Goal: Task Accomplishment & Management: Manage account settings

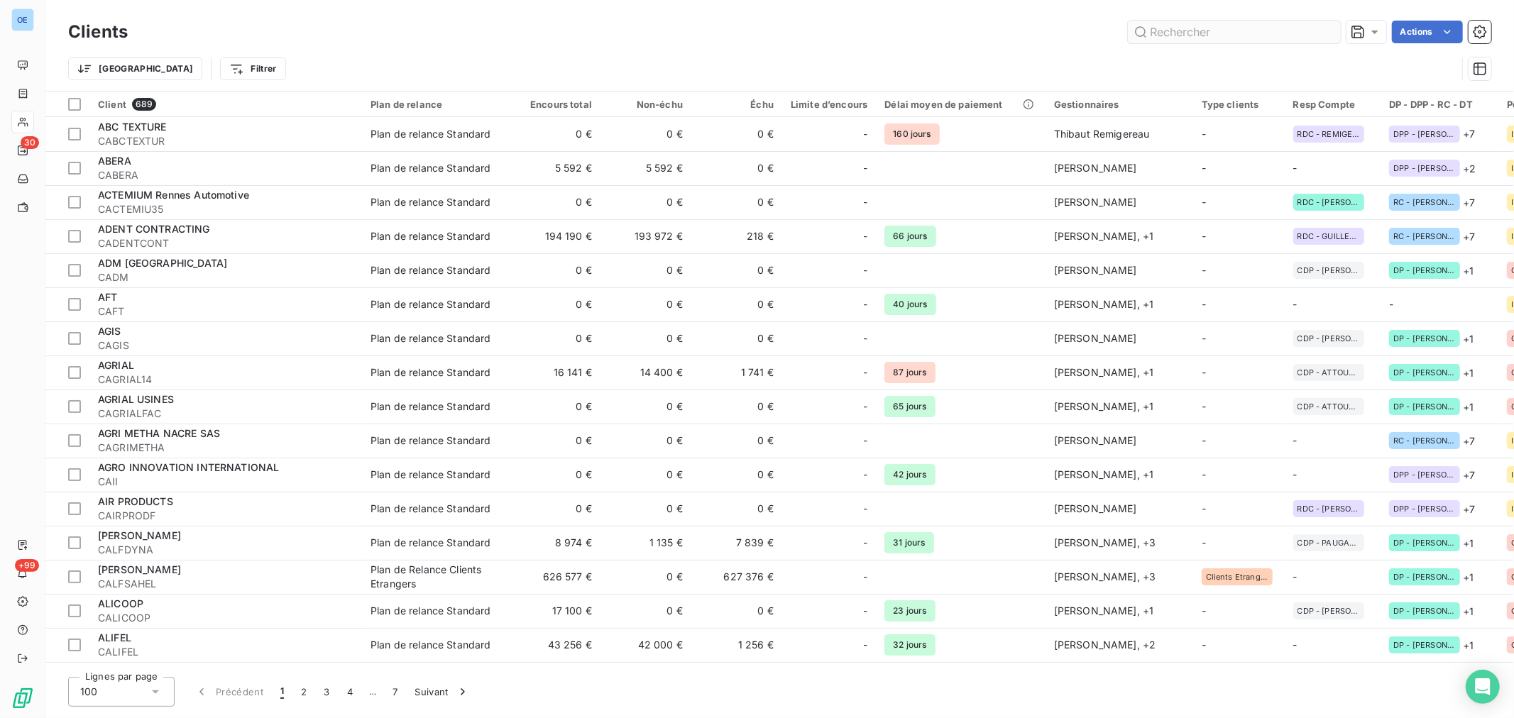
click at [1195, 31] on input "text" at bounding box center [1234, 32] width 213 height 23
click at [1197, 31] on input "text" at bounding box center [1234, 32] width 213 height 23
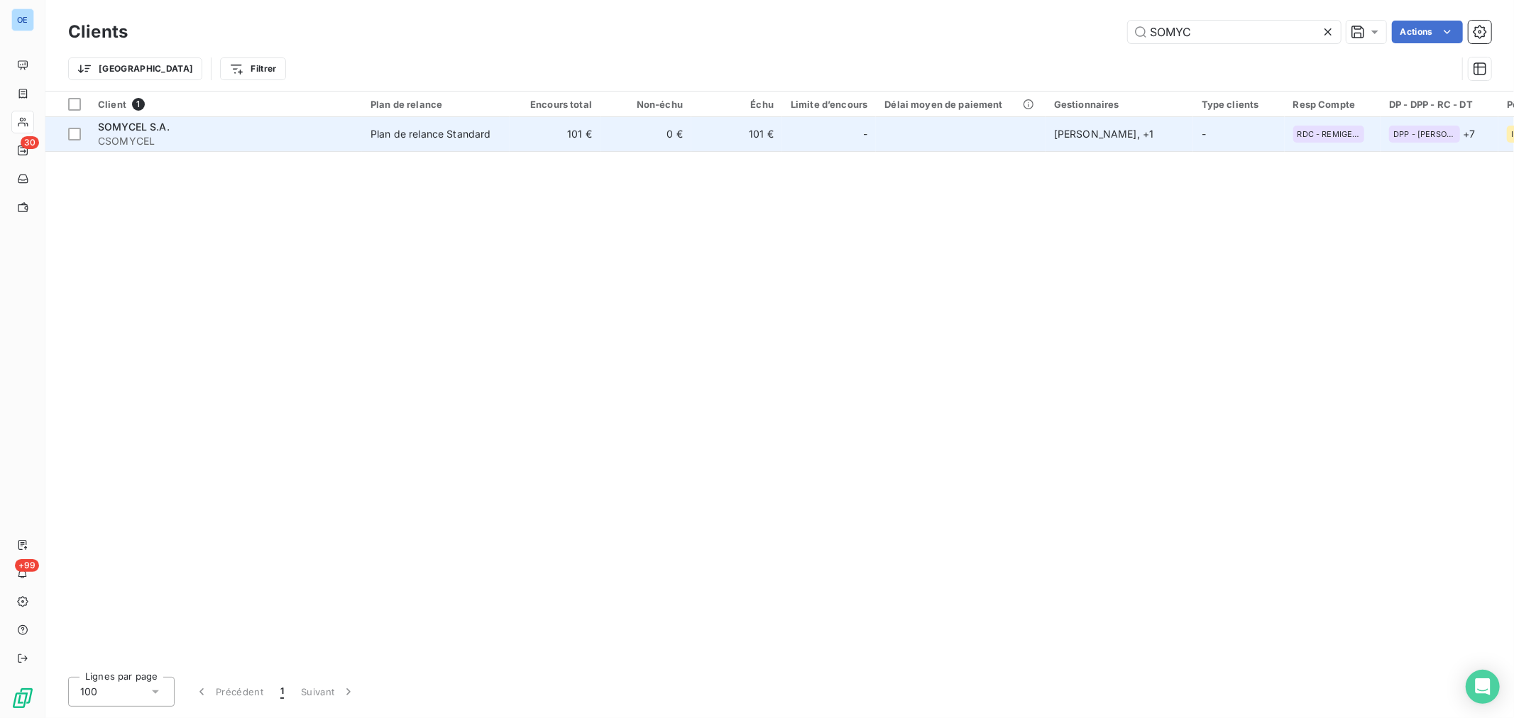
type input "SOMYC"
click at [742, 131] on td "101 €" at bounding box center [736, 134] width 91 height 34
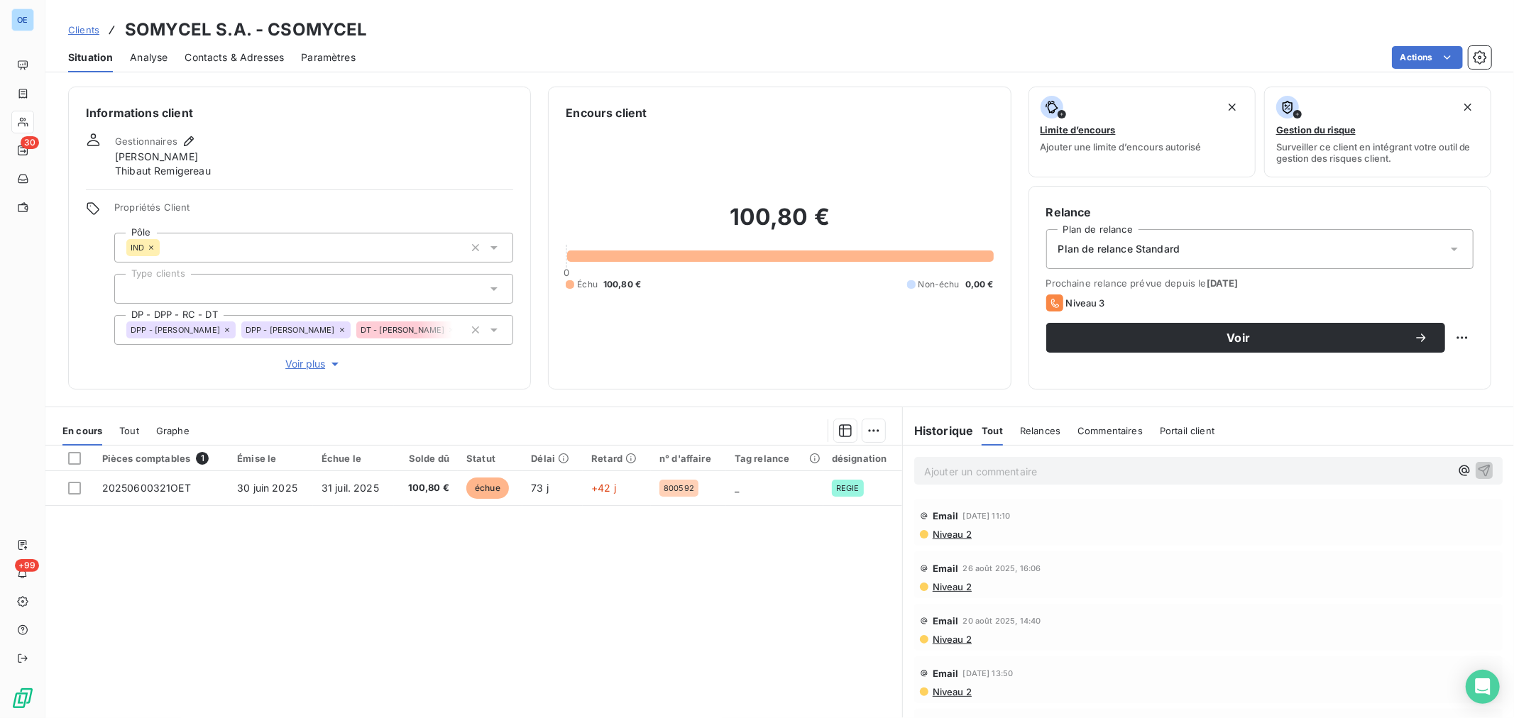
click at [240, 55] on span "Contacts & Adresses" at bounding box center [234, 57] width 99 height 14
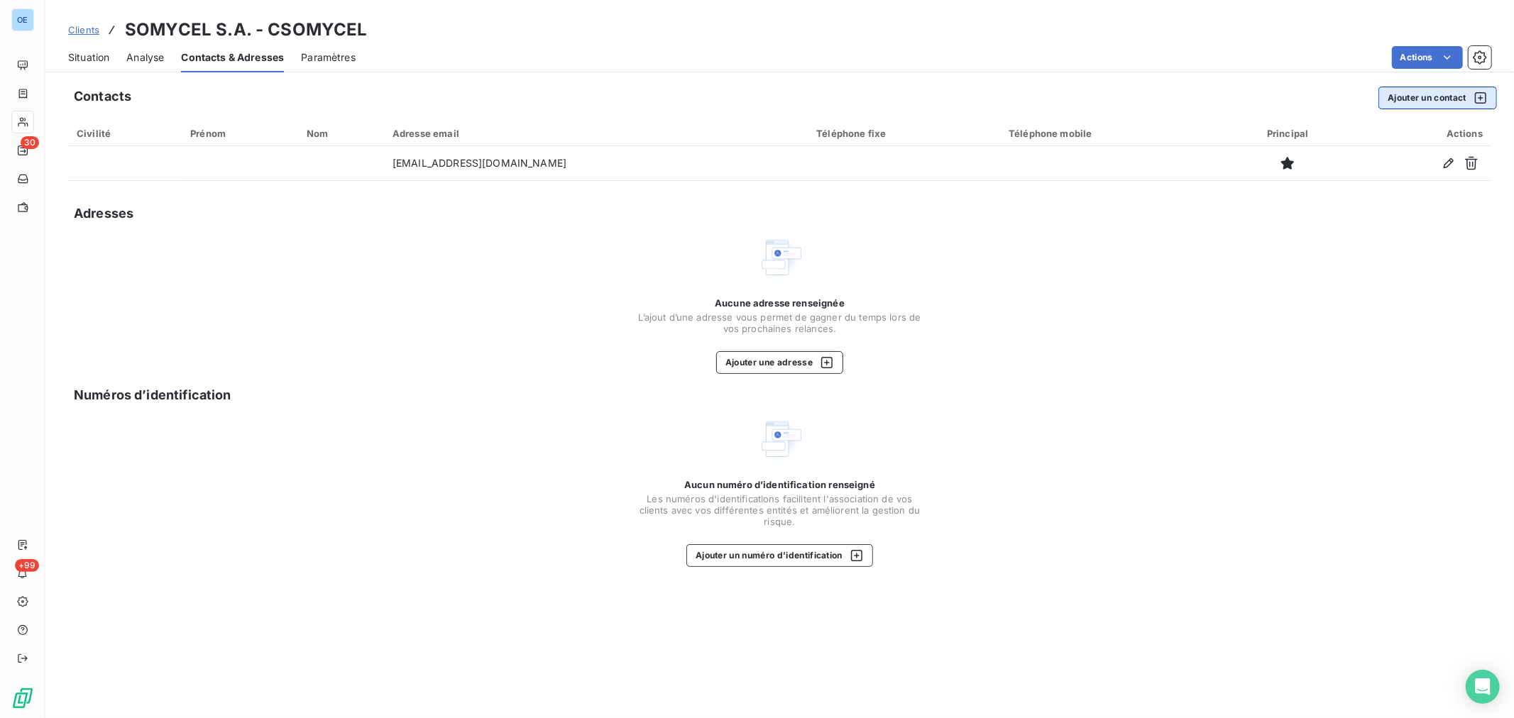
click at [1410, 98] on button "Ajouter un contact" at bounding box center [1437, 98] width 119 height 23
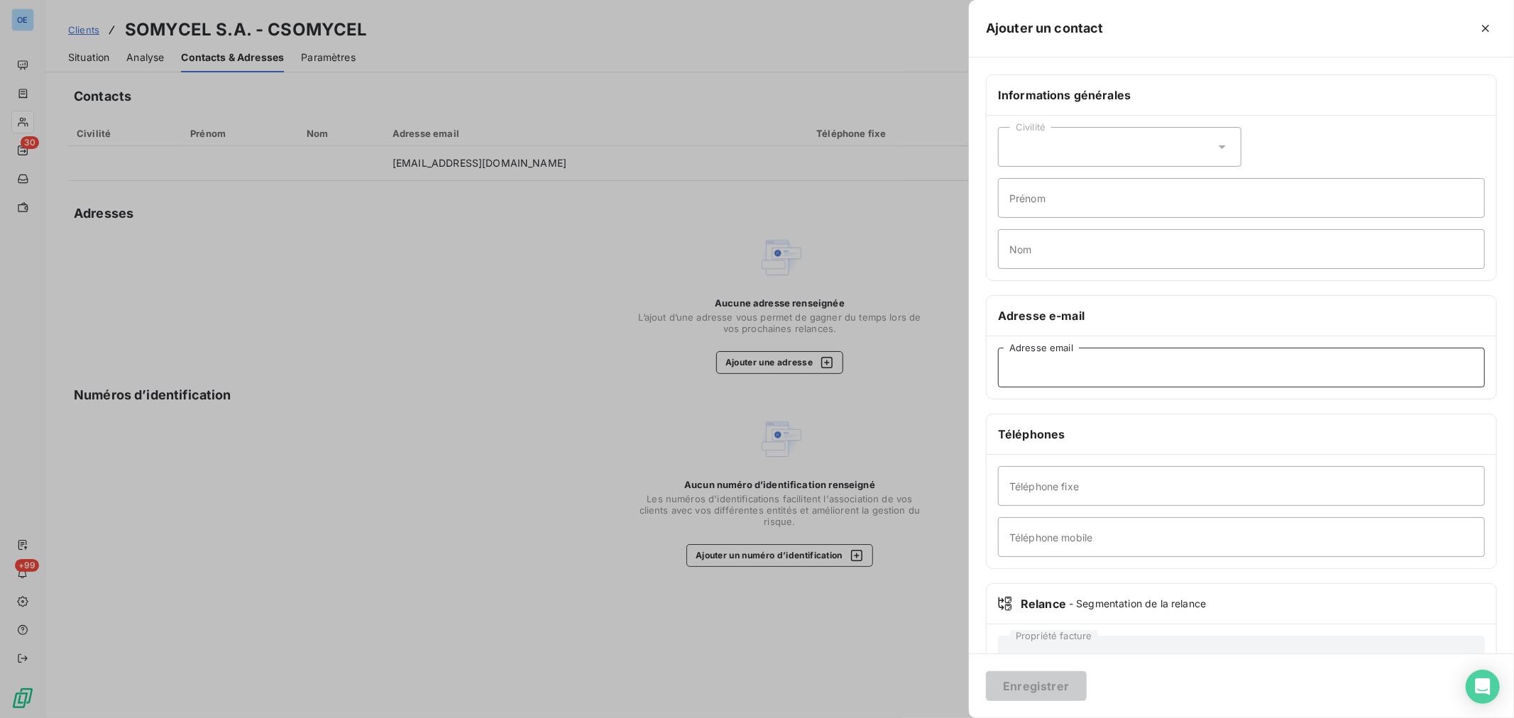
click at [1043, 369] on input "Adresse email" at bounding box center [1241, 368] width 487 height 40
type input "S"
type input "[EMAIL_ADDRESS][DOMAIN_NAME]"
click at [1061, 683] on button "Enregistrer" at bounding box center [1036, 686] width 101 height 30
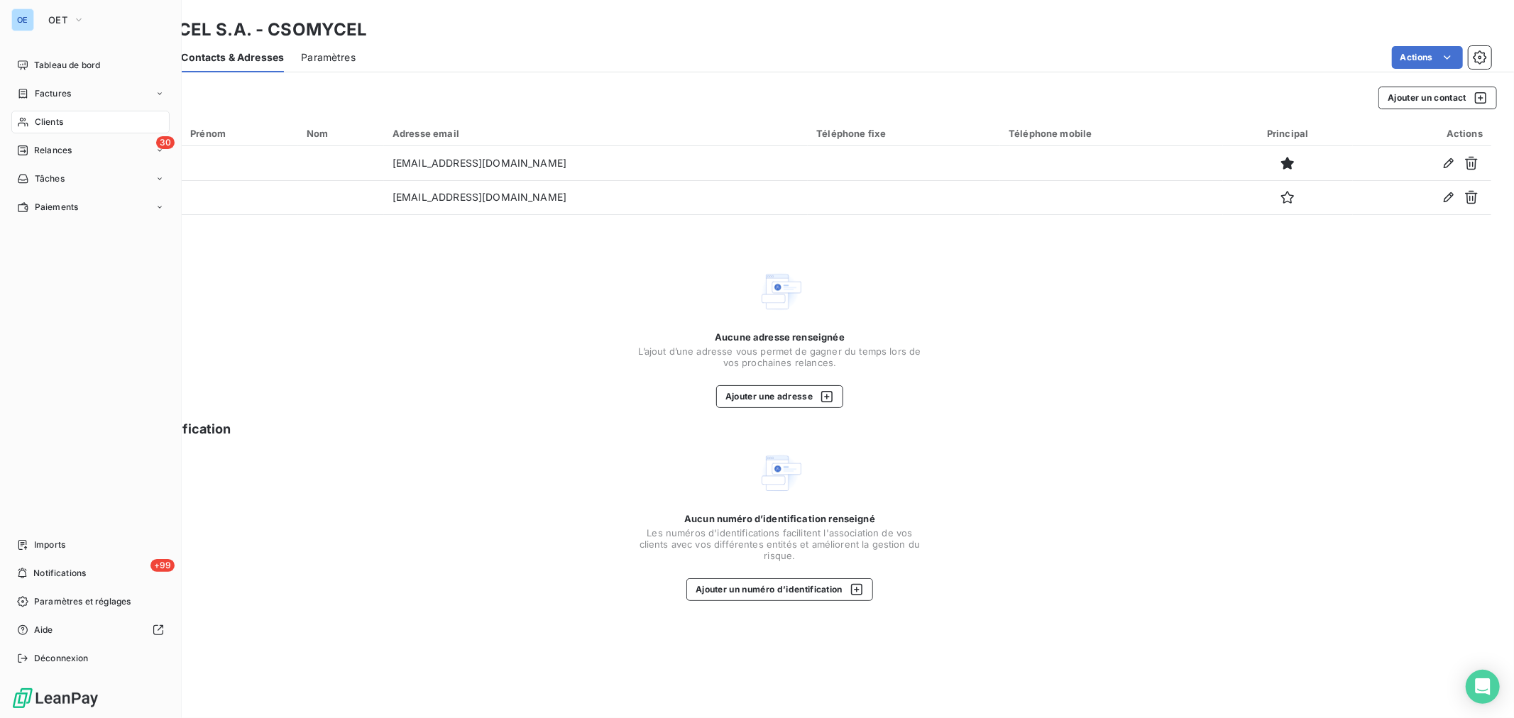
click at [57, 123] on span "Clients" at bounding box center [49, 122] width 28 height 13
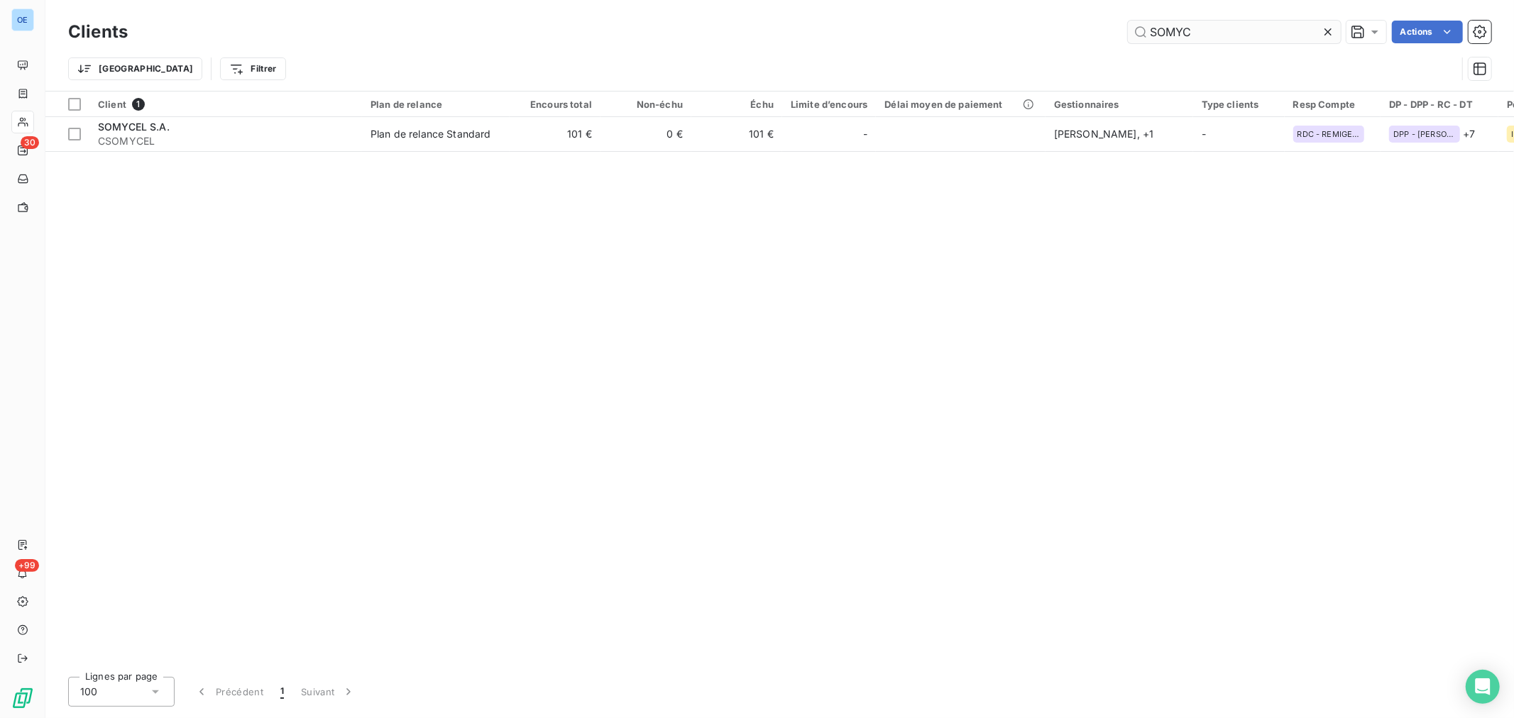
click at [1231, 31] on input "SOMYC" at bounding box center [1234, 32] width 213 height 23
drag, startPoint x: 1231, startPoint y: 31, endPoint x: 1124, endPoint y: 36, distance: 107.3
click at [1124, 36] on div "SOMYC Actions" at bounding box center [818, 32] width 1346 height 23
click at [1124, 34] on div "SOMYC Actions" at bounding box center [818, 32] width 1346 height 23
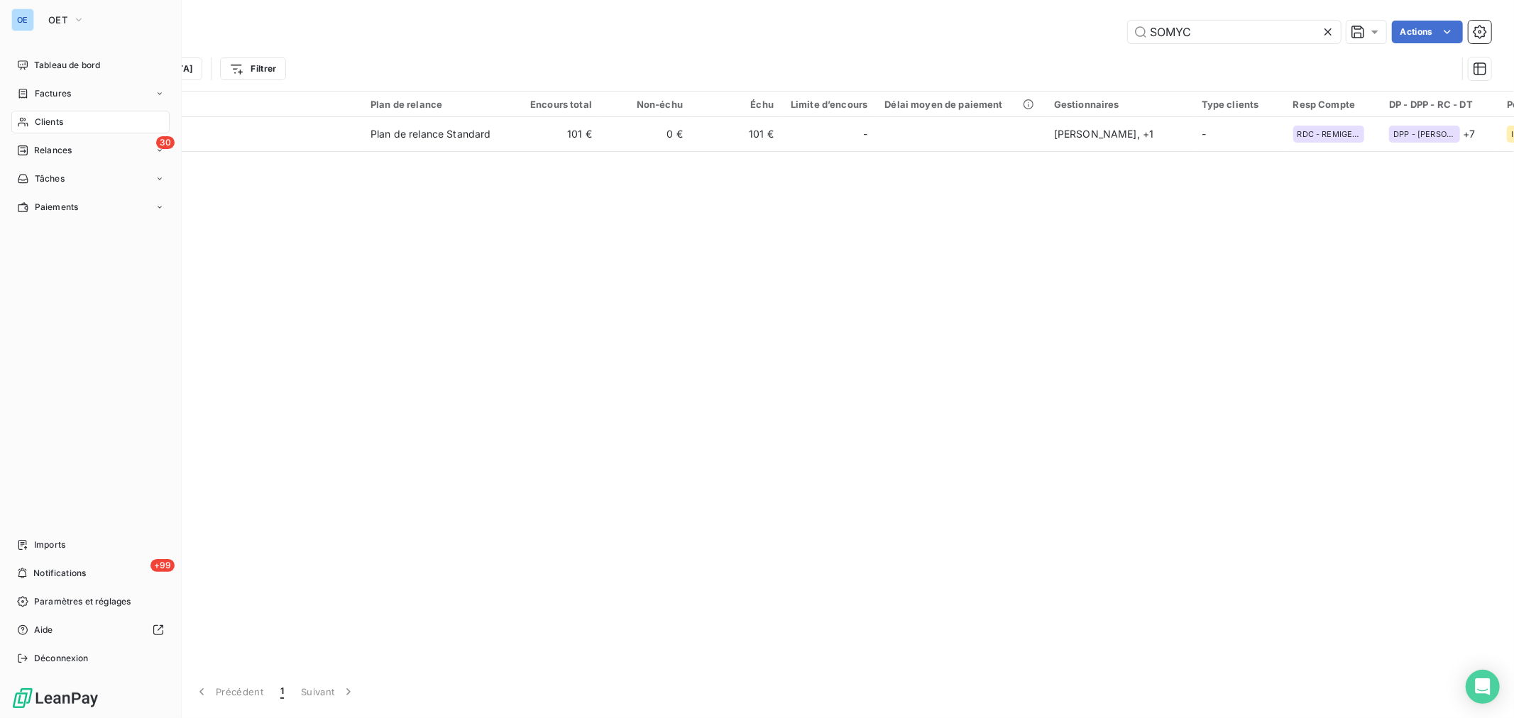
click at [53, 117] on span "Clients" at bounding box center [49, 122] width 28 height 13
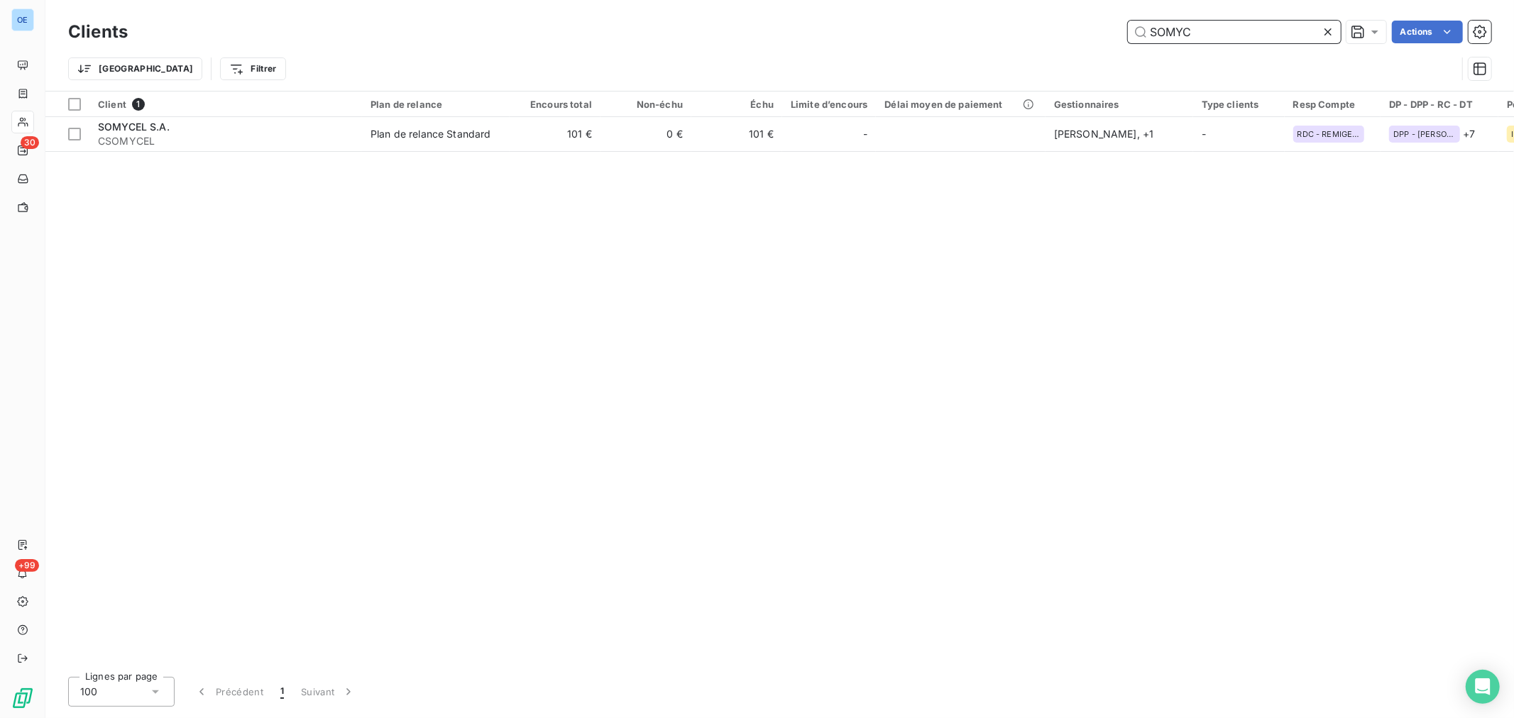
click at [1229, 29] on input "SOMYC" at bounding box center [1234, 32] width 213 height 23
click at [1226, 30] on input "SOMYC" at bounding box center [1234, 32] width 213 height 23
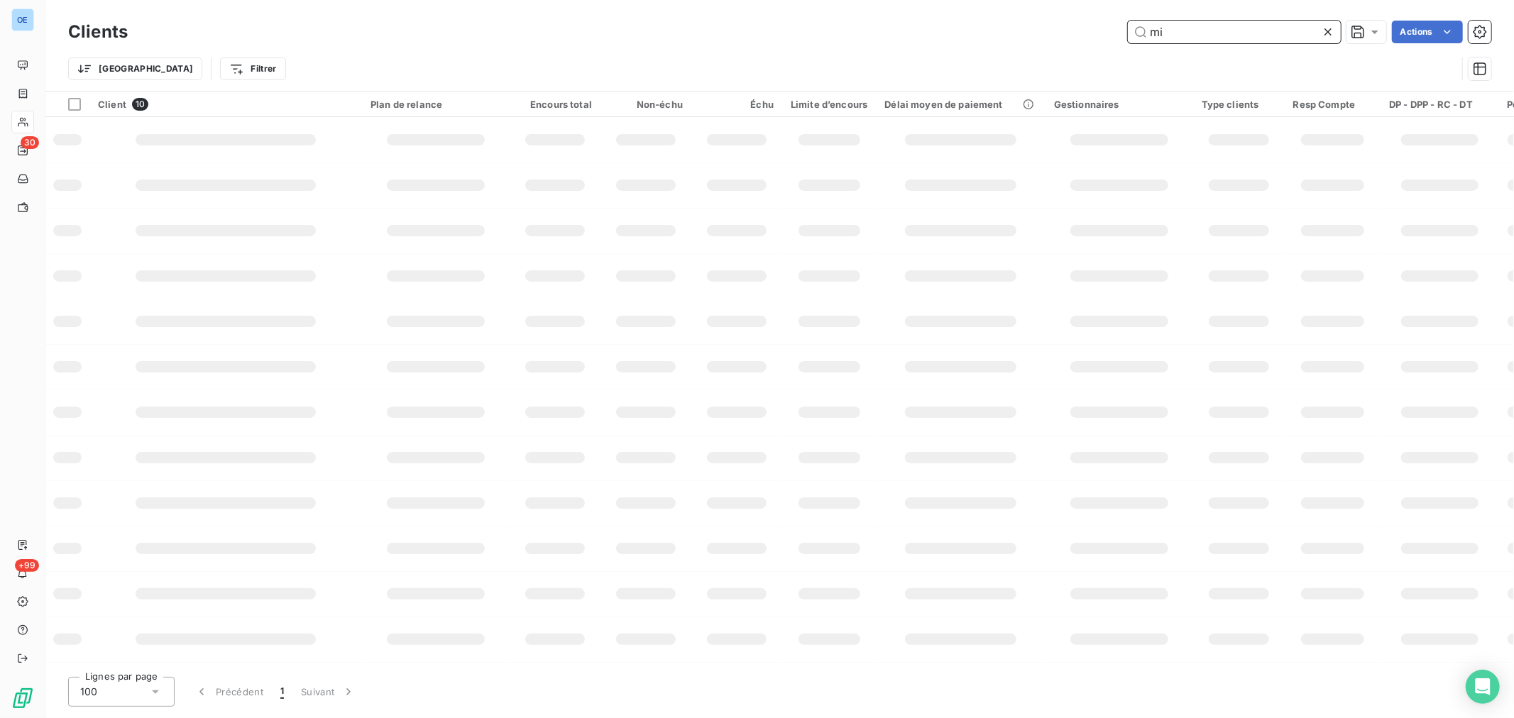
type input "m"
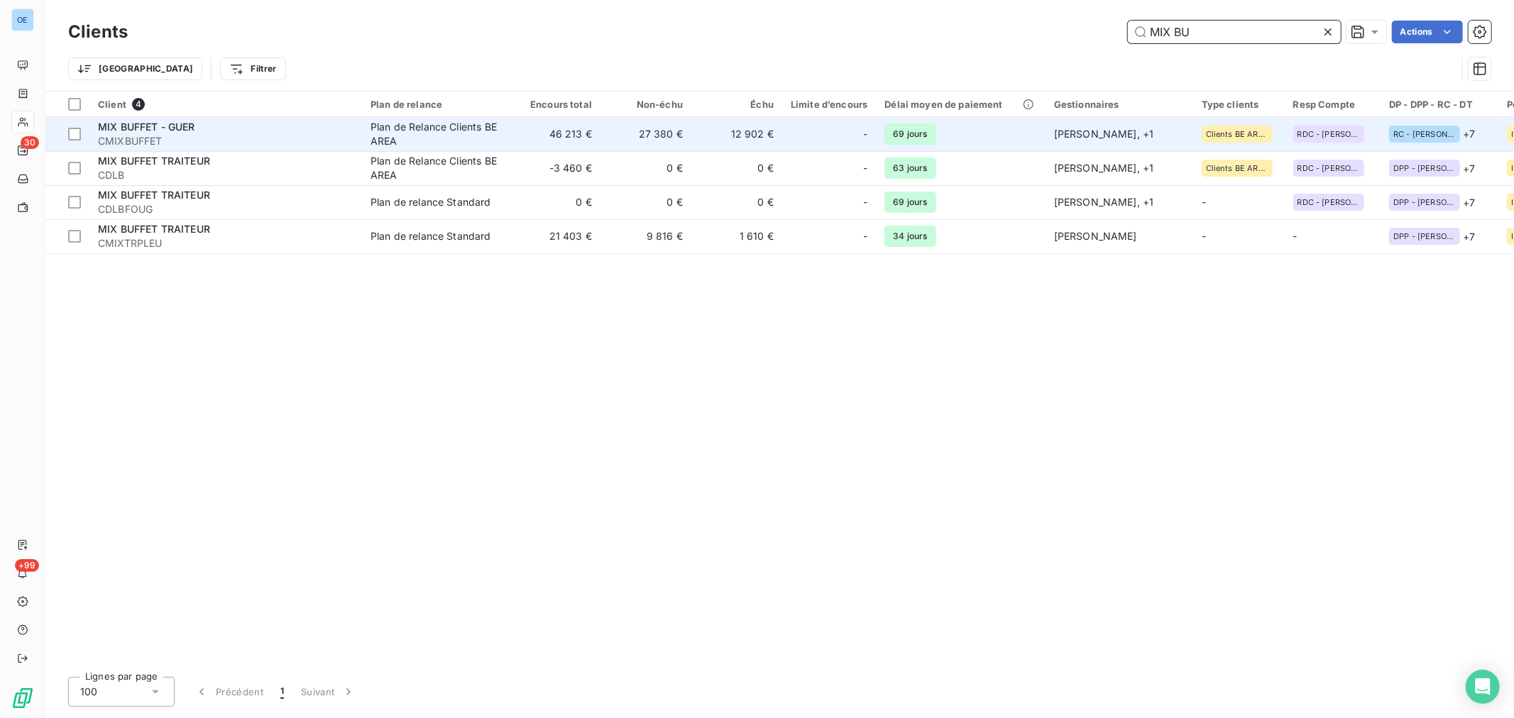
type input "MIX BU"
click at [755, 138] on td "12 902 €" at bounding box center [736, 134] width 91 height 34
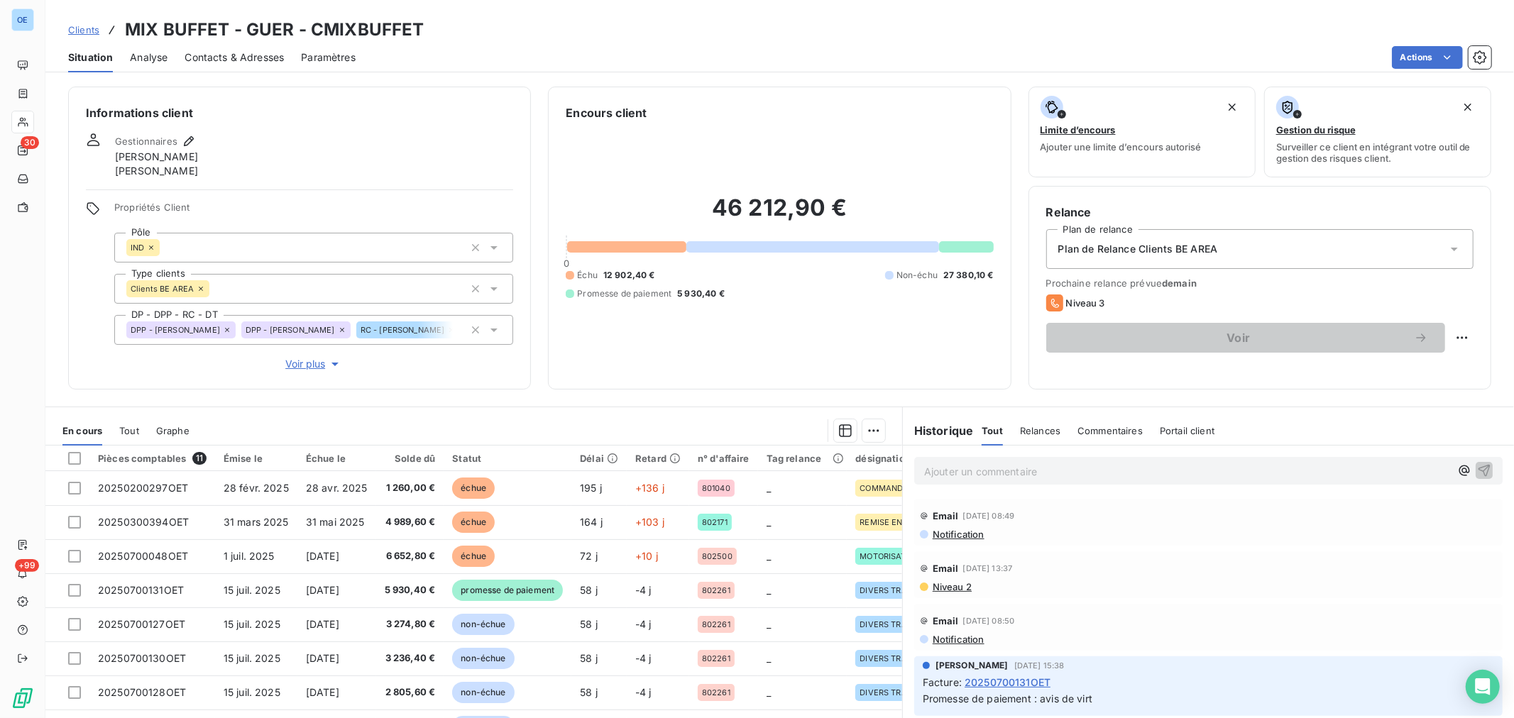
scroll to position [43, 0]
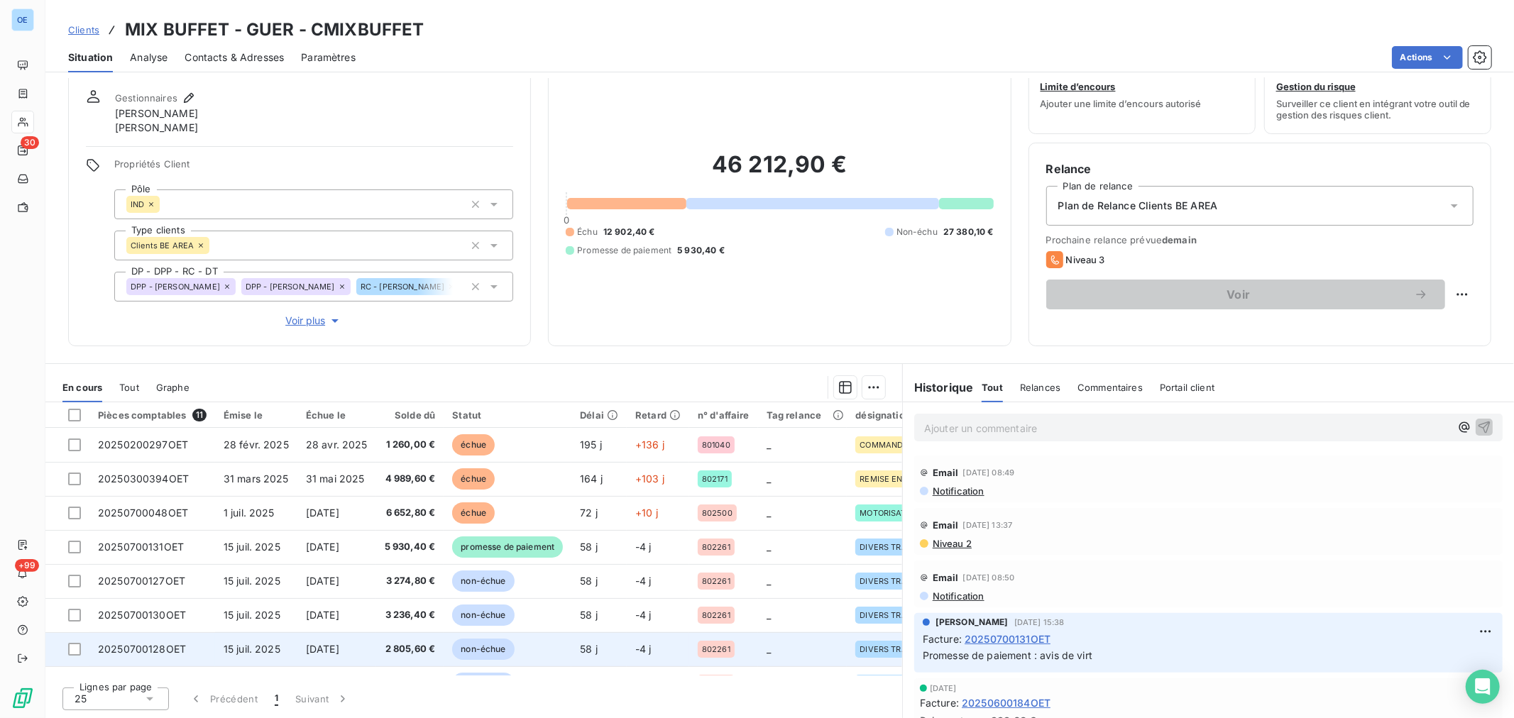
click at [493, 643] on span "non-échue" at bounding box center [483, 649] width 62 height 21
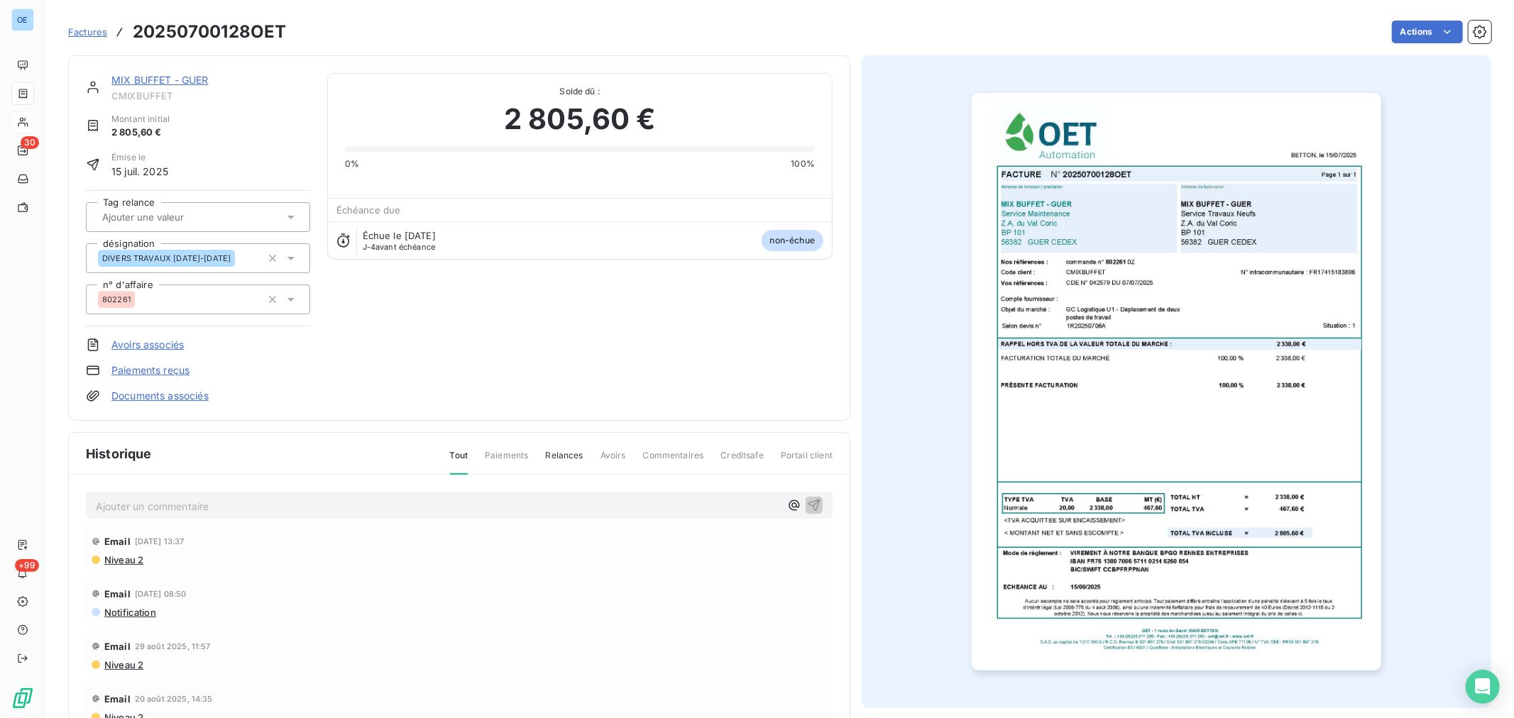
click at [1396, 33] on html "OE 30 +99 Factures 20250700128OET Actions MIX BUFFET - GUER CMIXBUFFET Montant …" at bounding box center [757, 359] width 1514 height 718
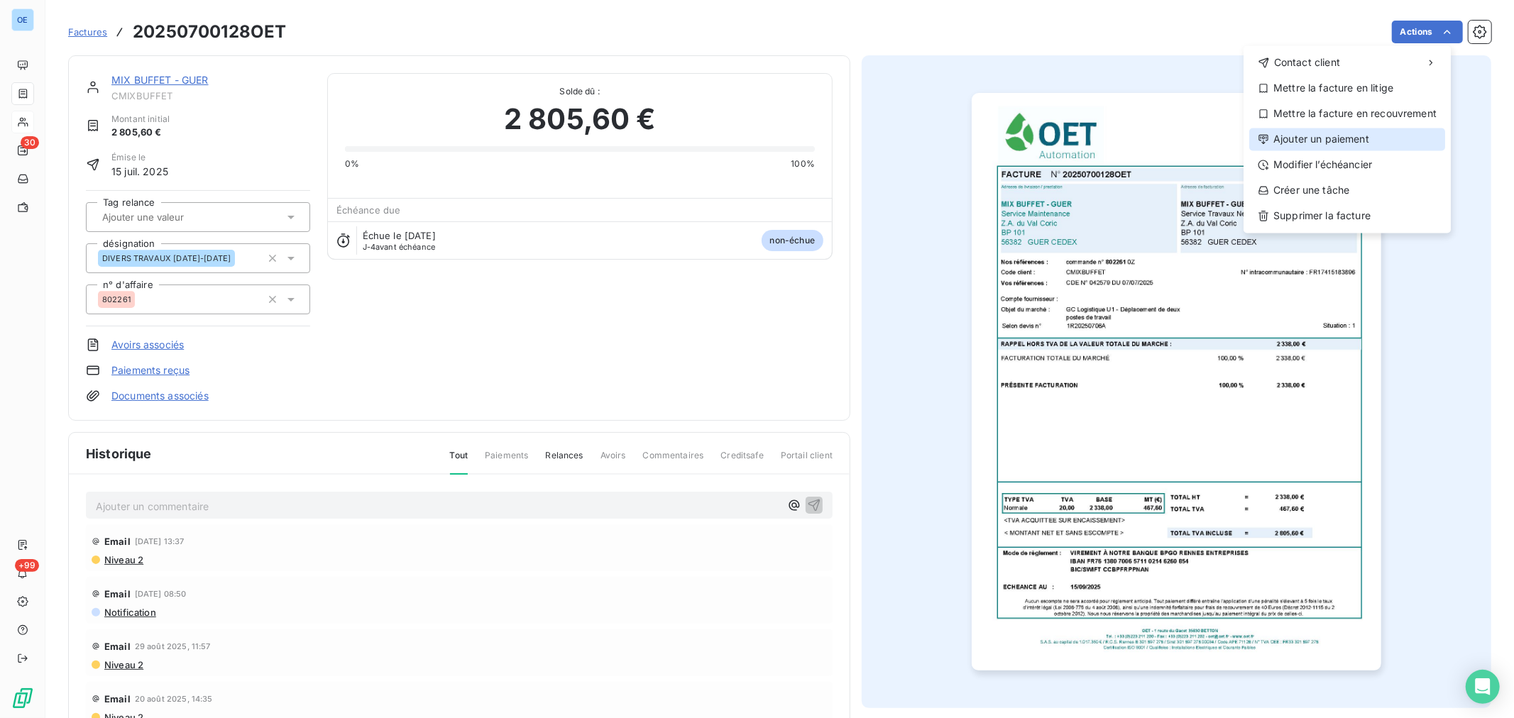
click at [1363, 139] on div "Ajouter un paiement" at bounding box center [1347, 139] width 196 height 23
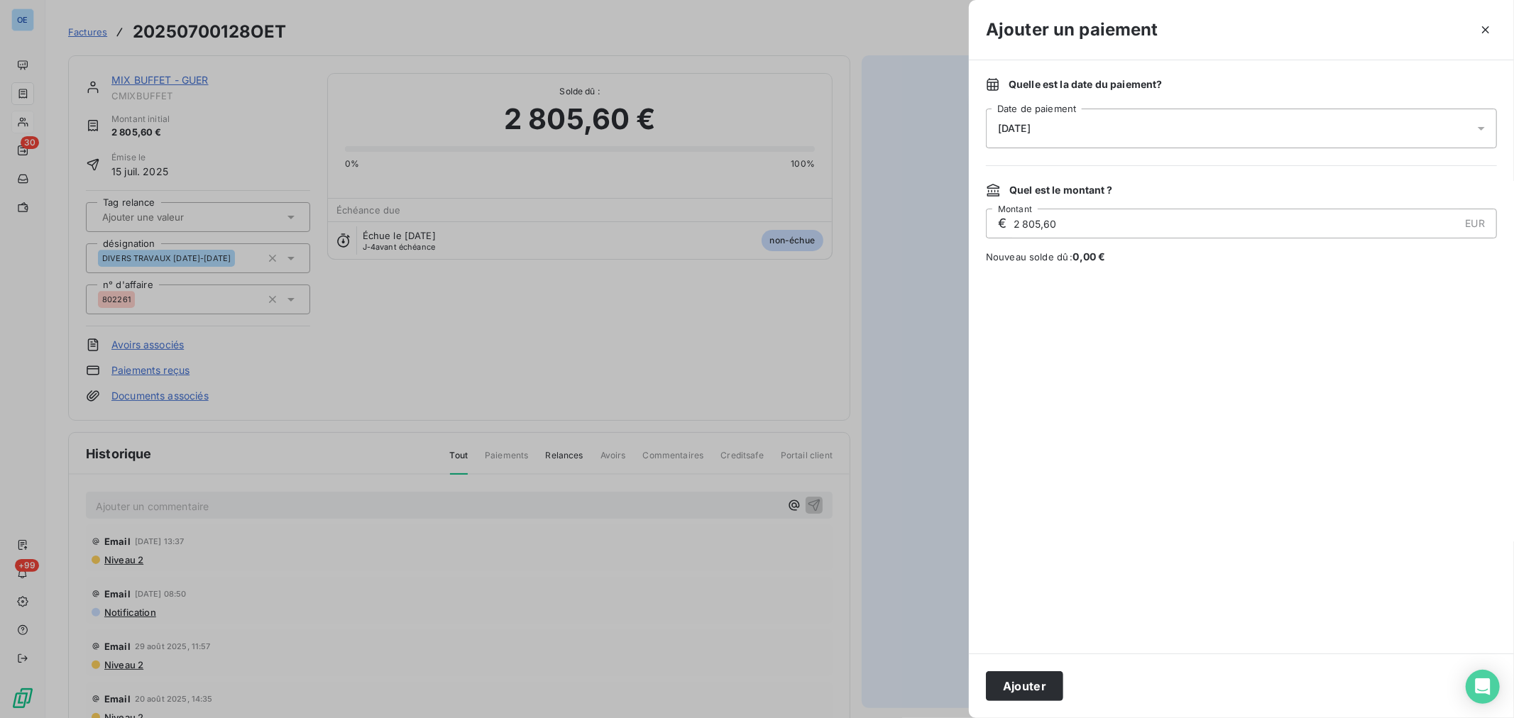
click at [1493, 126] on div at bounding box center [1485, 129] width 23 height 40
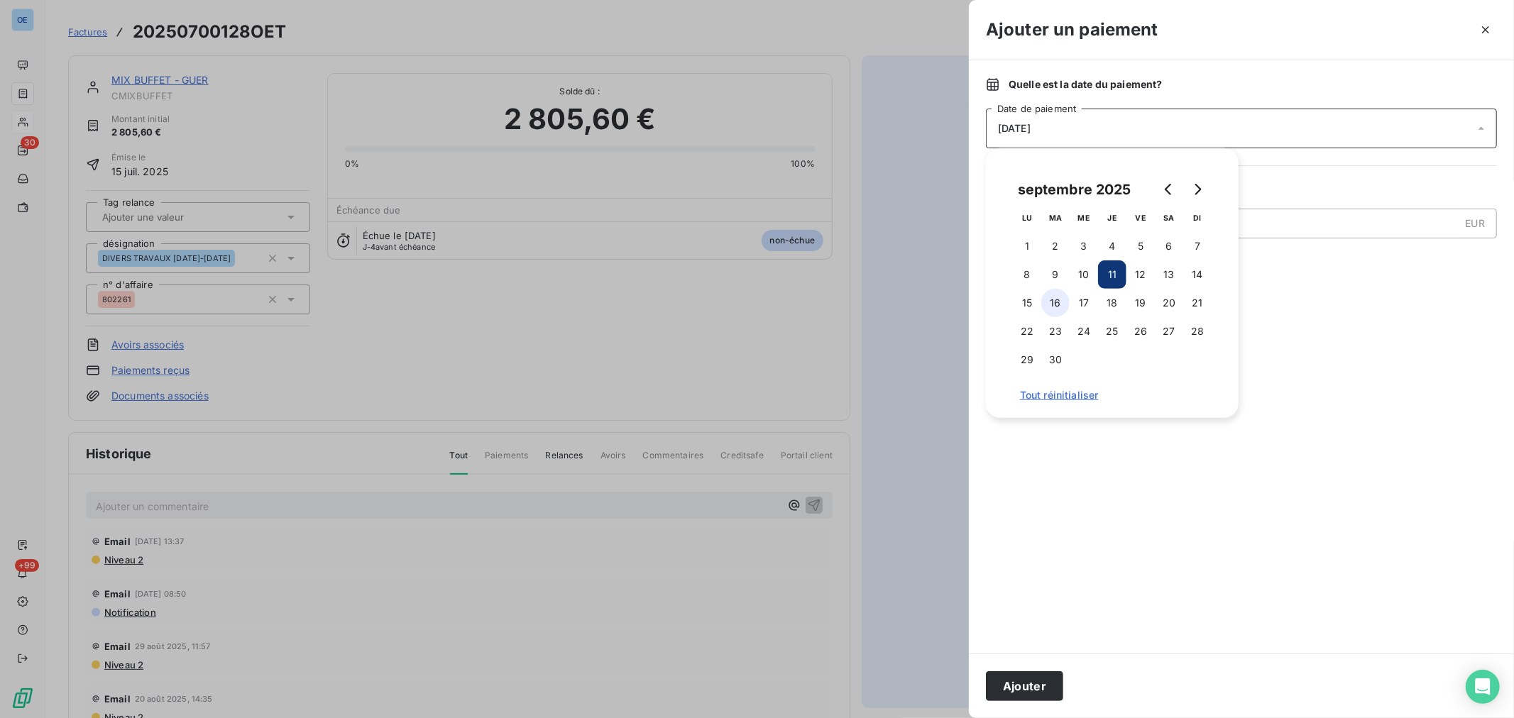
click at [1055, 307] on button "16" at bounding box center [1055, 303] width 28 height 28
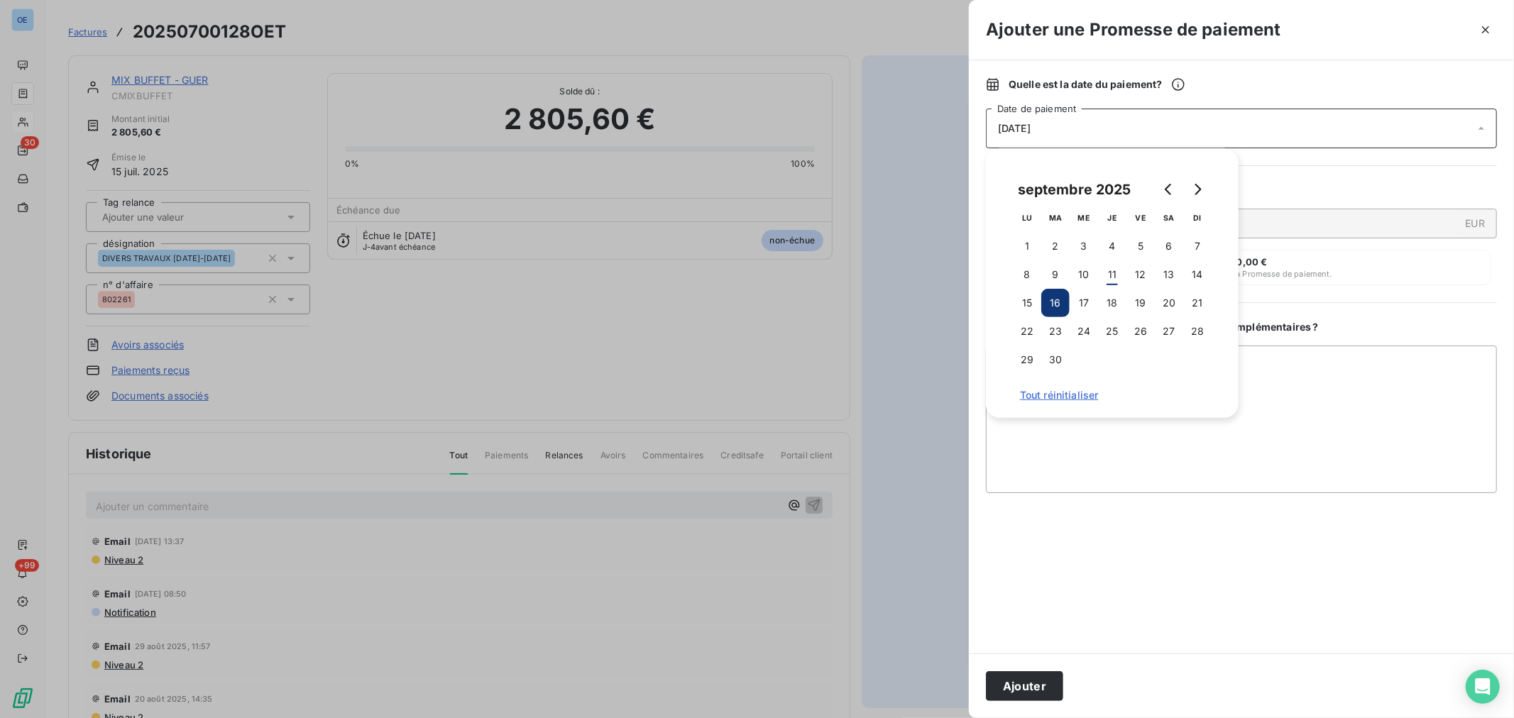
drag, startPoint x: 1031, startPoint y: 685, endPoint x: 1023, endPoint y: 683, distance: 7.9
click at [1026, 675] on button "Ajouter" at bounding box center [1024, 686] width 77 height 30
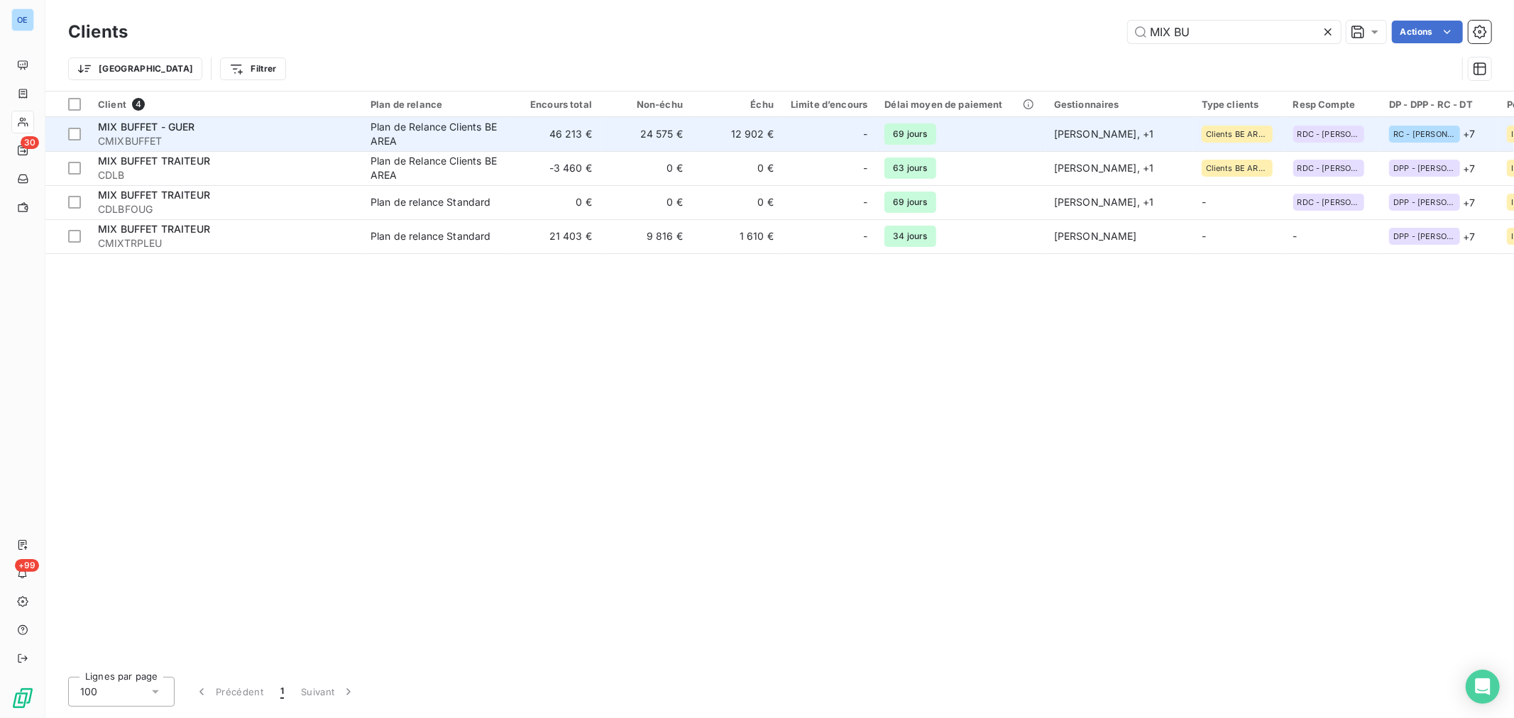
click at [793, 131] on div "-" at bounding box center [829, 134] width 77 height 23
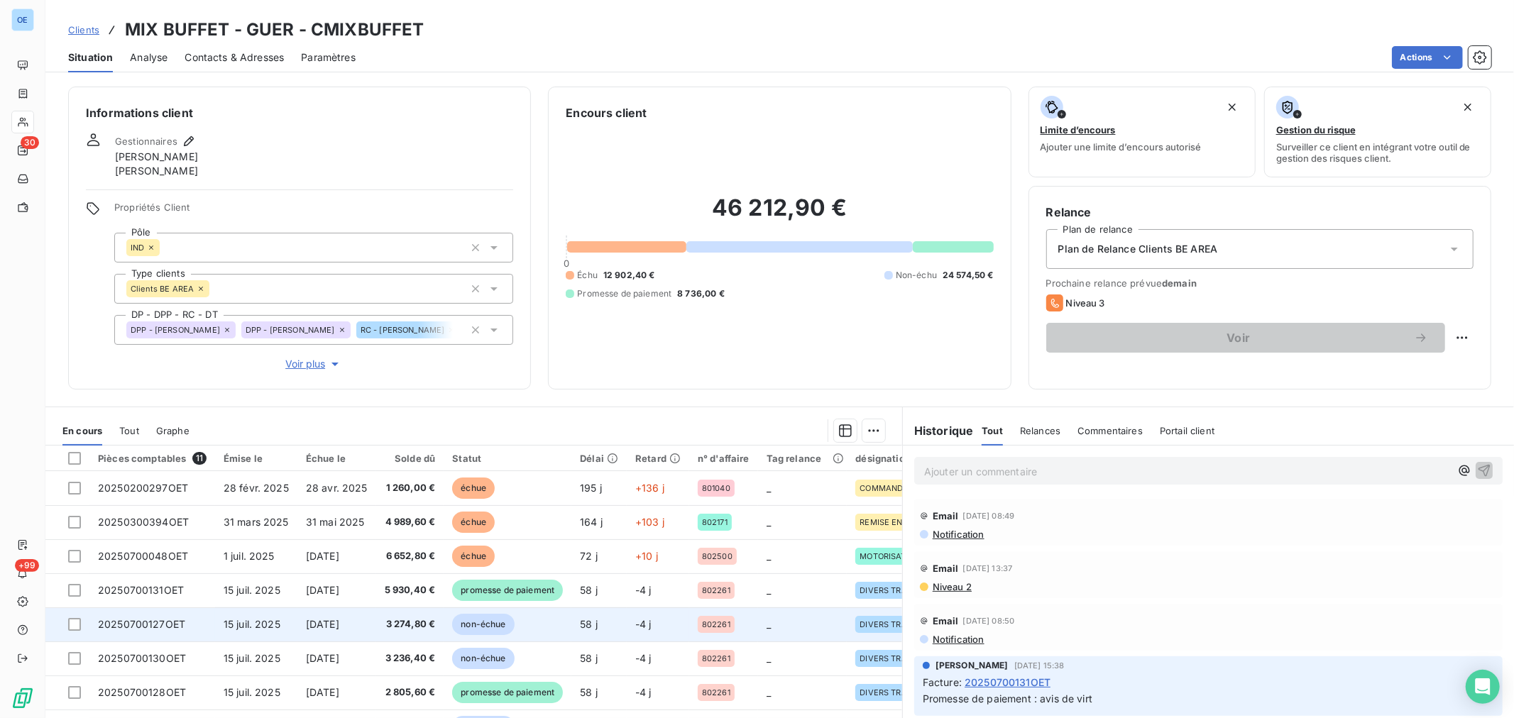
click at [528, 632] on td "non-échue" at bounding box center [508, 625] width 128 height 34
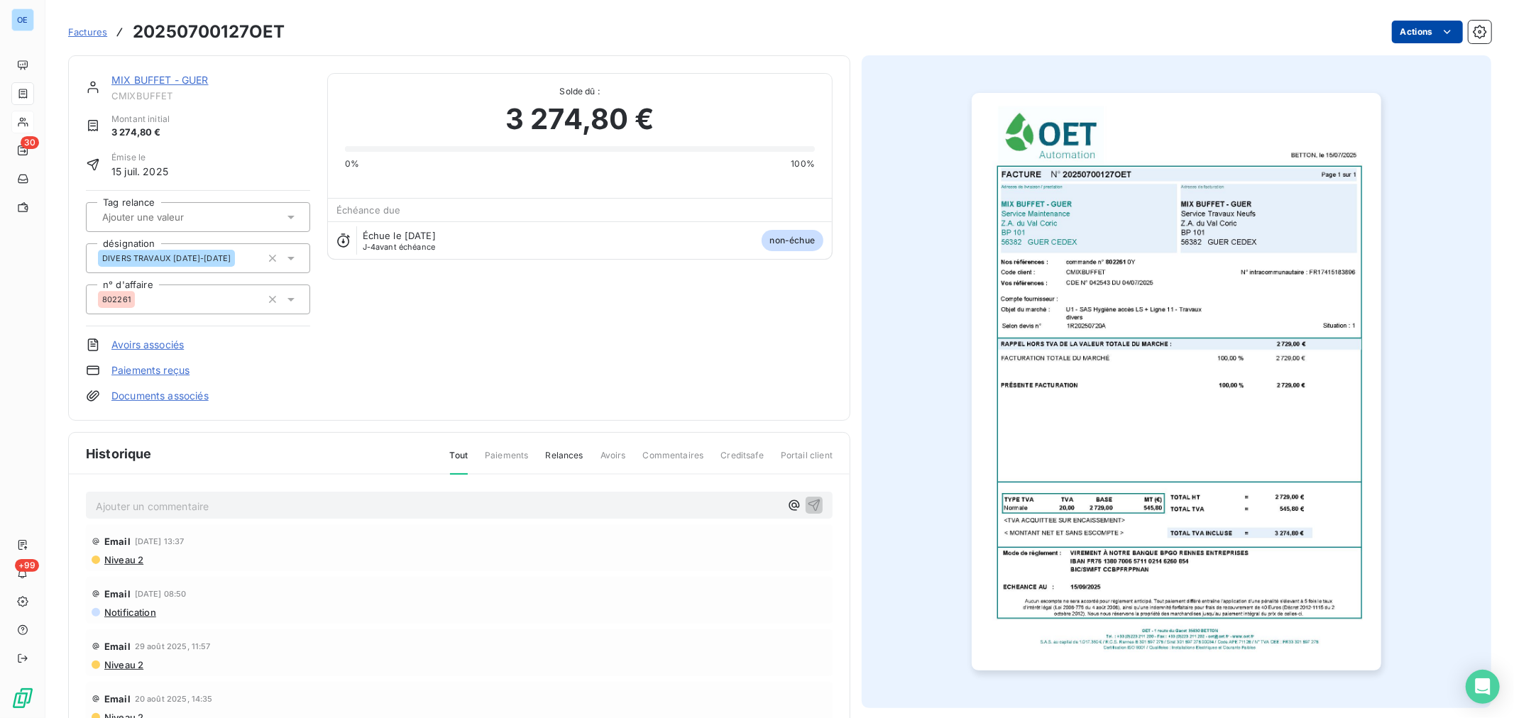
click at [1397, 35] on html "OE 30 +99 Factures 20250700127OET Actions MIX BUFFET - GUER CMIXBUFFET Montant …" at bounding box center [757, 359] width 1514 height 718
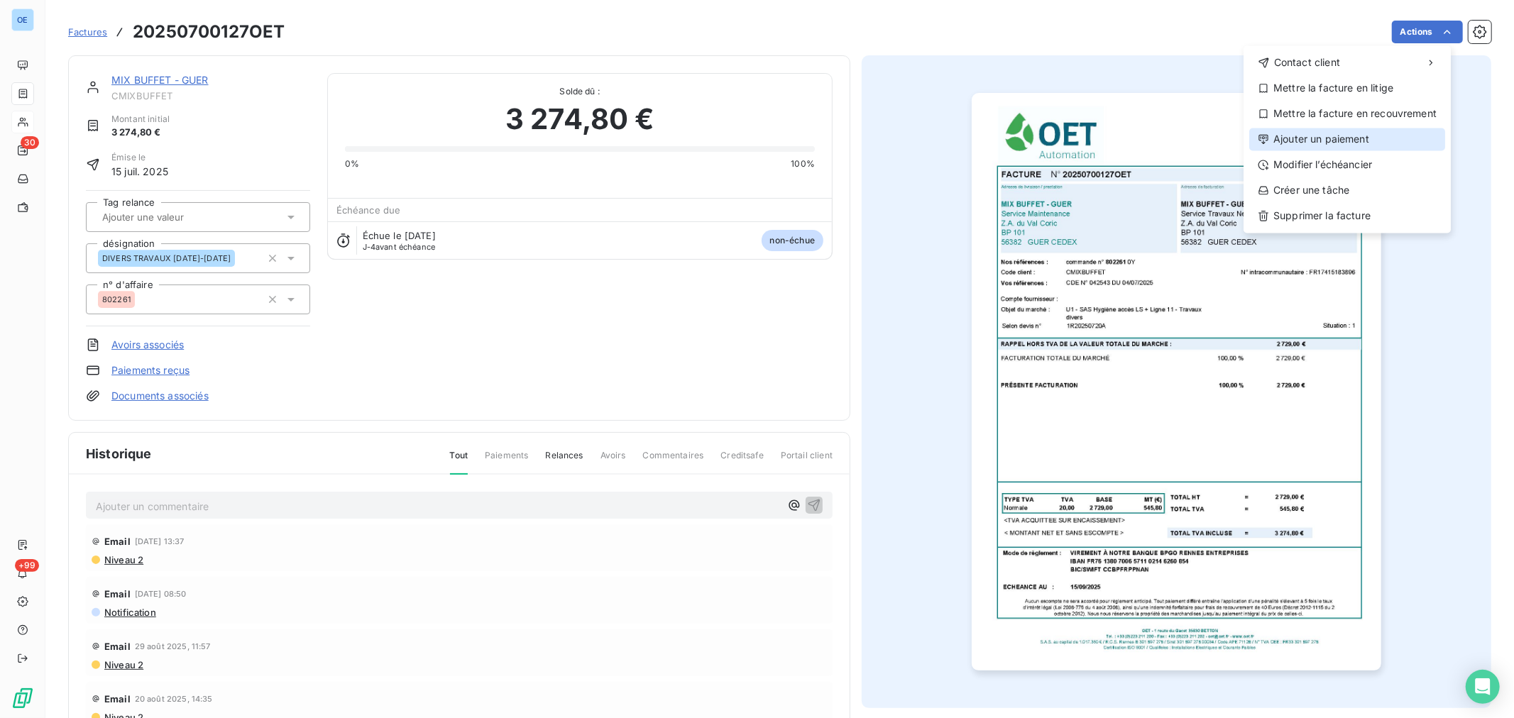
click at [1348, 138] on div "Ajouter un paiement" at bounding box center [1347, 139] width 196 height 23
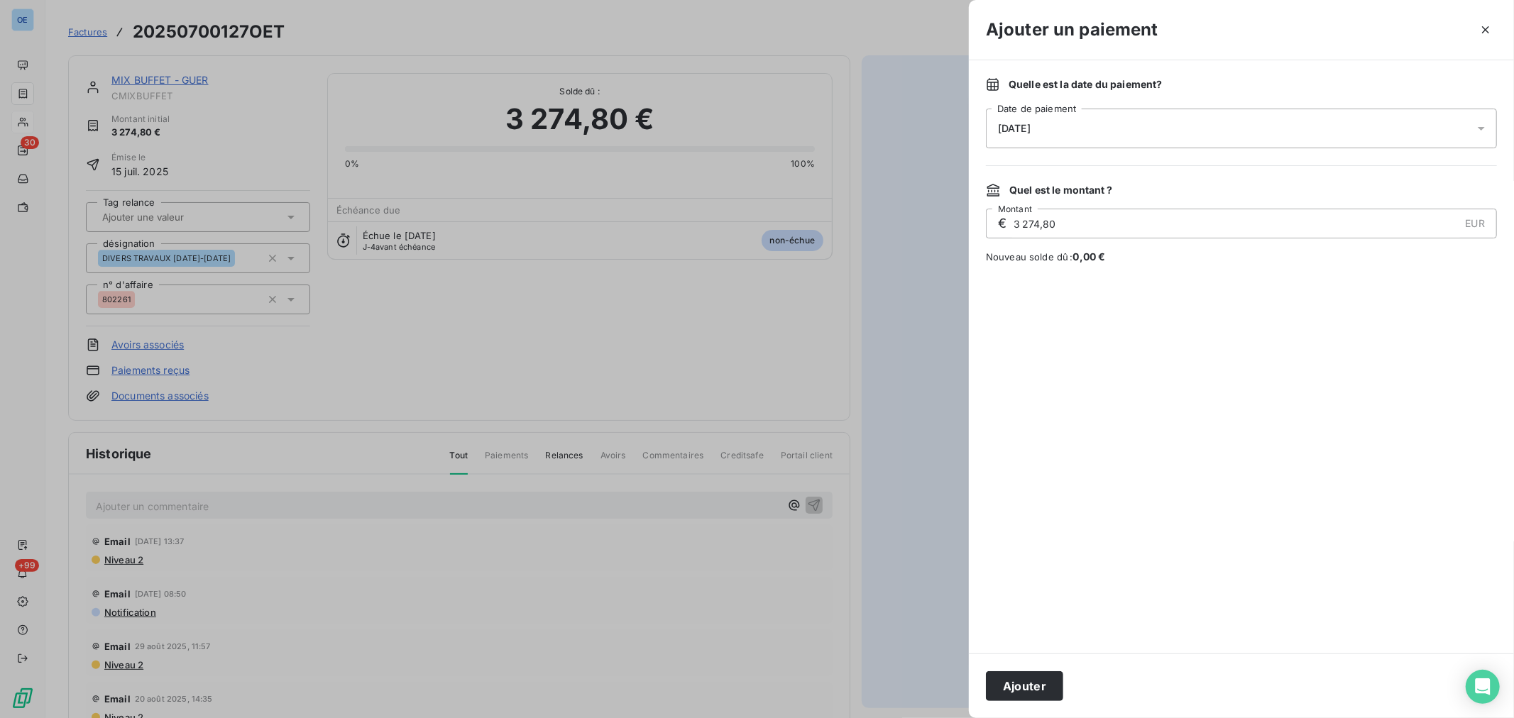
click at [1479, 128] on icon at bounding box center [1481, 128] width 14 height 14
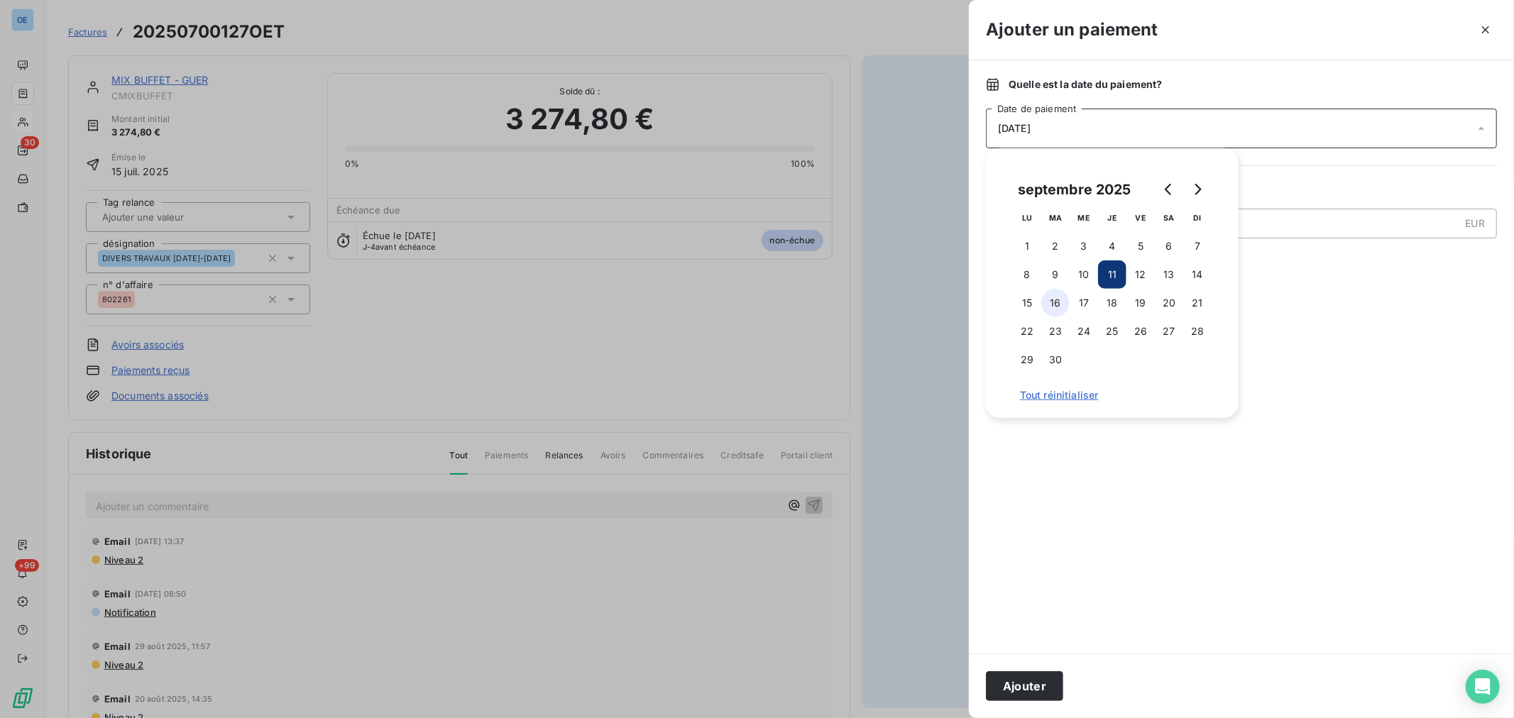
click at [1052, 307] on button "16" at bounding box center [1055, 303] width 28 height 28
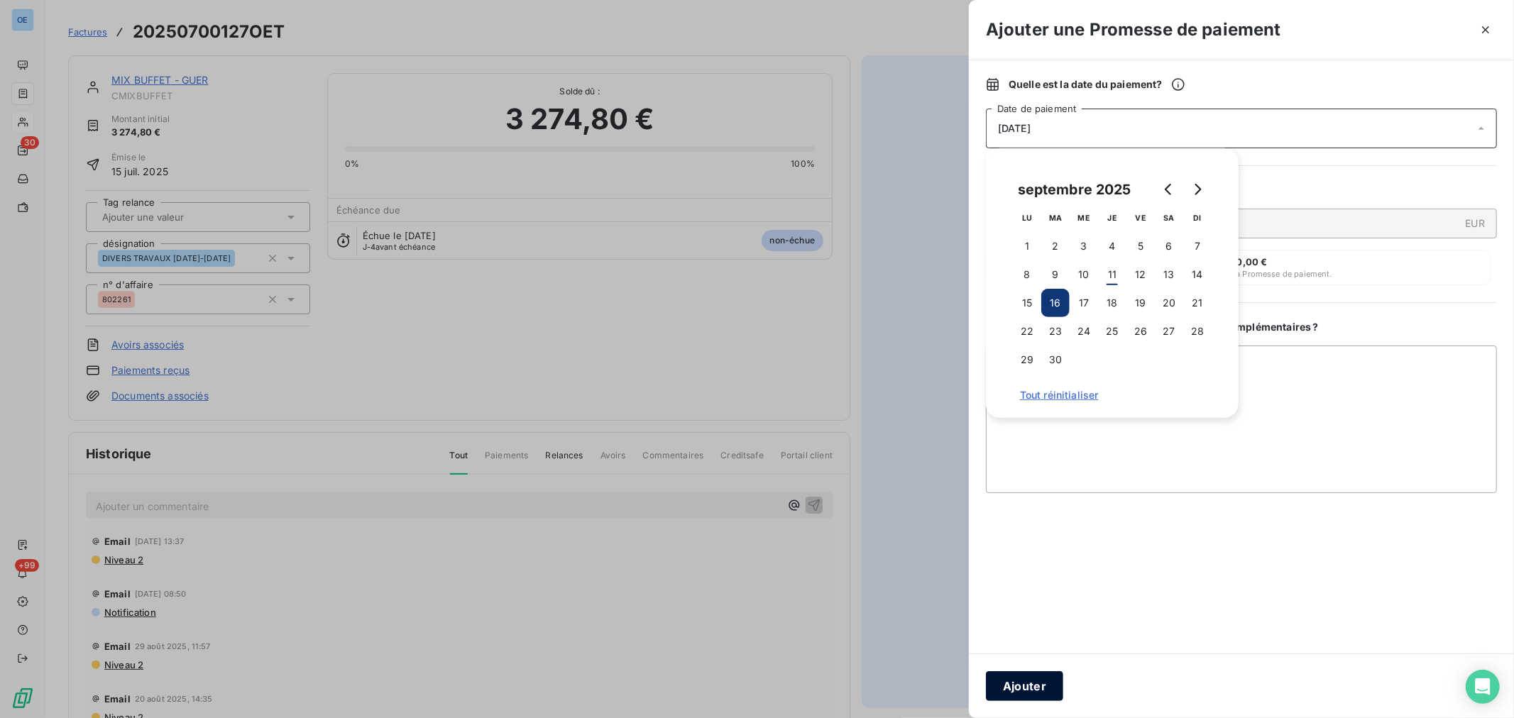
click at [1029, 686] on button "Ajouter" at bounding box center [1024, 686] width 77 height 30
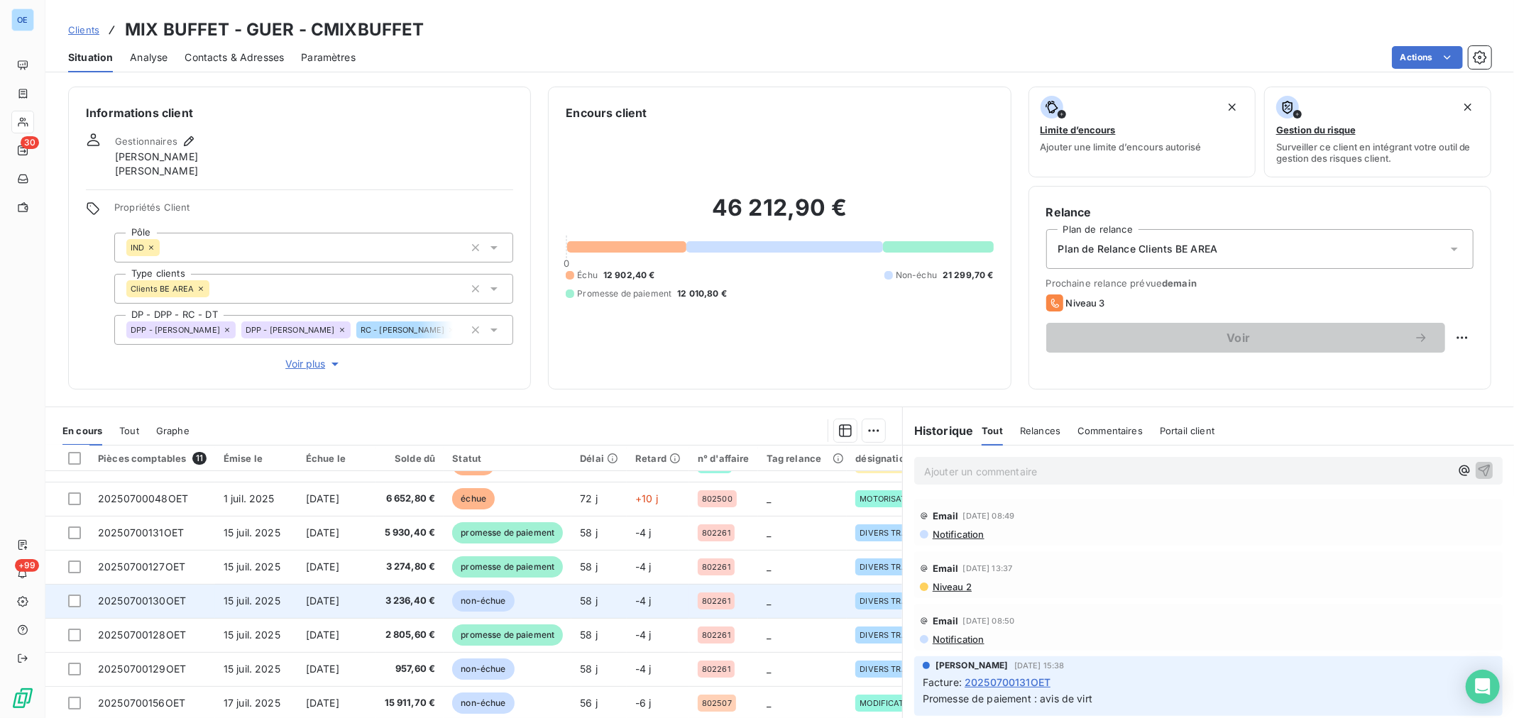
scroll to position [79, 0]
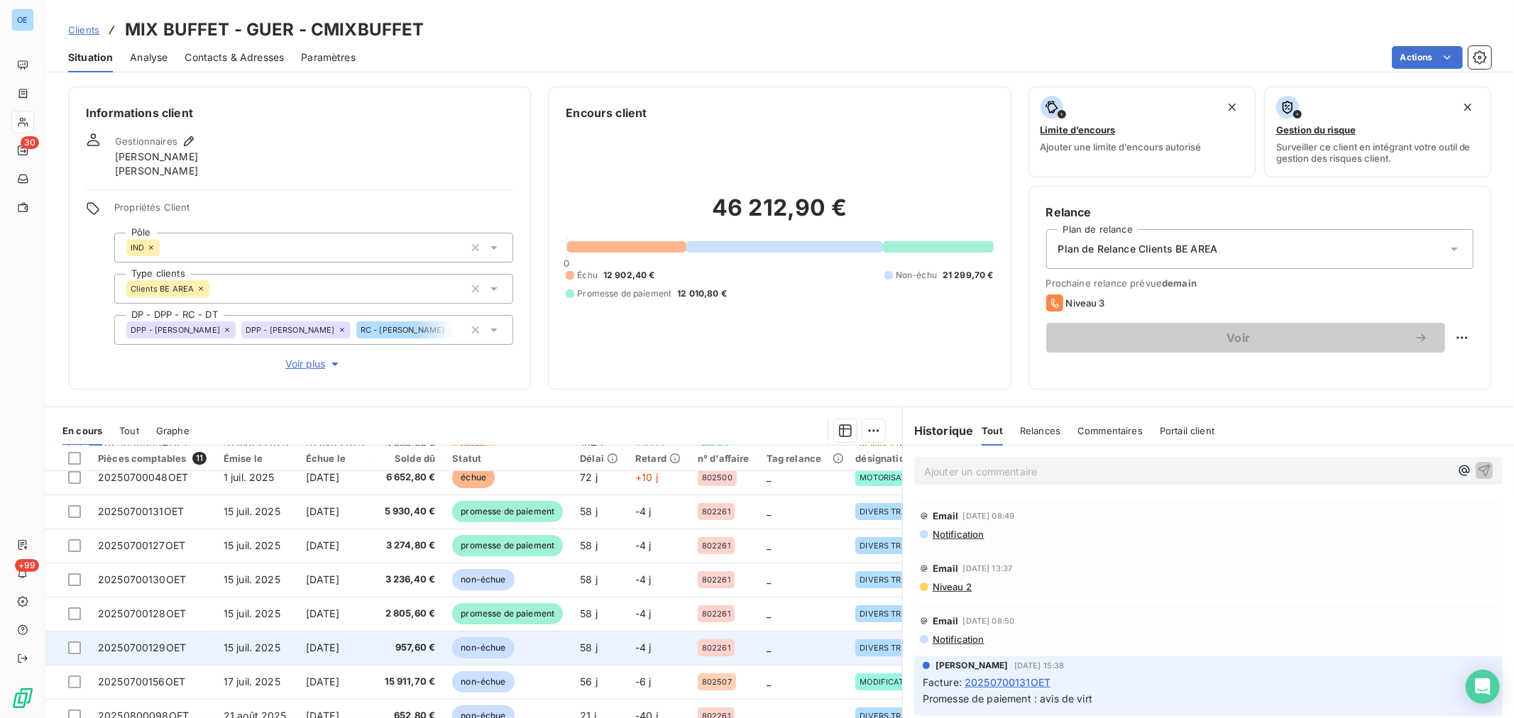
click at [498, 654] on span "non-échue" at bounding box center [483, 647] width 62 height 21
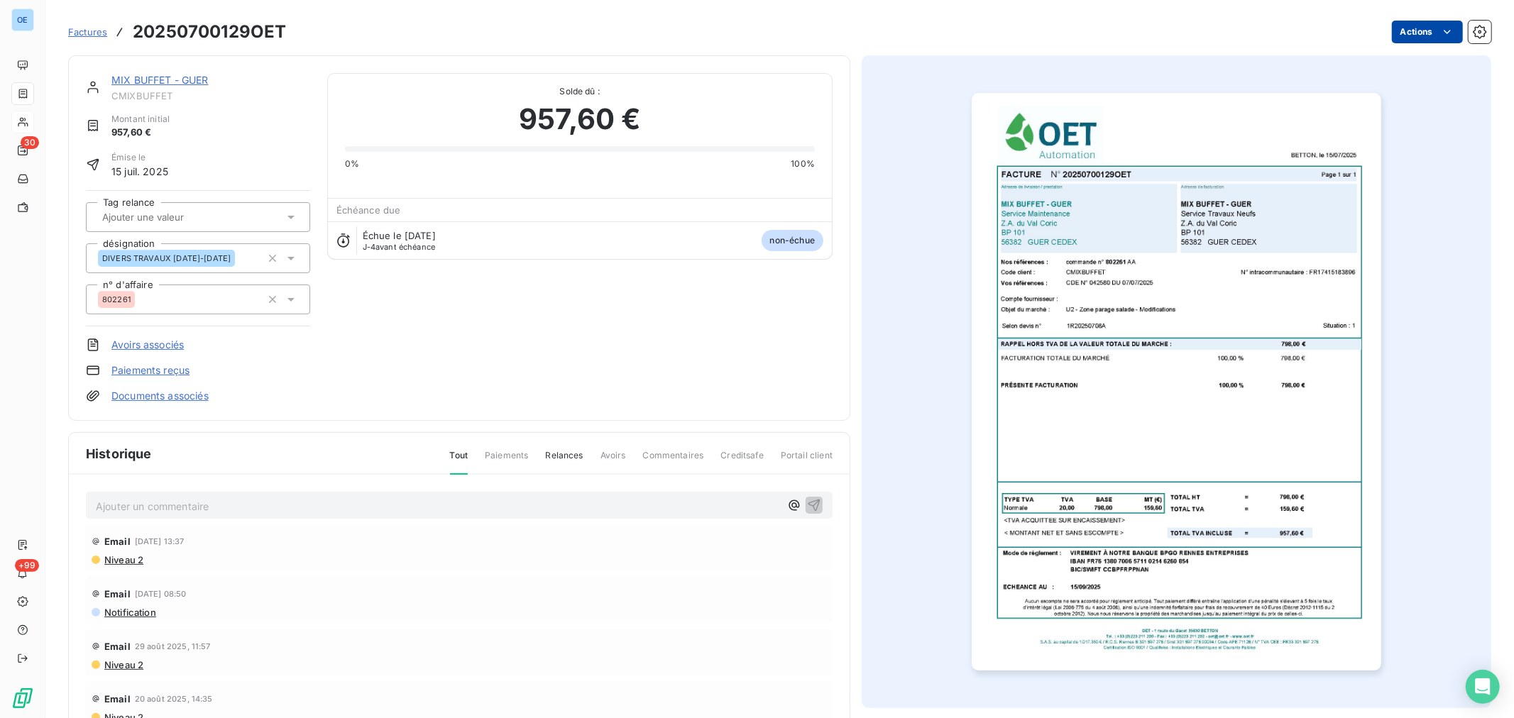
click at [1407, 38] on html "OE 30 +99 Factures 20250700129OET Actions MIX BUFFET - GUER CMIXBUFFET Montant …" at bounding box center [757, 359] width 1514 height 718
click at [1414, 33] on html "OE 30 +99 Factures 20250700129OET Actions MIX BUFFET - GUER CMIXBUFFET Montant …" at bounding box center [757, 359] width 1514 height 718
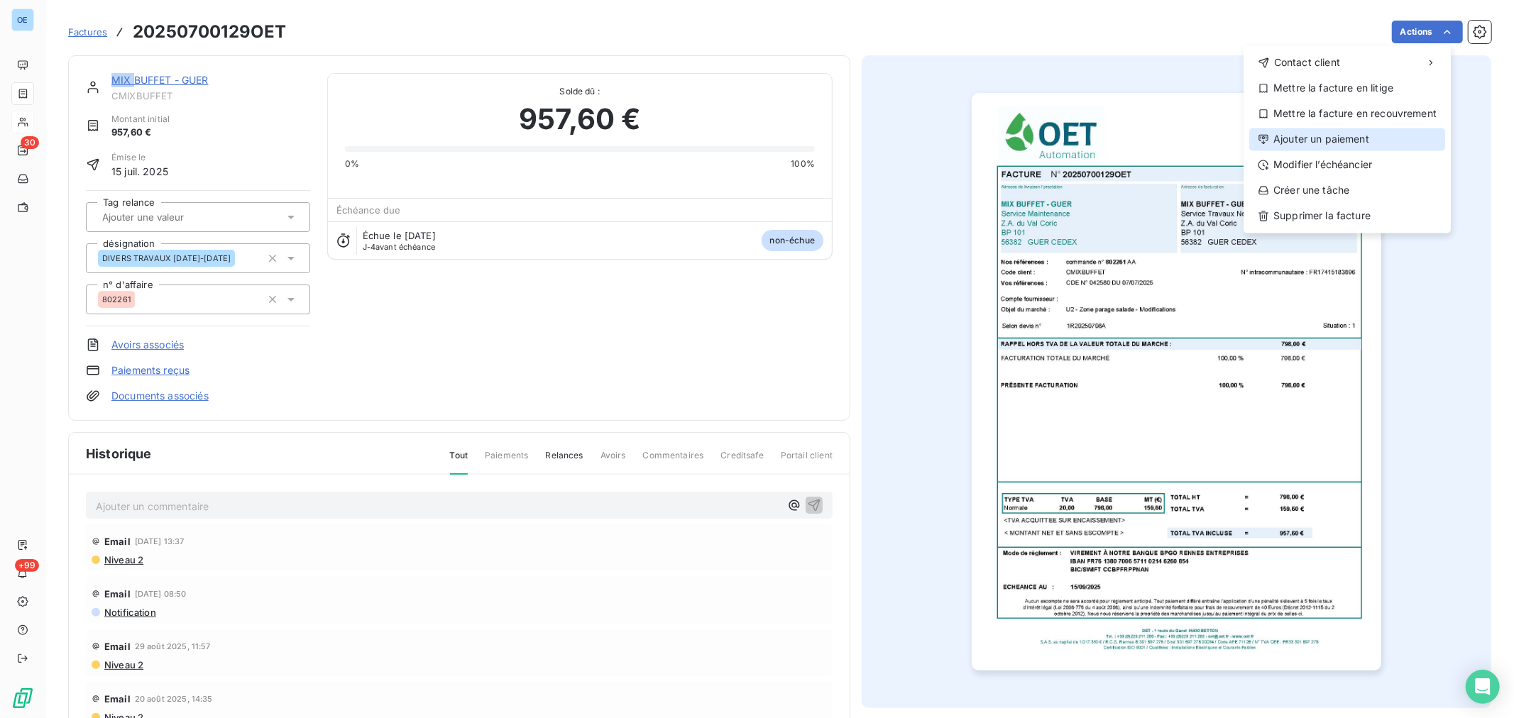
click at [1335, 143] on div "Ajouter un paiement" at bounding box center [1347, 139] width 196 height 23
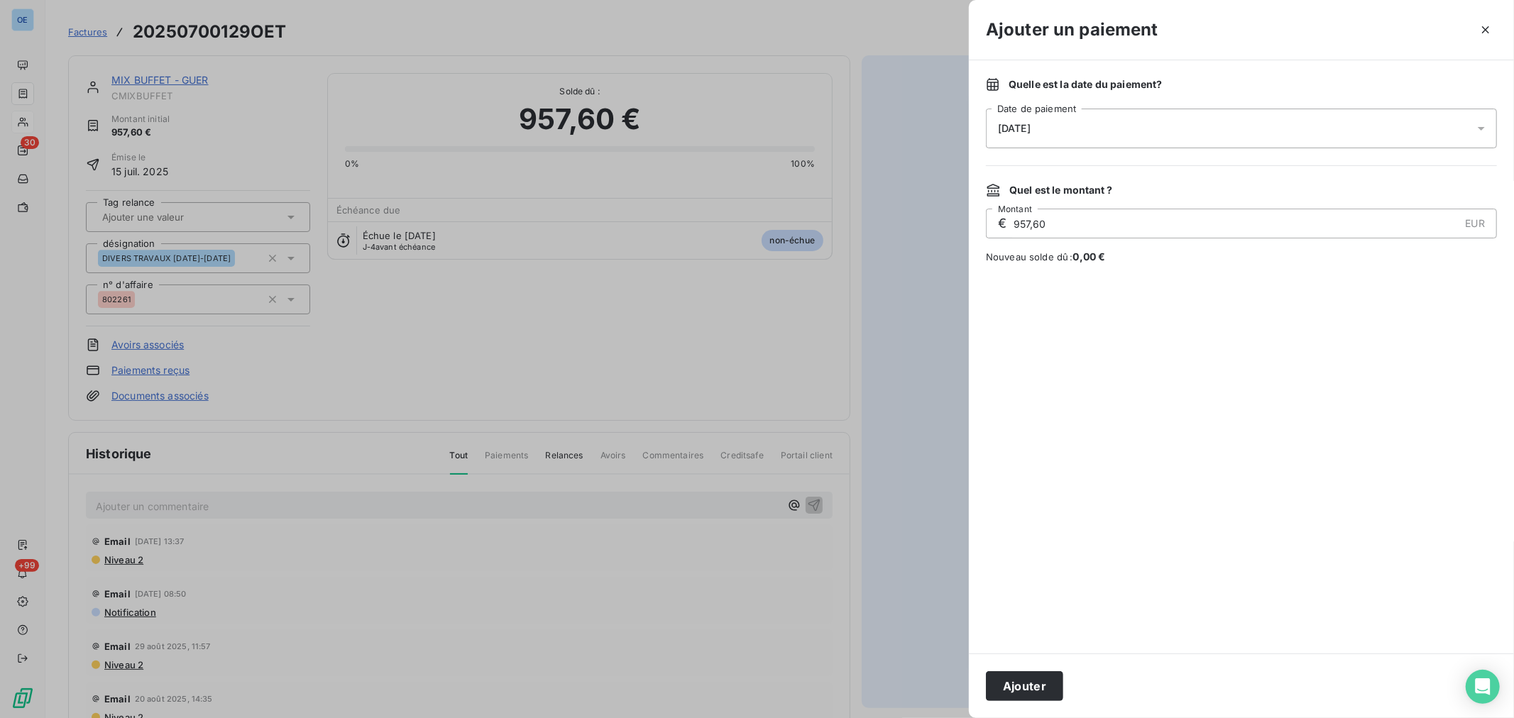
click at [1482, 130] on icon at bounding box center [1481, 128] width 14 height 14
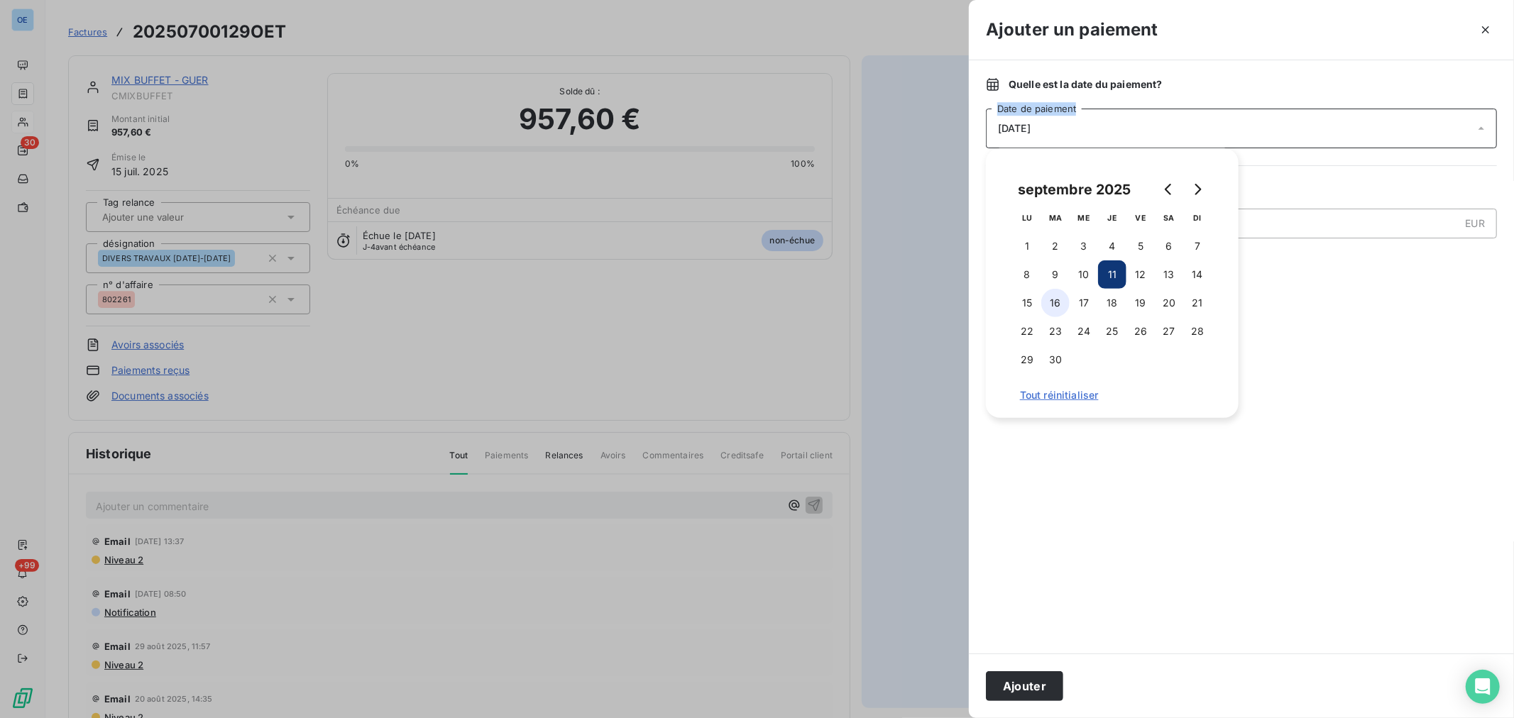
click at [1059, 301] on button "16" at bounding box center [1055, 303] width 28 height 28
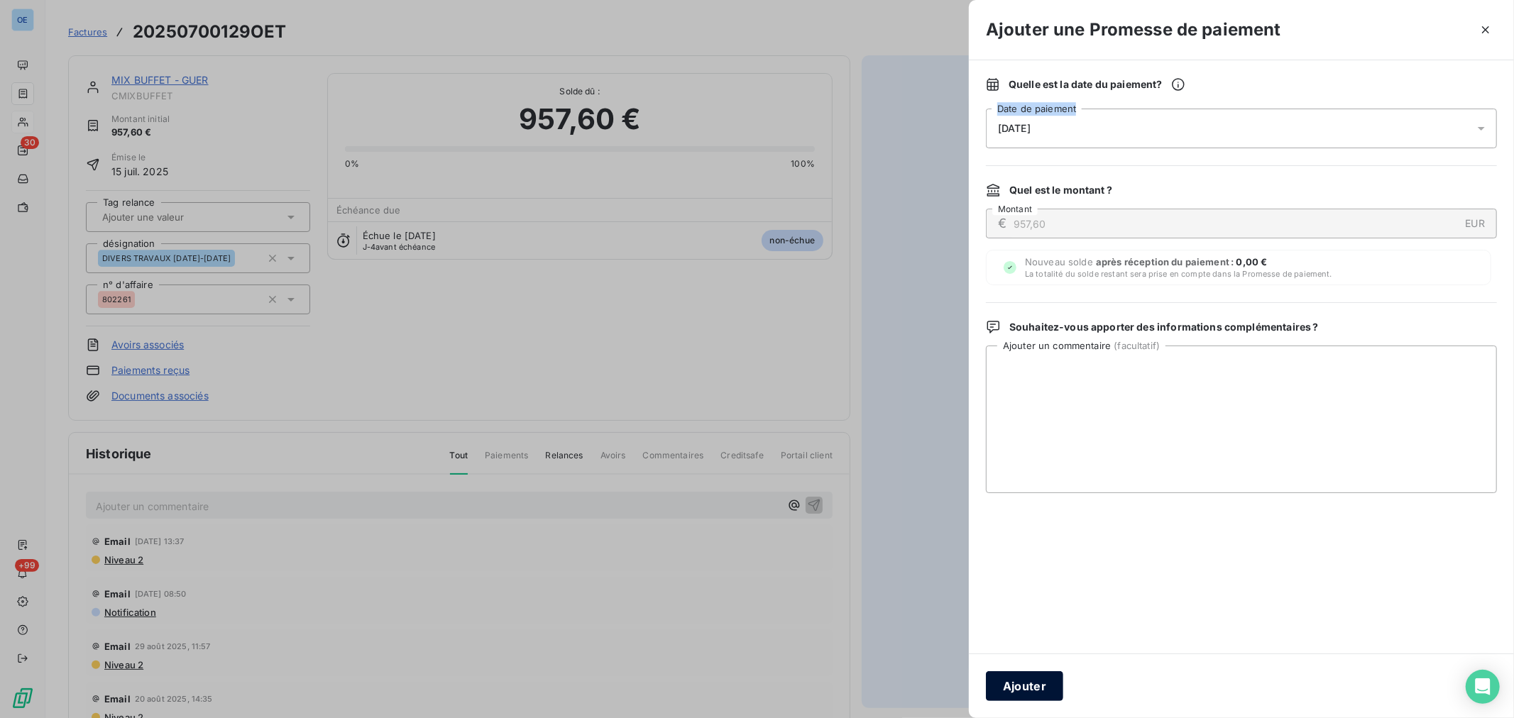
click at [1045, 686] on button "Ajouter" at bounding box center [1024, 686] width 77 height 30
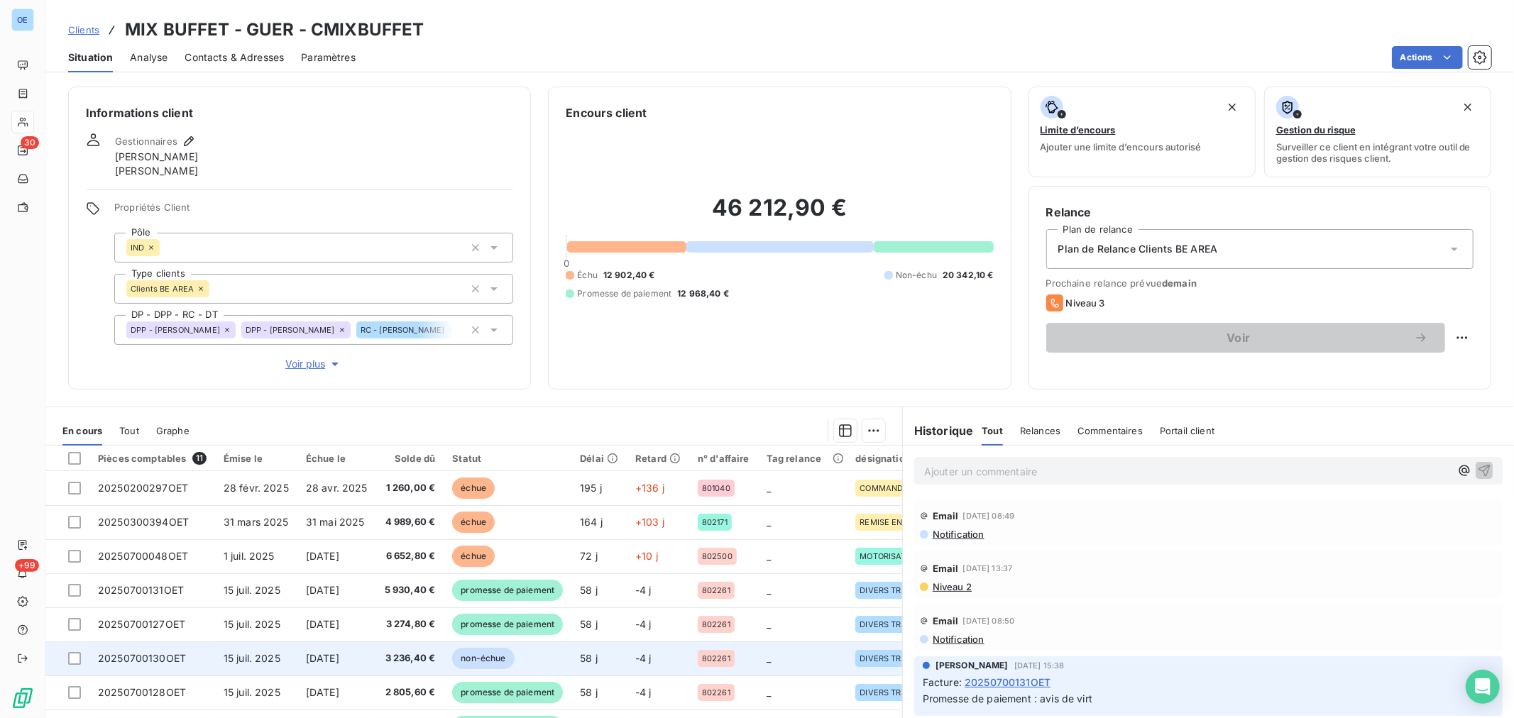
click at [493, 659] on span "non-échue" at bounding box center [483, 658] width 62 height 21
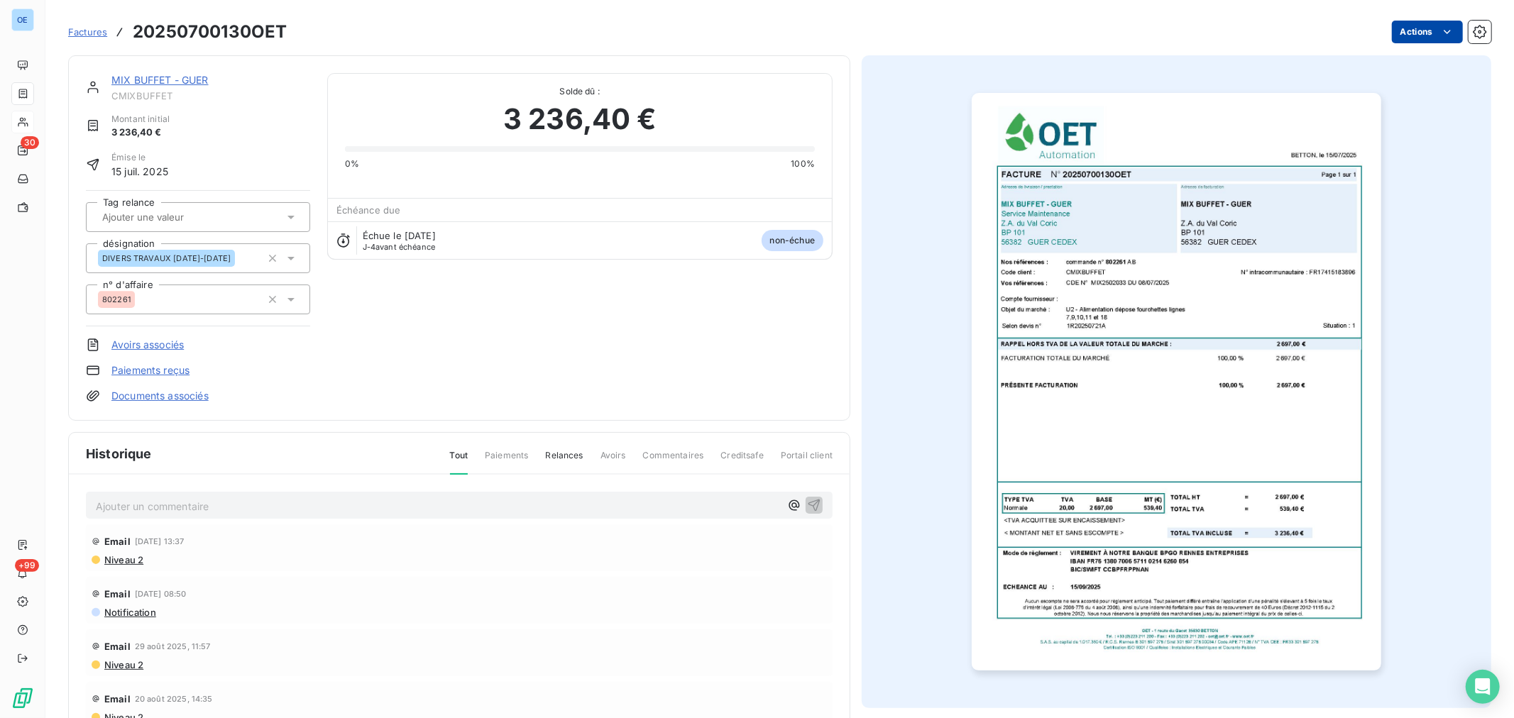
click at [1417, 33] on html "OE 30 +99 Factures 20250700130OET Actions MIX BUFFET - GUER CMIXBUFFET Montant …" at bounding box center [757, 359] width 1514 height 718
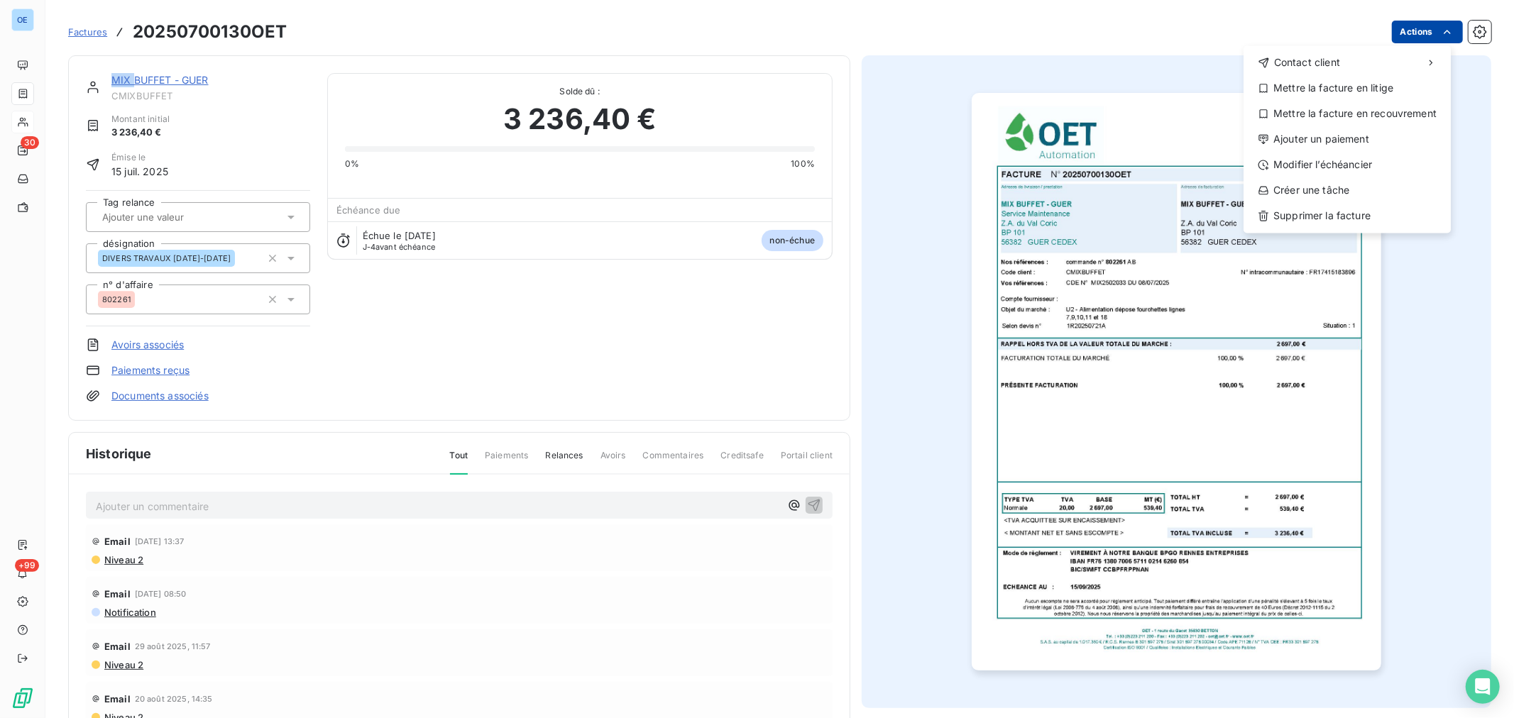
click at [1418, 33] on html "OE 30 +99 Factures 20250700130OET Actions Contact client Mettre la facture en l…" at bounding box center [757, 359] width 1514 height 718
click at [1340, 138] on div "Ajouter un paiement" at bounding box center [1347, 139] width 196 height 23
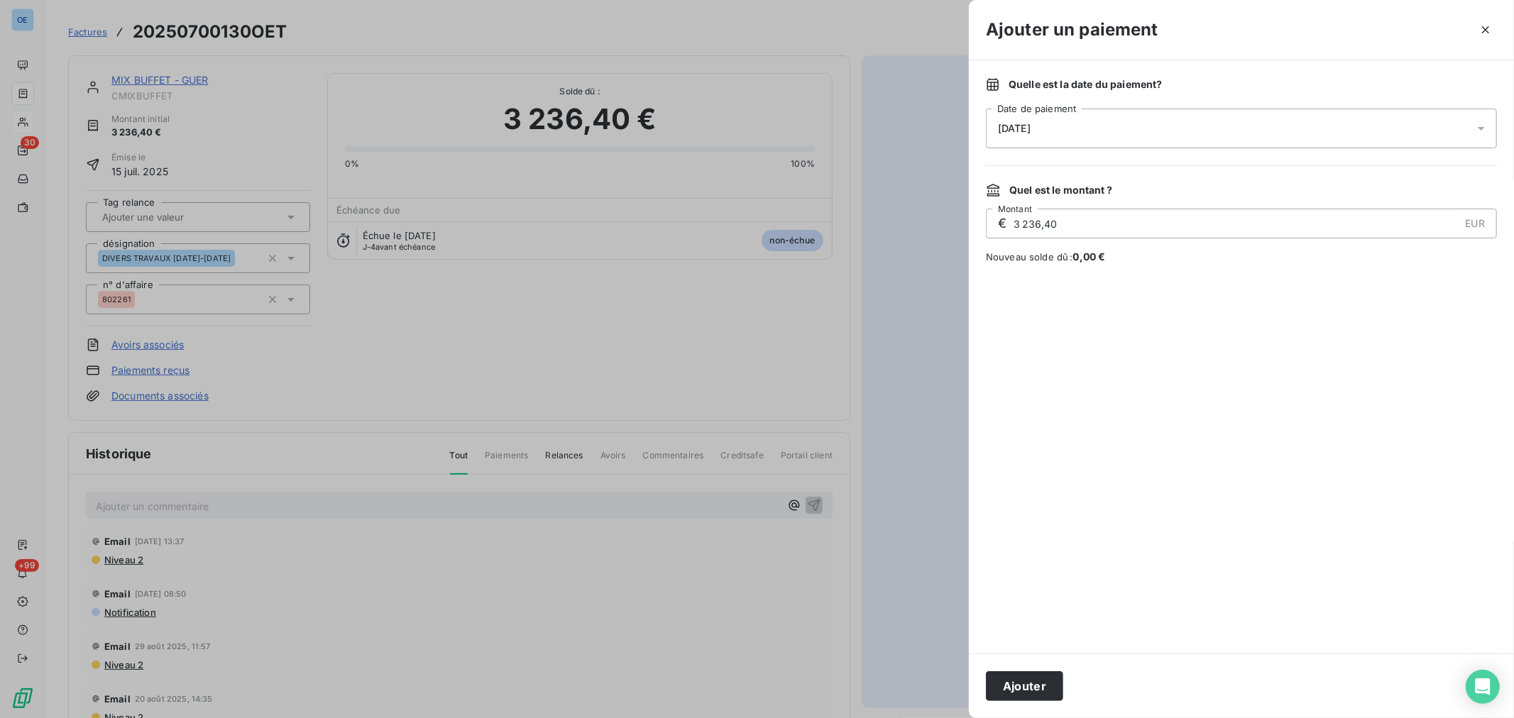
click at [1476, 132] on icon at bounding box center [1481, 128] width 14 height 14
click at [1478, 131] on icon at bounding box center [1481, 128] width 14 height 14
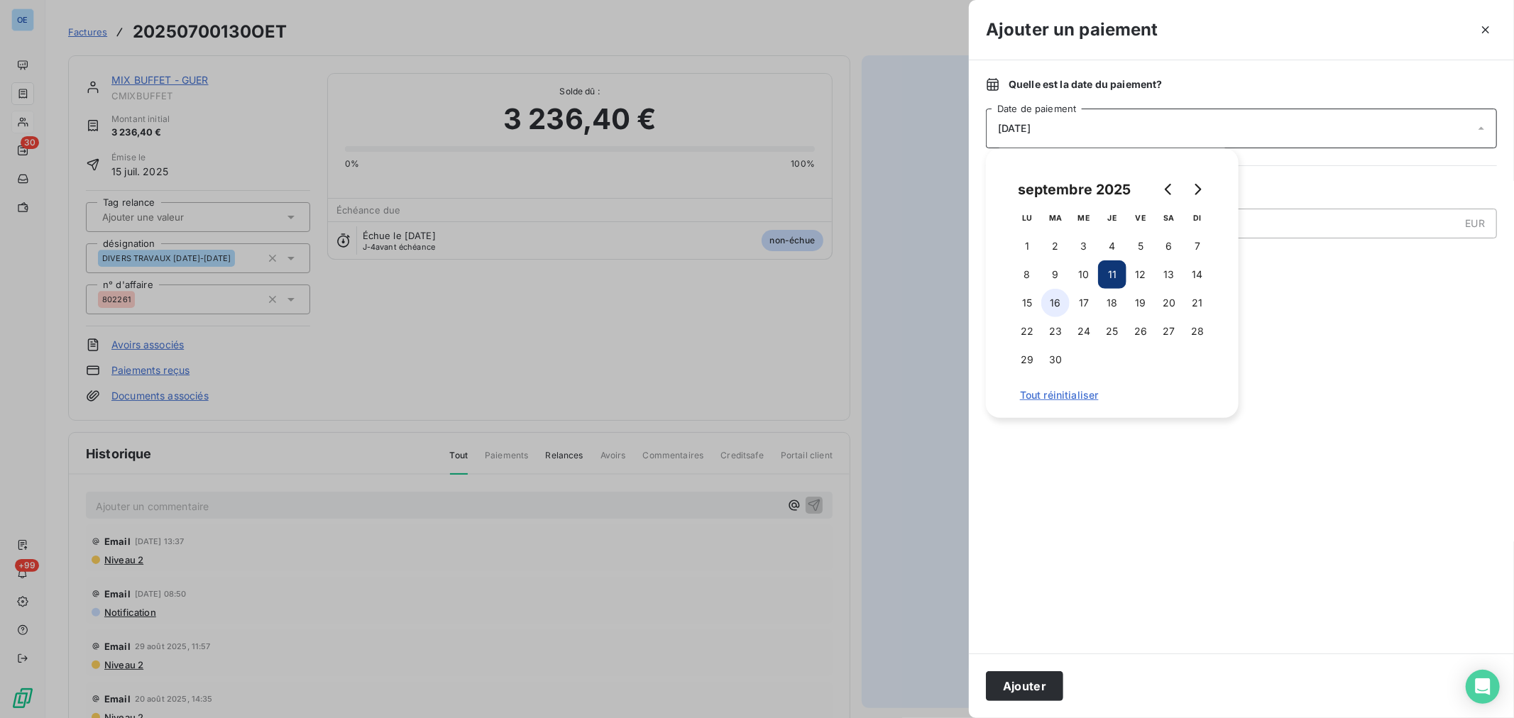
click at [1056, 303] on button "16" at bounding box center [1055, 303] width 28 height 28
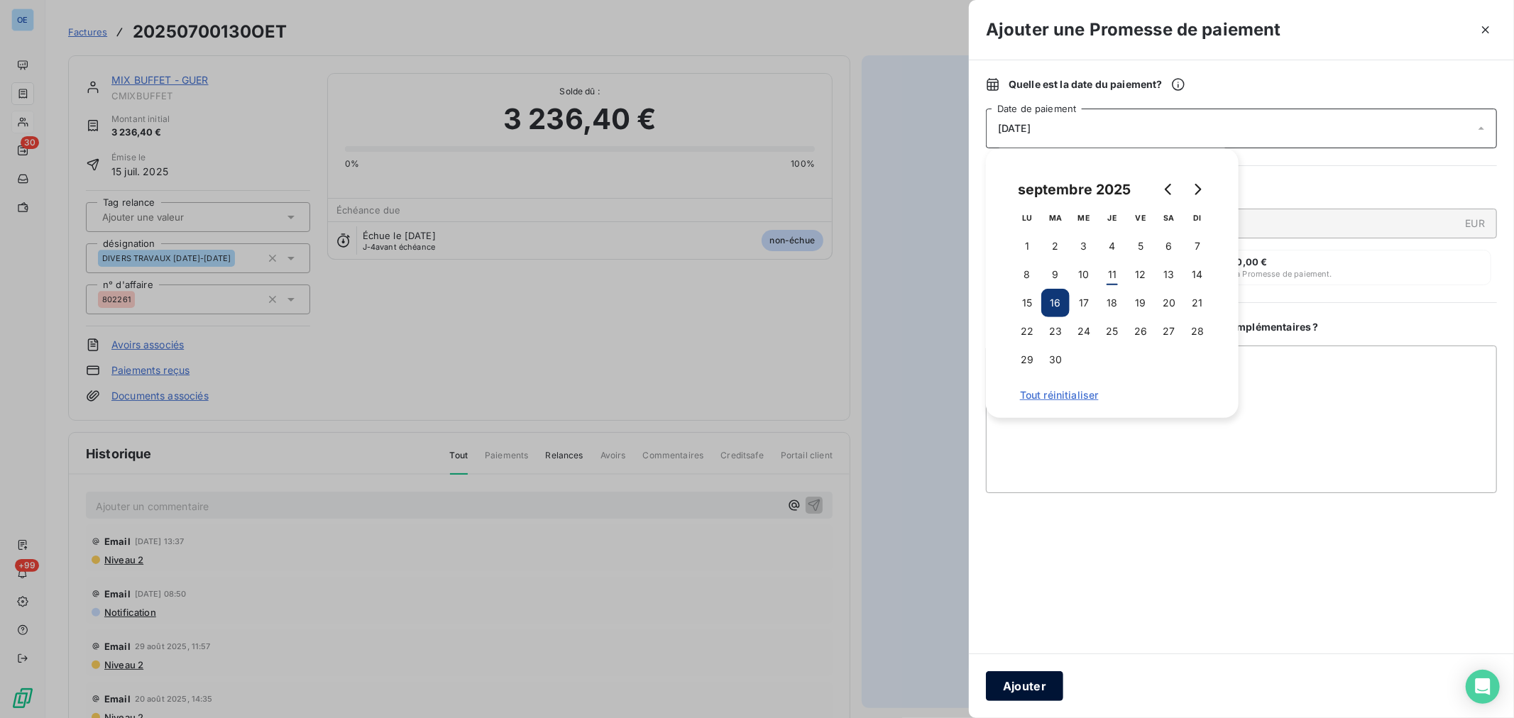
click at [1040, 684] on button "Ajouter" at bounding box center [1024, 686] width 77 height 30
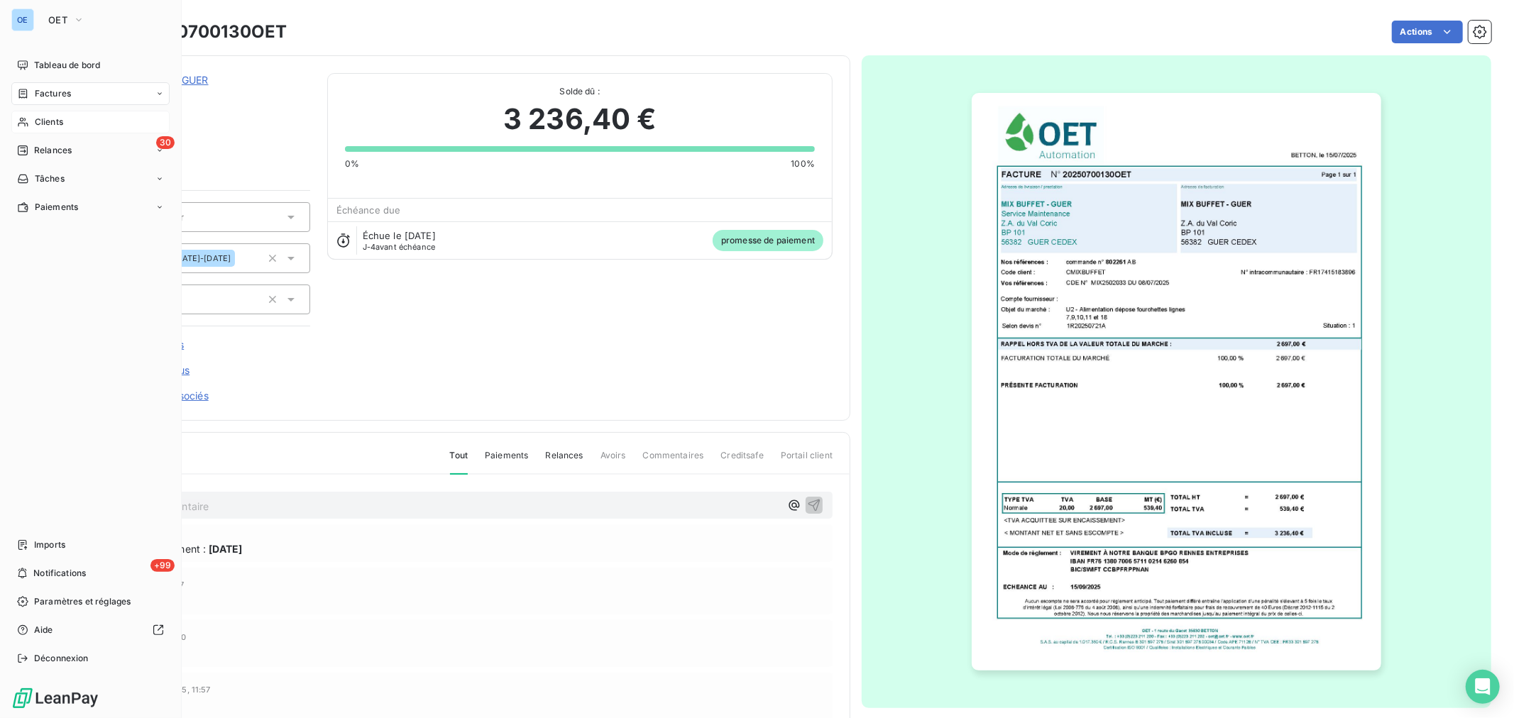
click at [45, 91] on span "Factures" at bounding box center [53, 93] width 36 height 13
click at [39, 90] on span "Factures" at bounding box center [53, 93] width 36 height 13
click at [57, 93] on span "Factures" at bounding box center [53, 93] width 36 height 13
click at [57, 92] on span "Factures" at bounding box center [53, 93] width 36 height 13
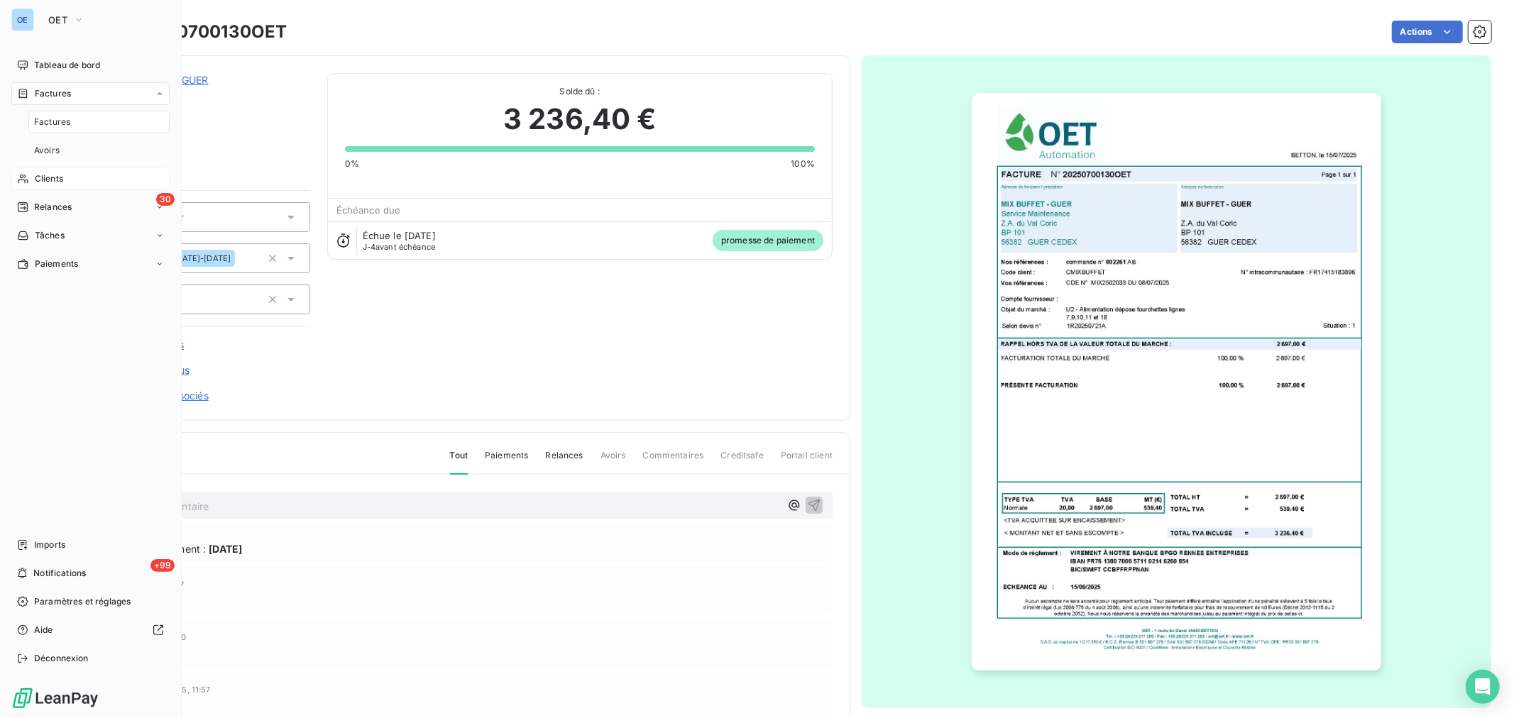
click at [57, 92] on span "Factures" at bounding box center [53, 93] width 36 height 13
click at [48, 60] on span "Tableau de bord" at bounding box center [67, 65] width 66 height 13
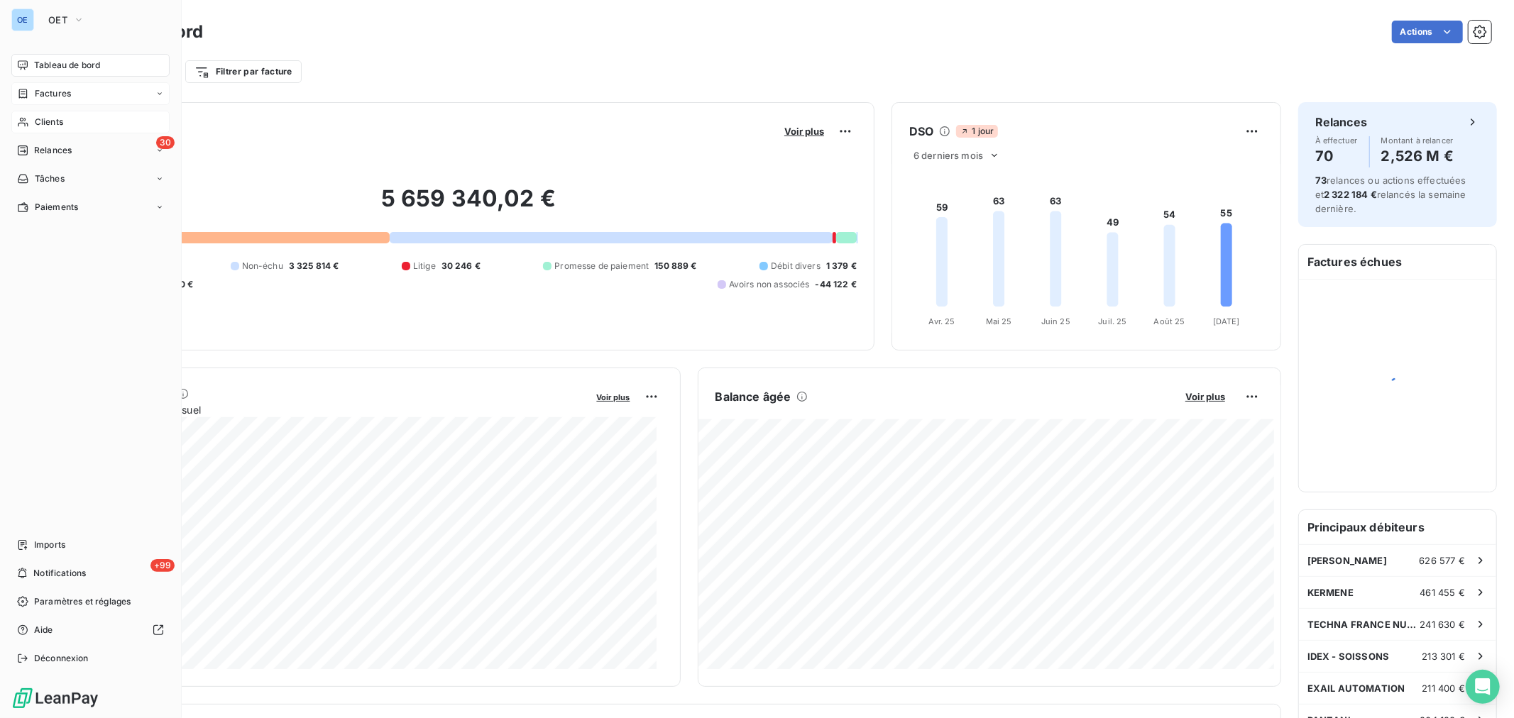
click at [65, 93] on span "Factures" at bounding box center [53, 93] width 36 height 13
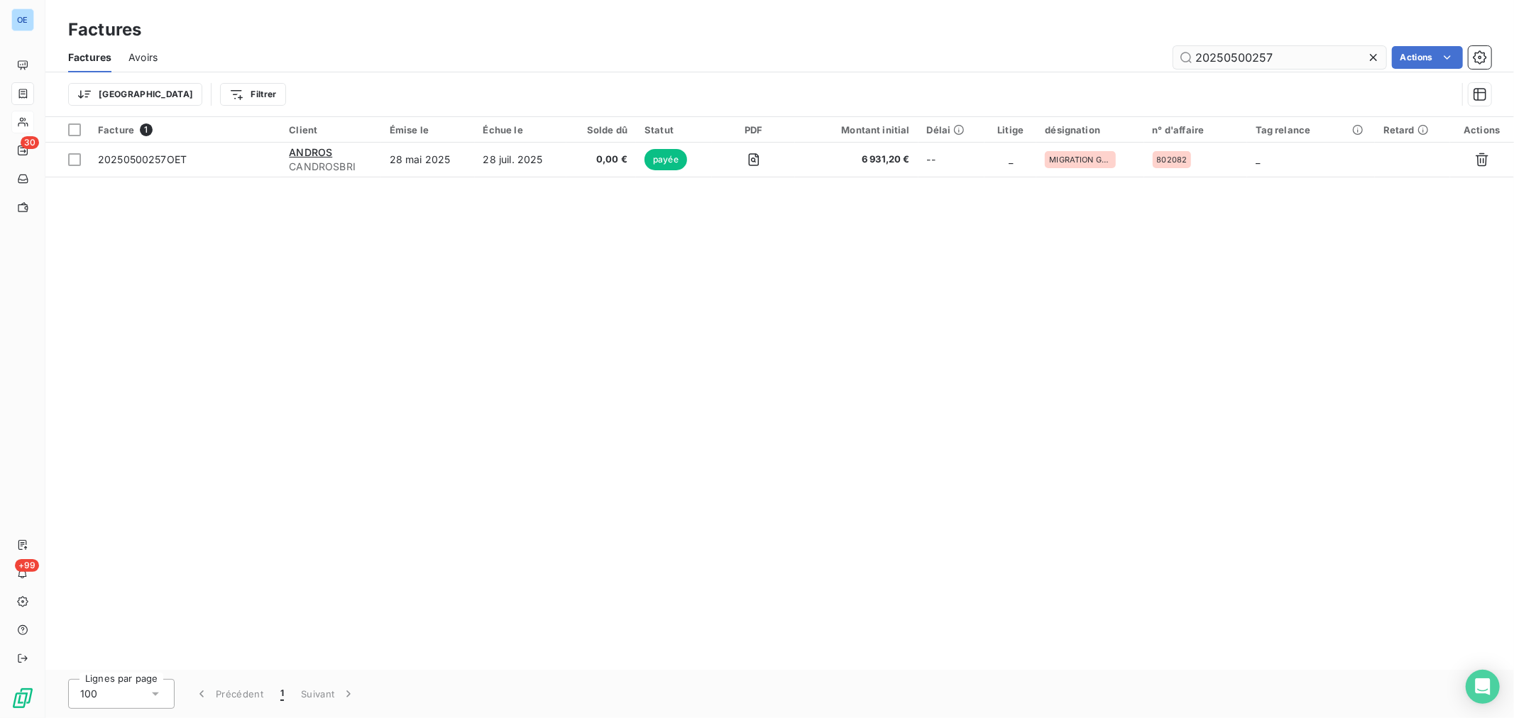
drag, startPoint x: 1301, startPoint y: 53, endPoint x: 1253, endPoint y: 59, distance: 47.9
click at [1254, 59] on input "20250500257" at bounding box center [1279, 57] width 213 height 23
click at [1231, 58] on input "20250257500" at bounding box center [1279, 57] width 213 height 23
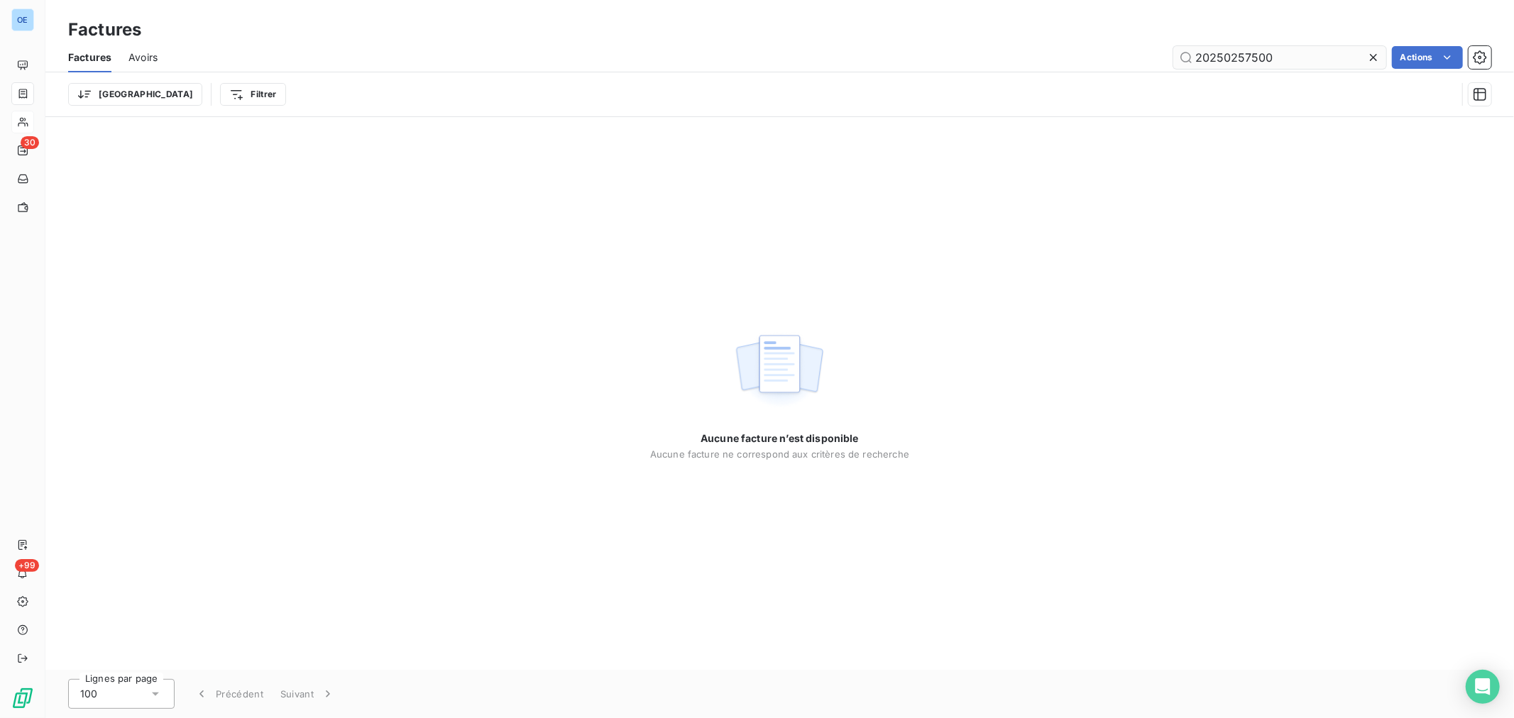
click at [1276, 60] on input "20250257500" at bounding box center [1279, 57] width 213 height 23
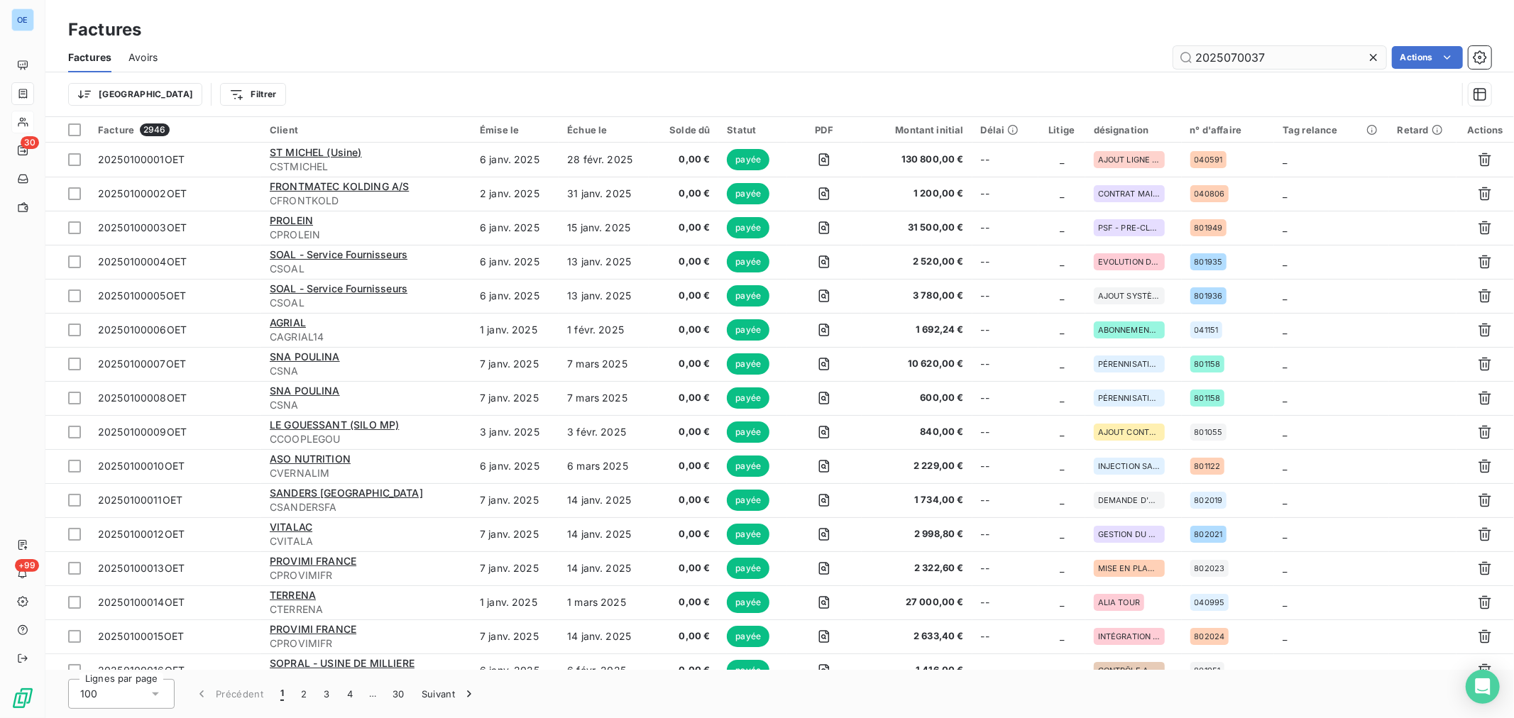
type input "20250700377"
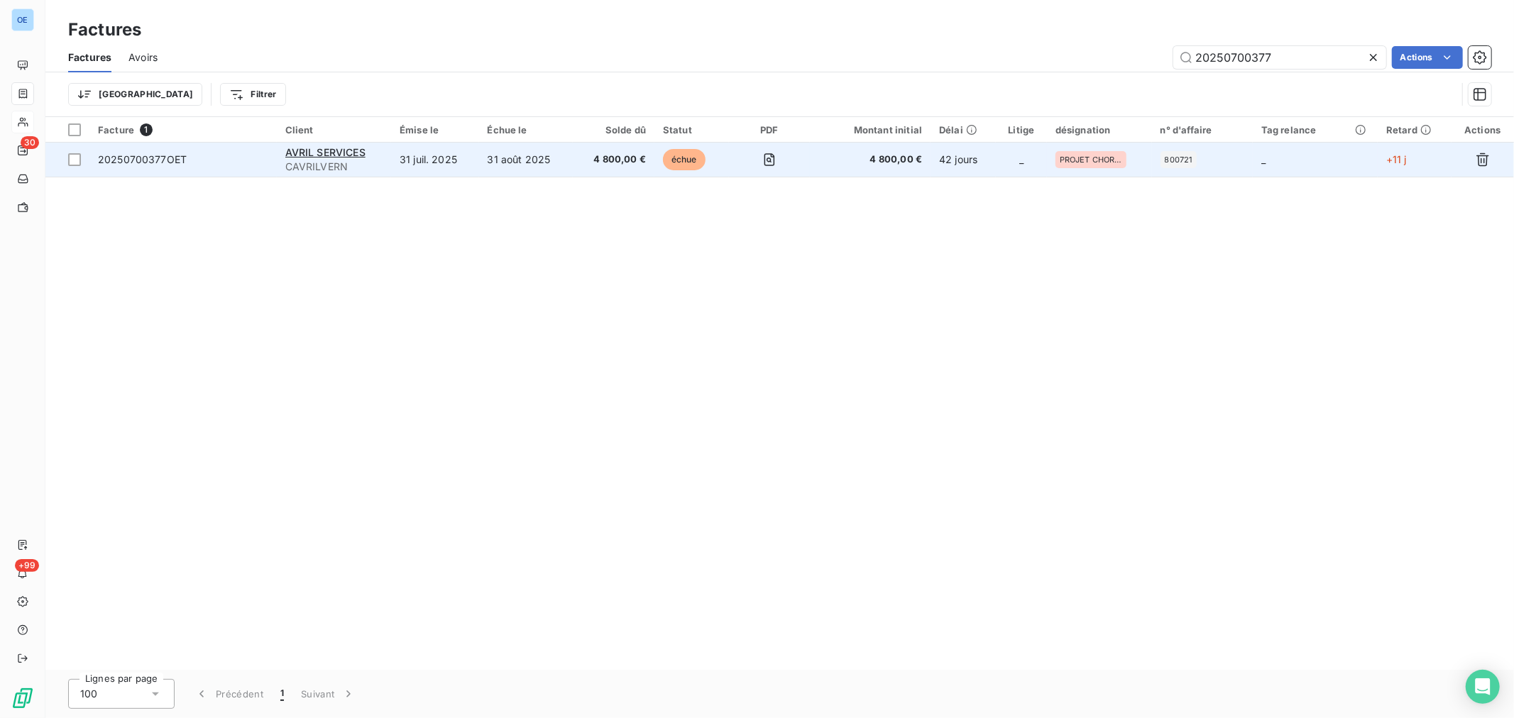
click at [885, 156] on span "4 800,00 €" at bounding box center [870, 160] width 104 height 14
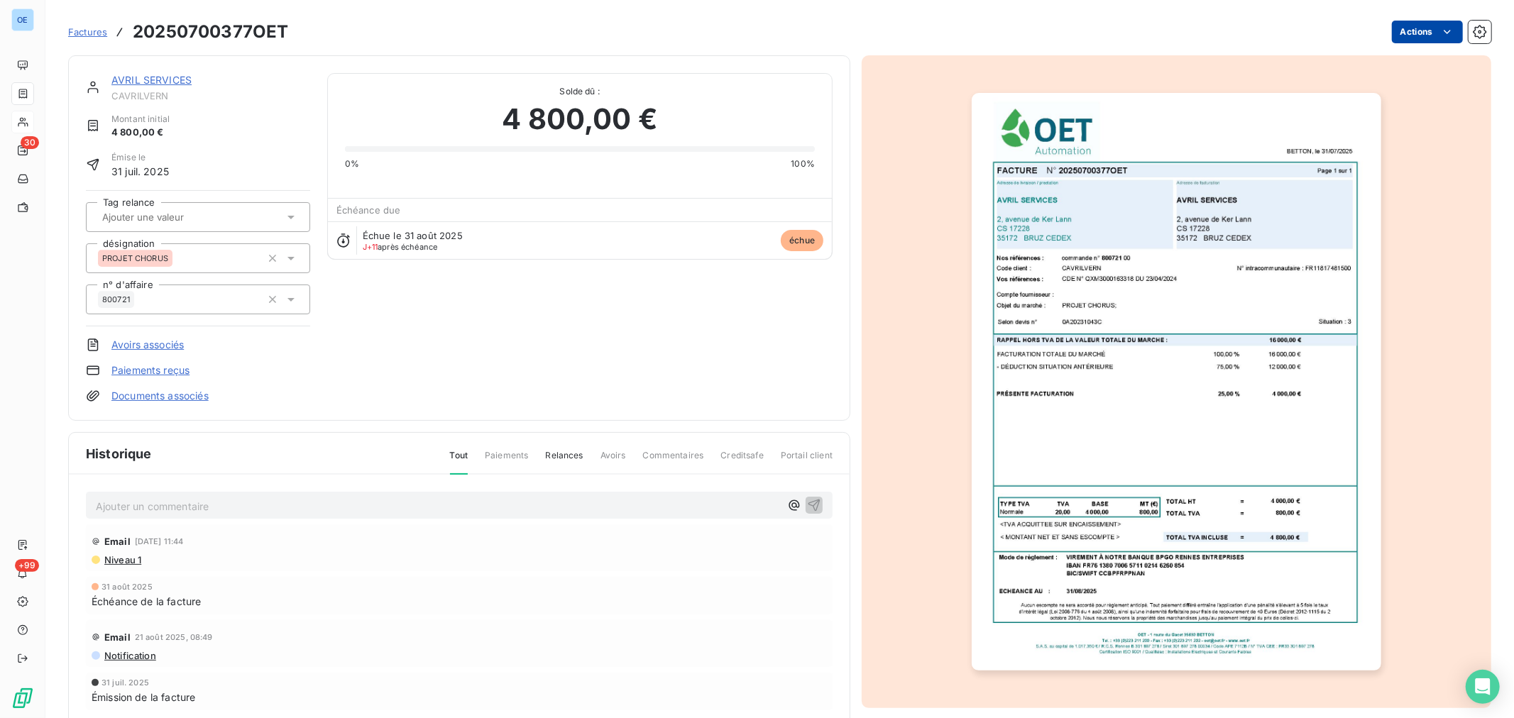
click at [1407, 32] on html "OE 30 +99 Factures 20250700377OET Actions AVRIL SERVICES CAVRILVERN Montant ini…" at bounding box center [757, 359] width 1514 height 718
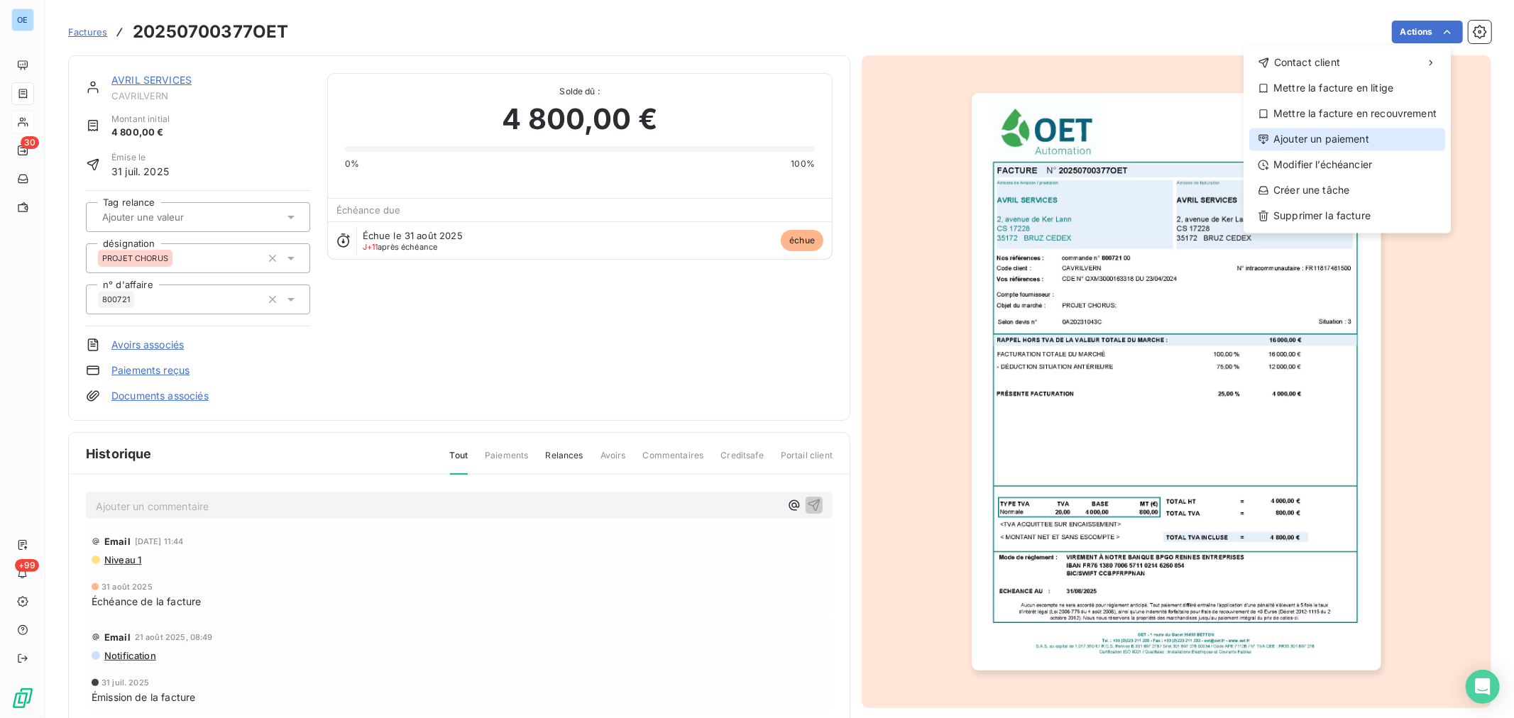
click at [1361, 136] on div "Ajouter un paiement" at bounding box center [1347, 139] width 196 height 23
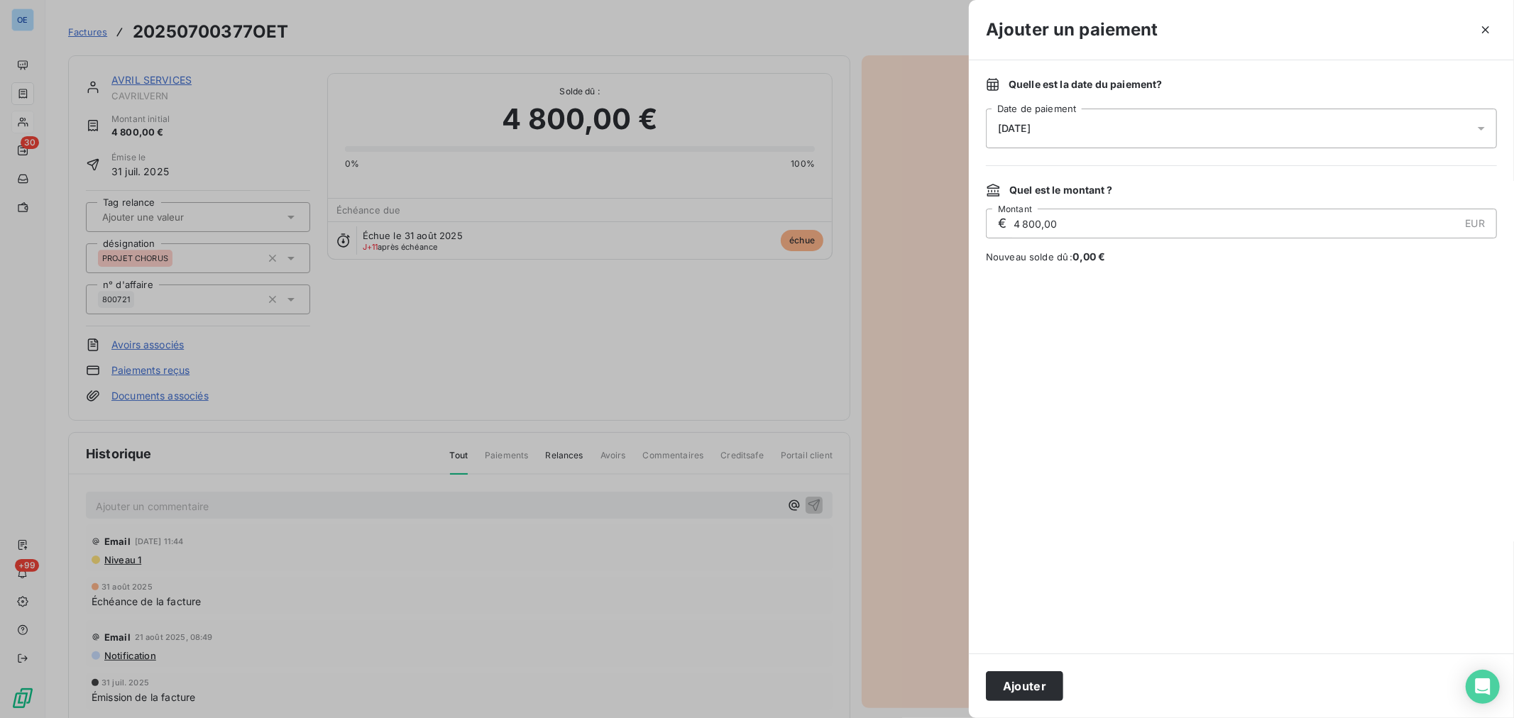
click at [1485, 128] on icon at bounding box center [1481, 128] width 14 height 14
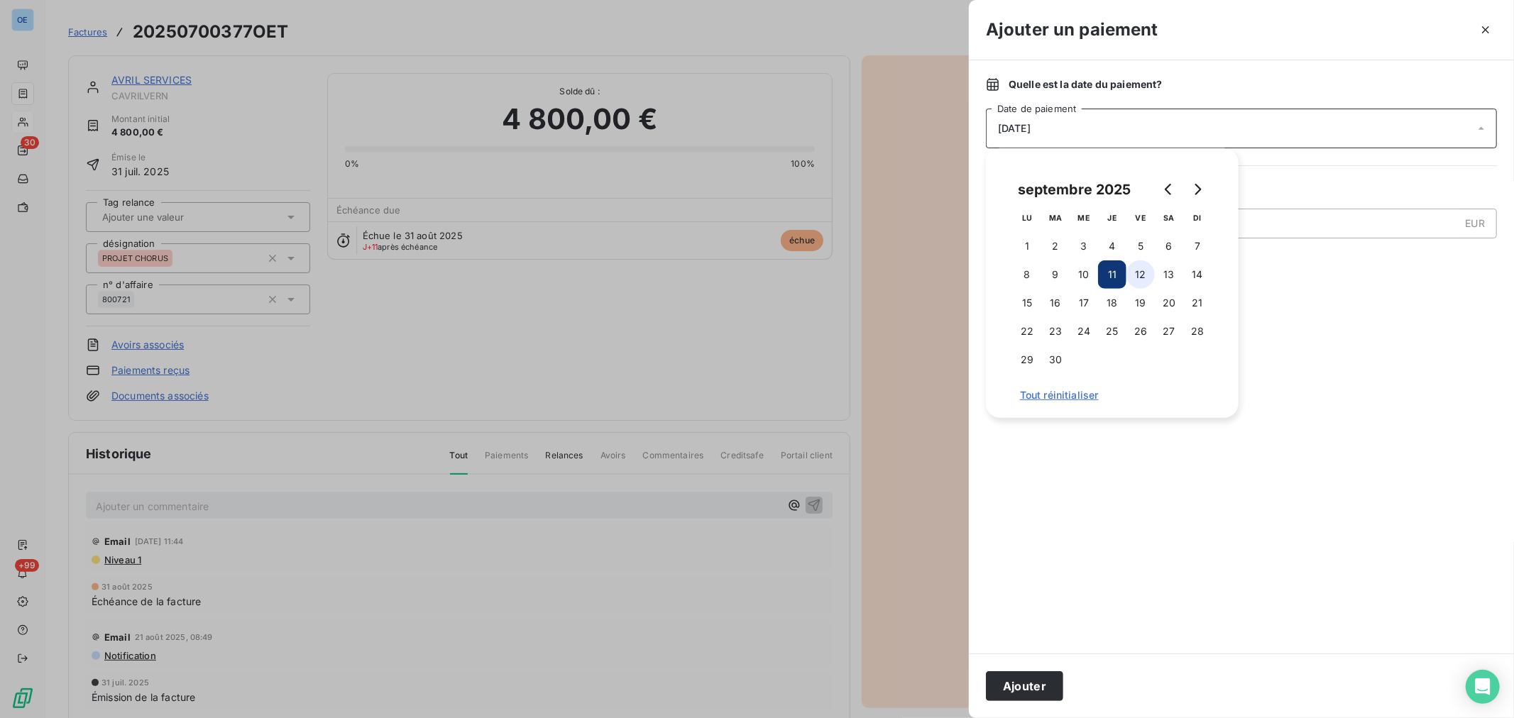
click at [1151, 273] on button "12" at bounding box center [1140, 274] width 28 height 28
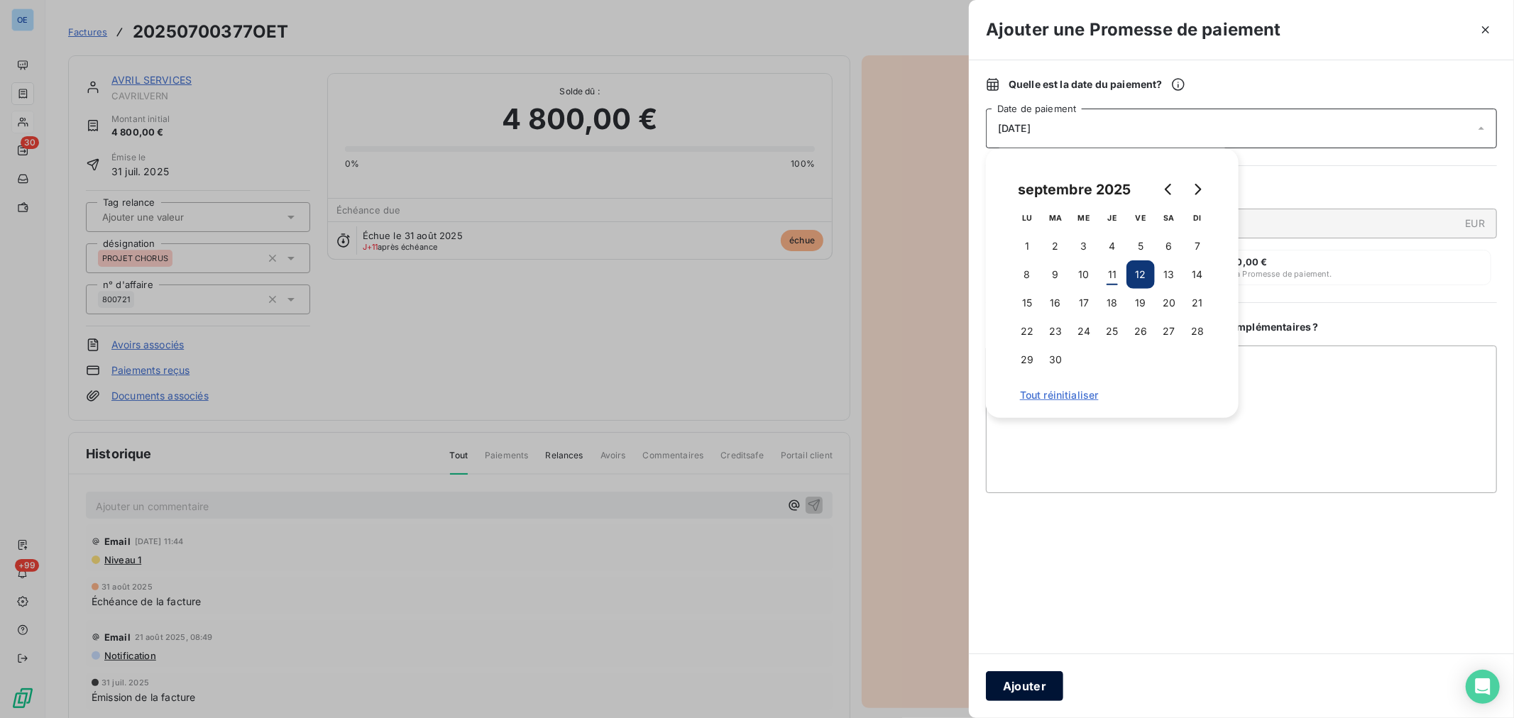
click at [1030, 672] on button "Ajouter" at bounding box center [1024, 686] width 77 height 30
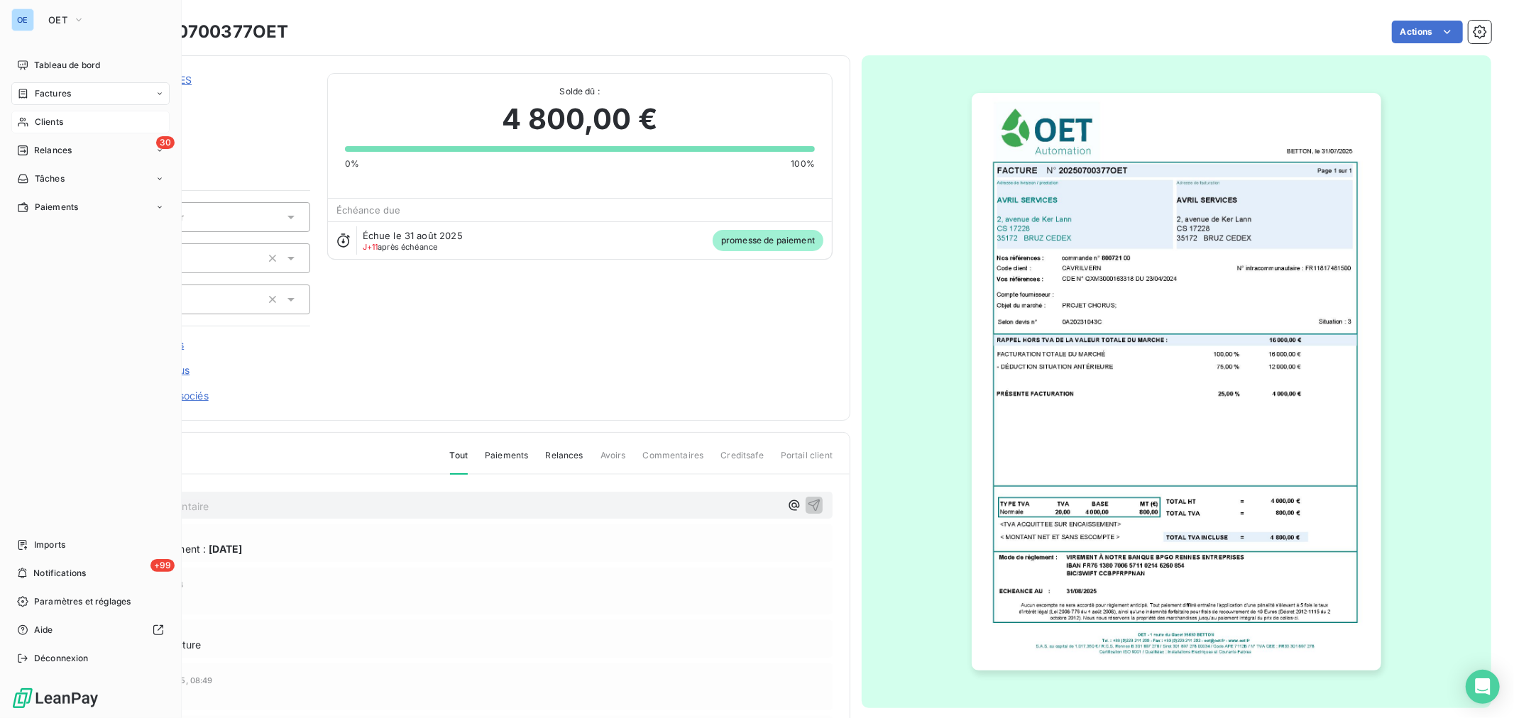
click at [57, 116] on span "Clients" at bounding box center [49, 122] width 28 height 13
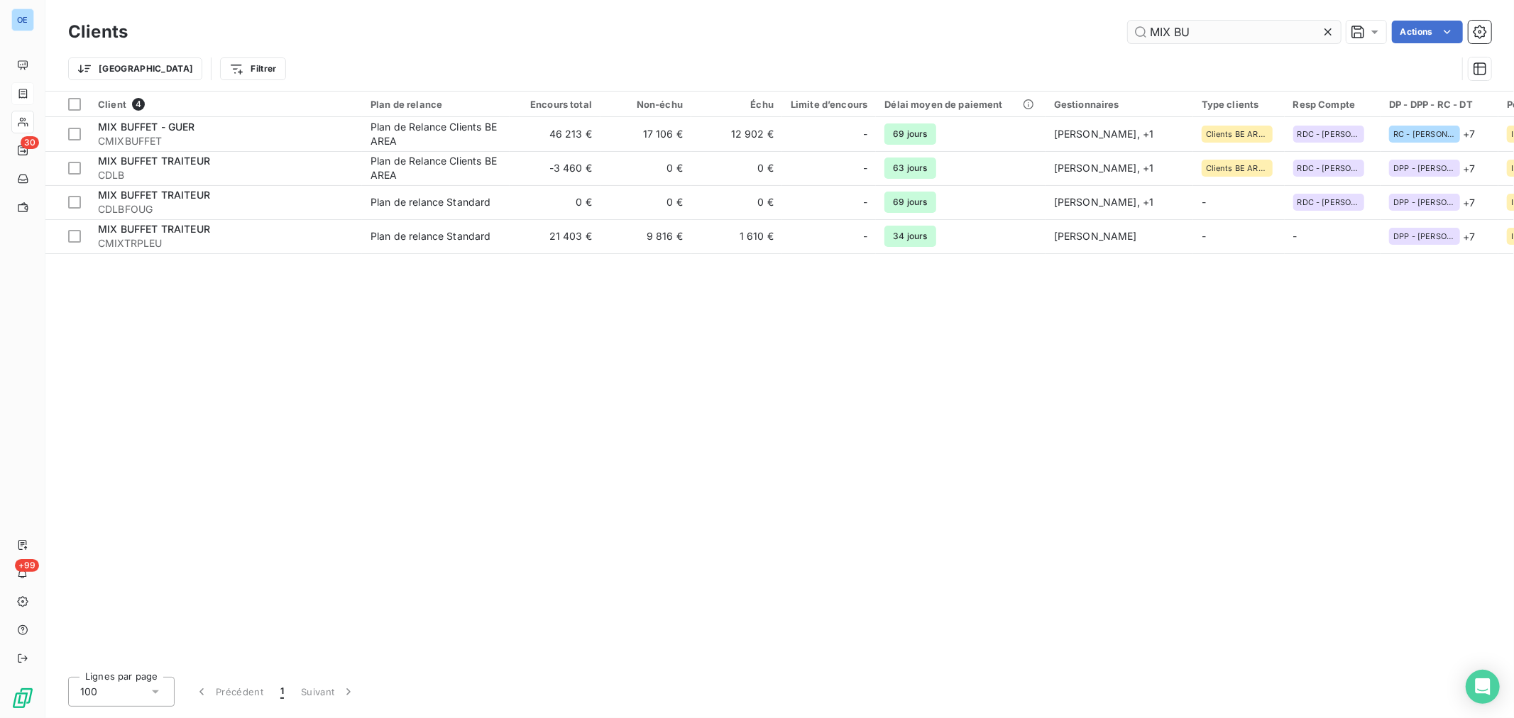
click at [1207, 35] on input "MIX BU" at bounding box center [1234, 32] width 213 height 23
drag, startPoint x: 1185, startPoint y: 36, endPoint x: 1130, endPoint y: 36, distance: 55.4
click at [1130, 36] on input "MIX BU" at bounding box center [1234, 32] width 213 height 23
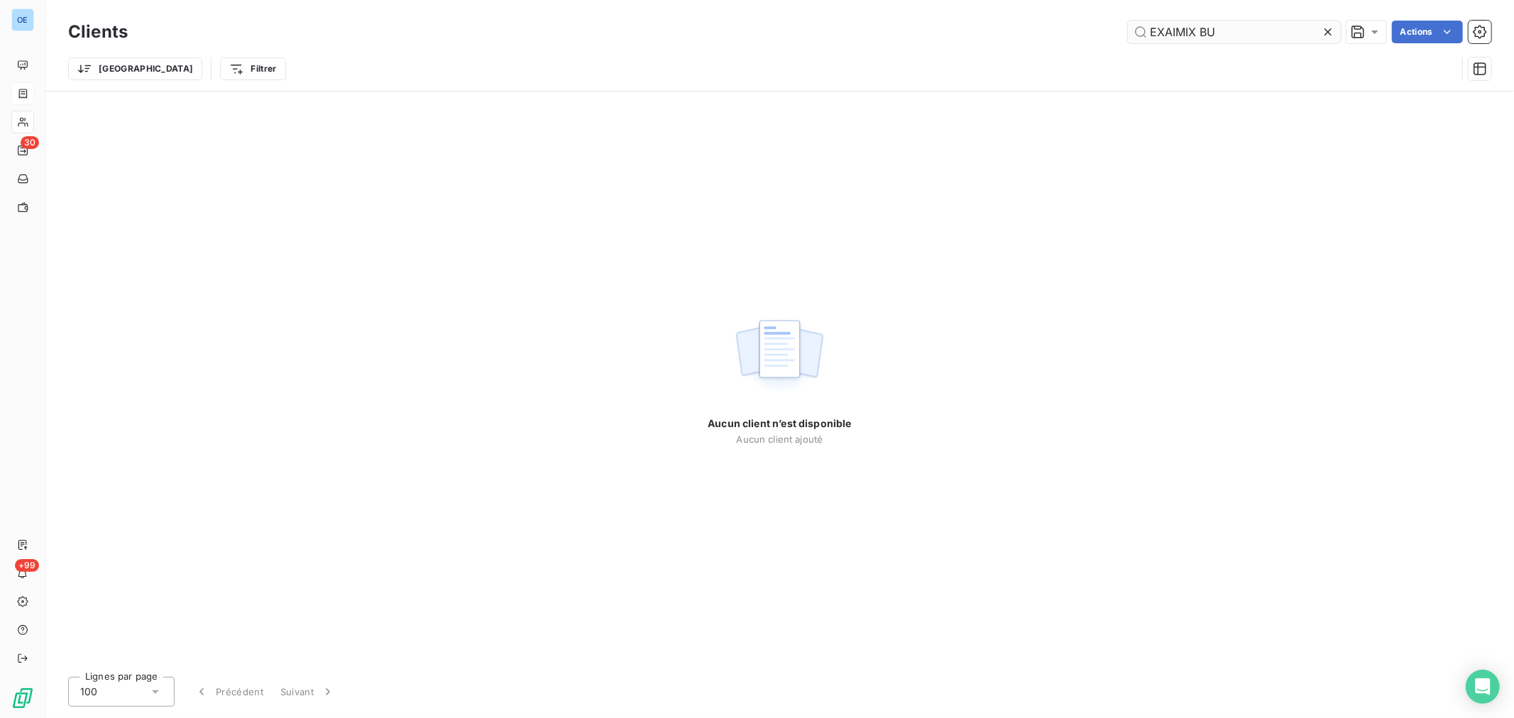
drag, startPoint x: 1256, startPoint y: 29, endPoint x: 1167, endPoint y: 30, distance: 88.7
click at [1167, 30] on input "EXAIMIX BU" at bounding box center [1234, 32] width 213 height 23
click at [1131, 31] on input "EXAIMIX BU" at bounding box center [1234, 32] width 213 height 23
click at [1269, 31] on input "EXAIMIX BU" at bounding box center [1234, 32] width 213 height 23
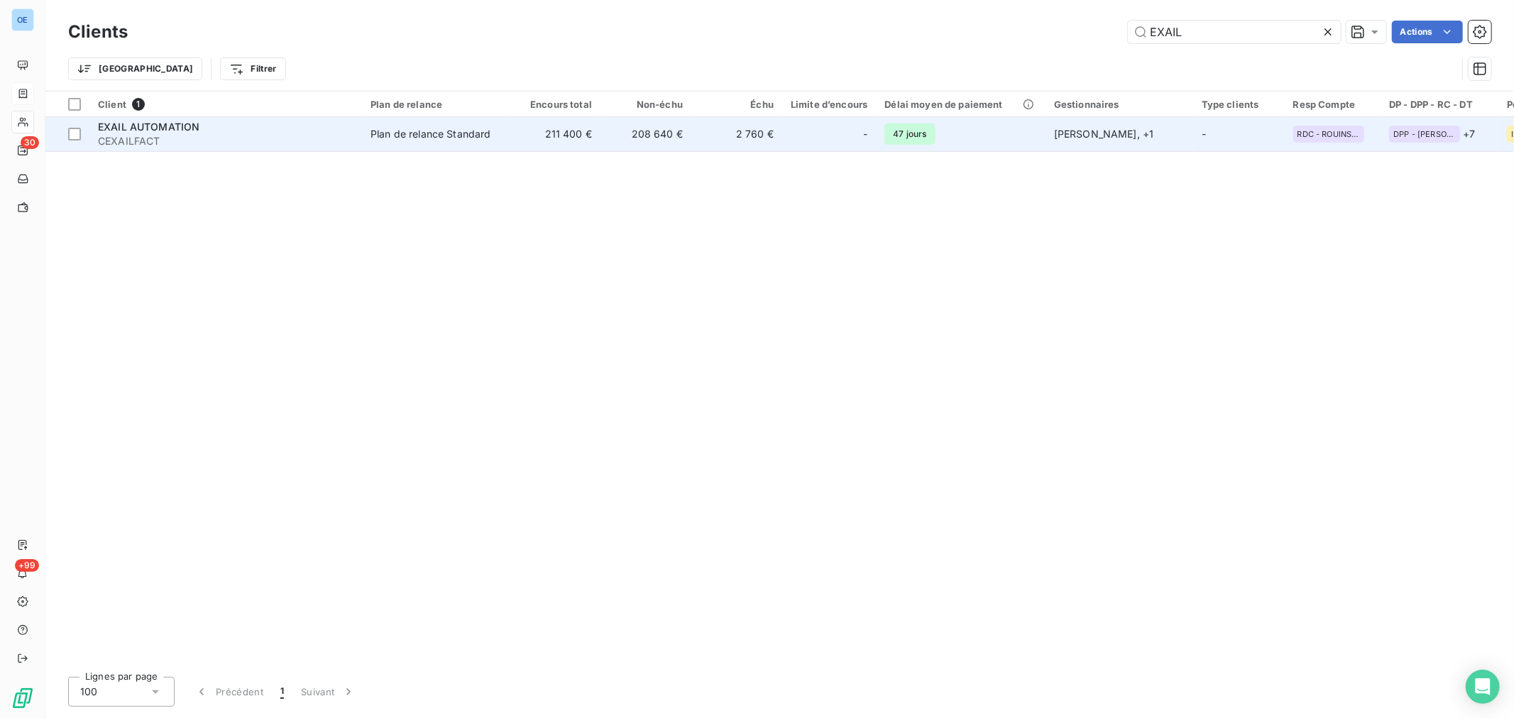
type input "EXAIL"
click at [498, 137] on span "Plan de relance Standard" at bounding box center [435, 134] width 131 height 14
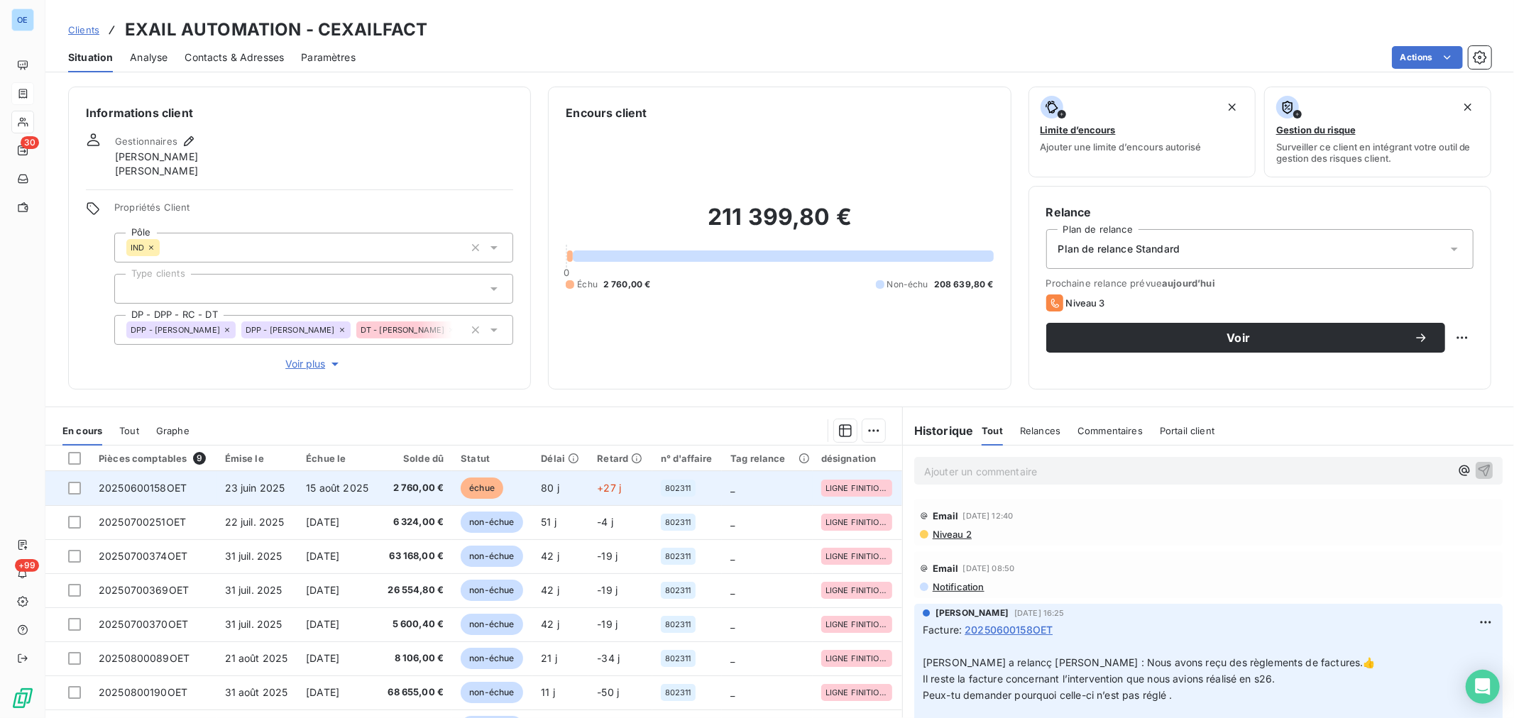
click at [465, 488] on span "échue" at bounding box center [482, 488] width 43 height 21
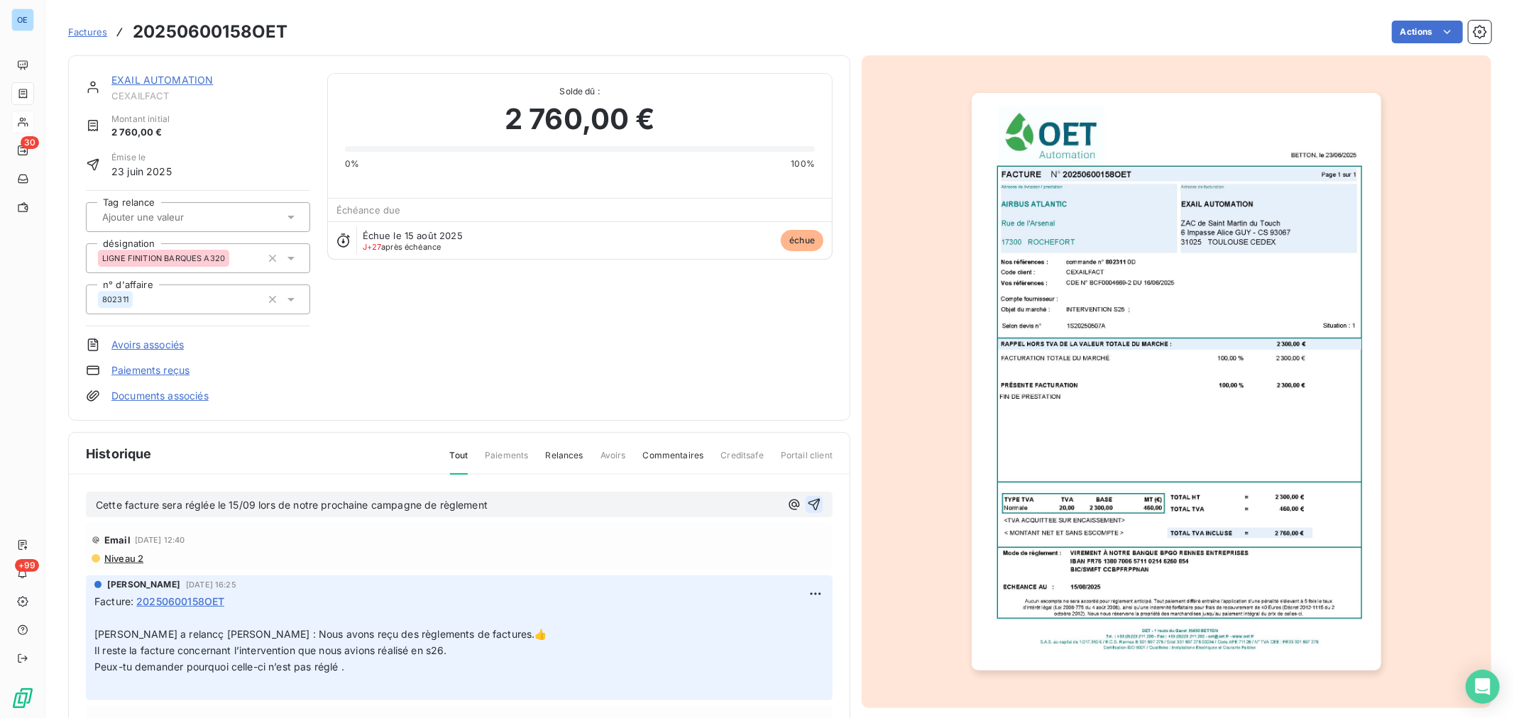
drag, startPoint x: 97, startPoint y: 512, endPoint x: 793, endPoint y: 502, distance: 696.3
click at [807, 502] on icon "button" at bounding box center [814, 505] width 14 height 14
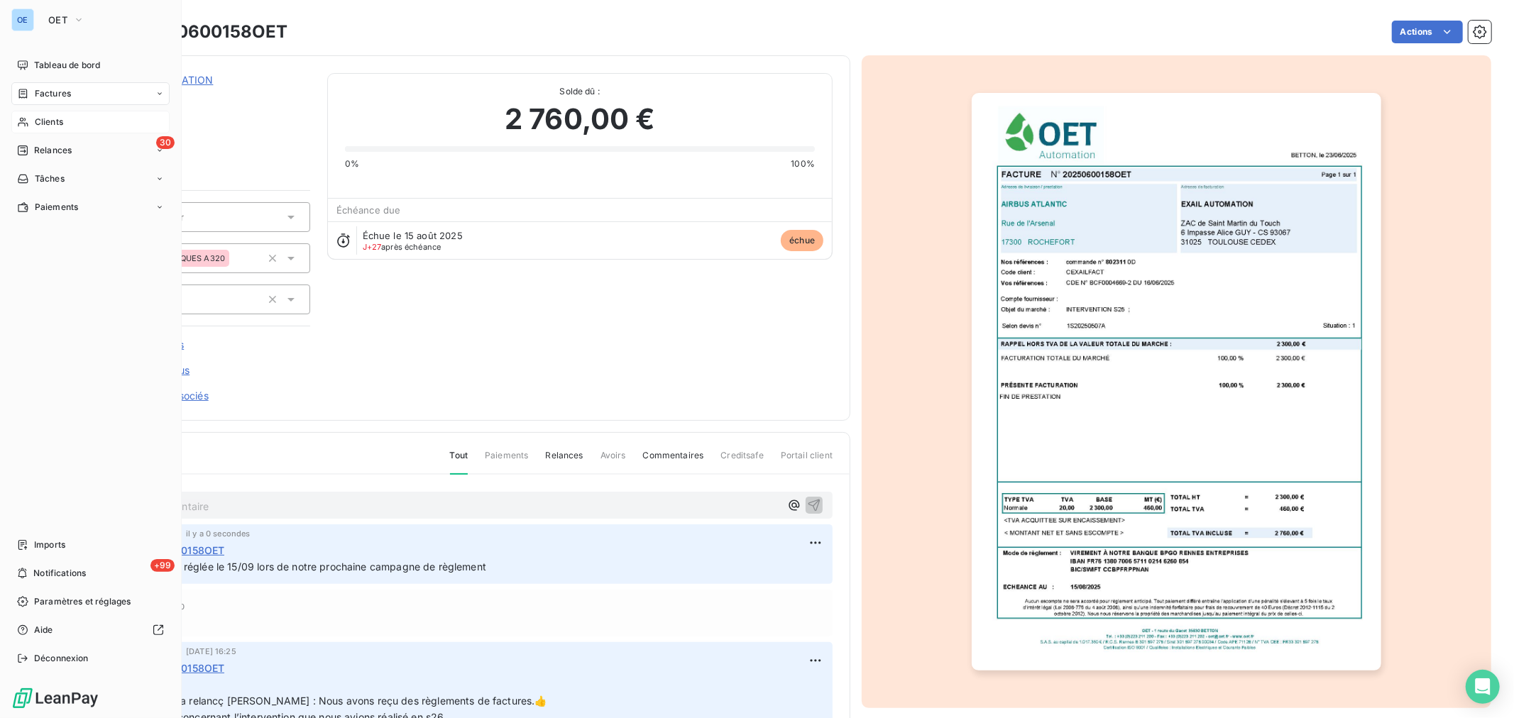
click at [62, 119] on span "Clients" at bounding box center [49, 122] width 28 height 13
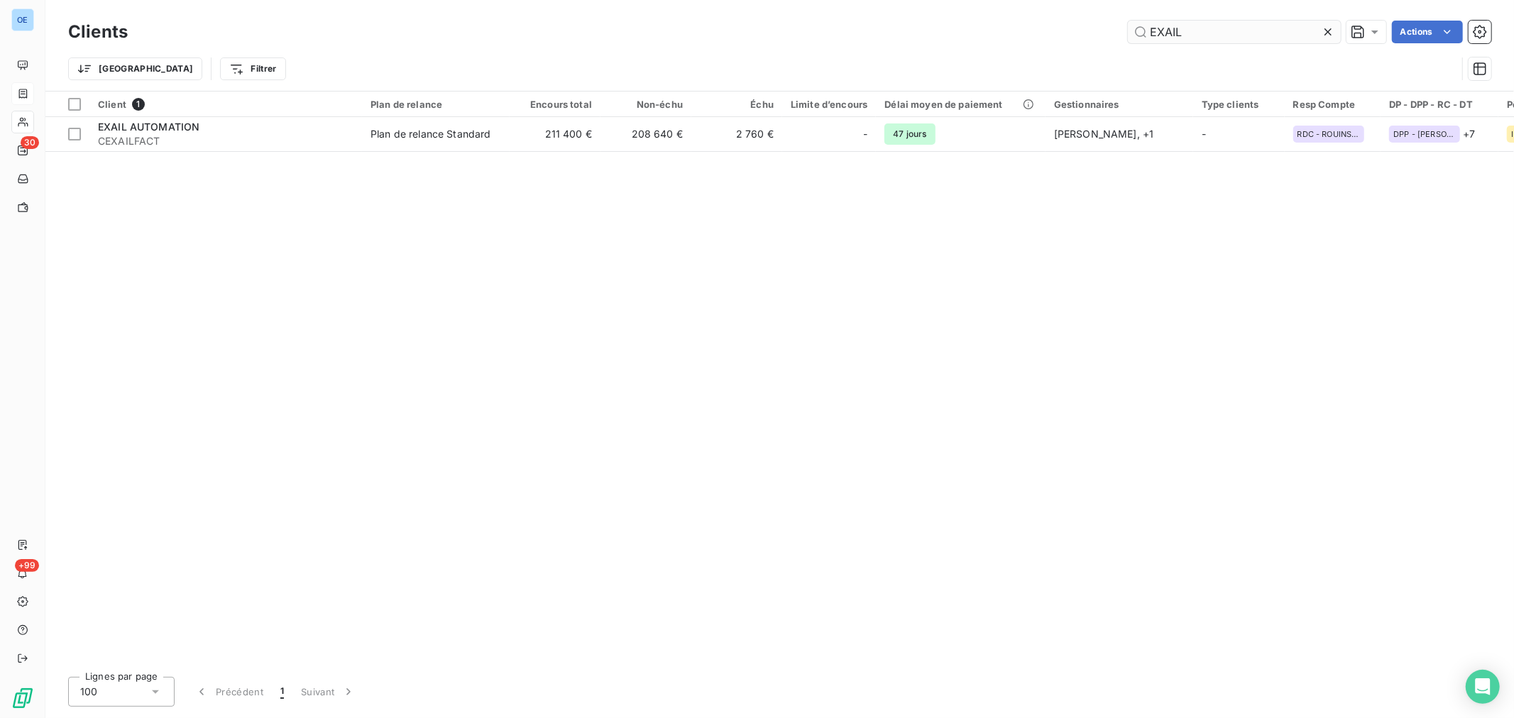
click at [1202, 34] on input "EXAIL" at bounding box center [1234, 32] width 213 height 23
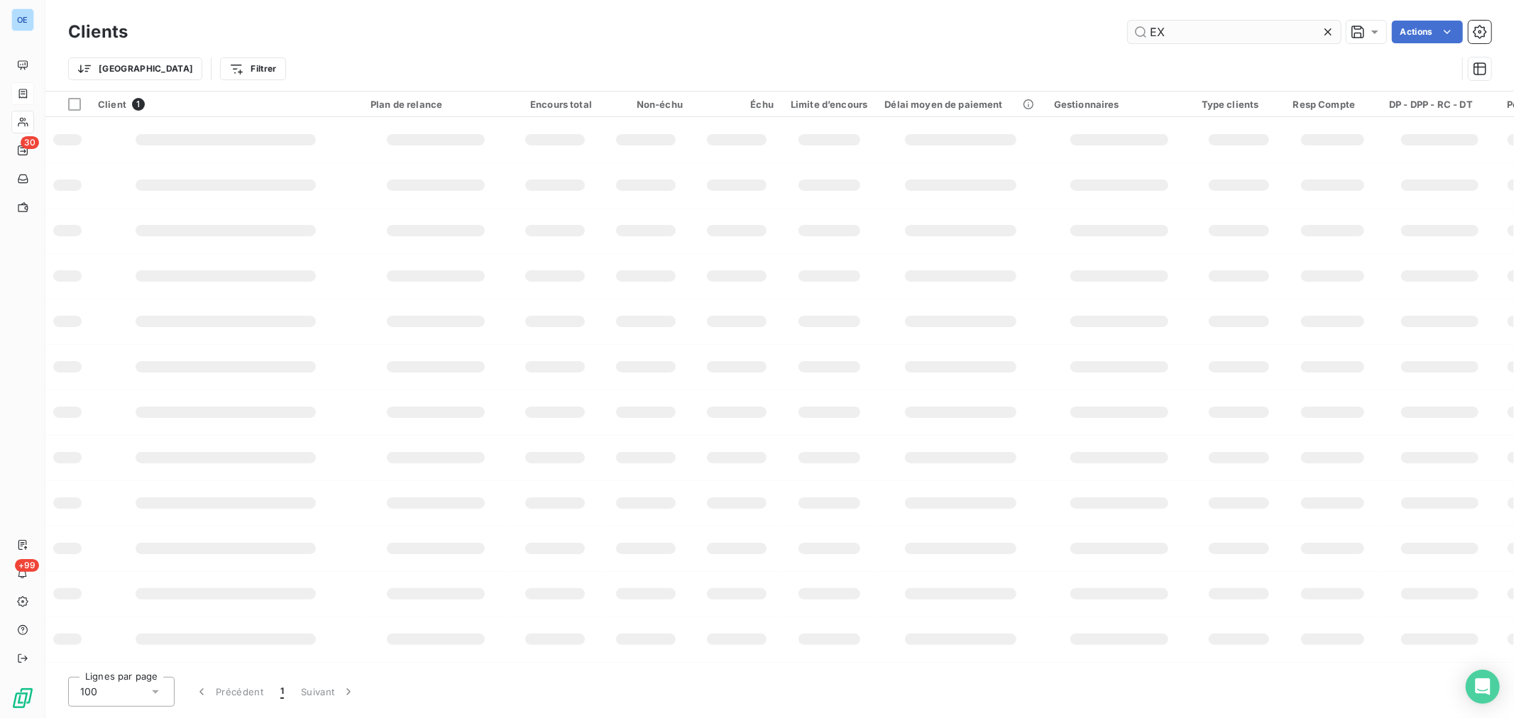
type input "E"
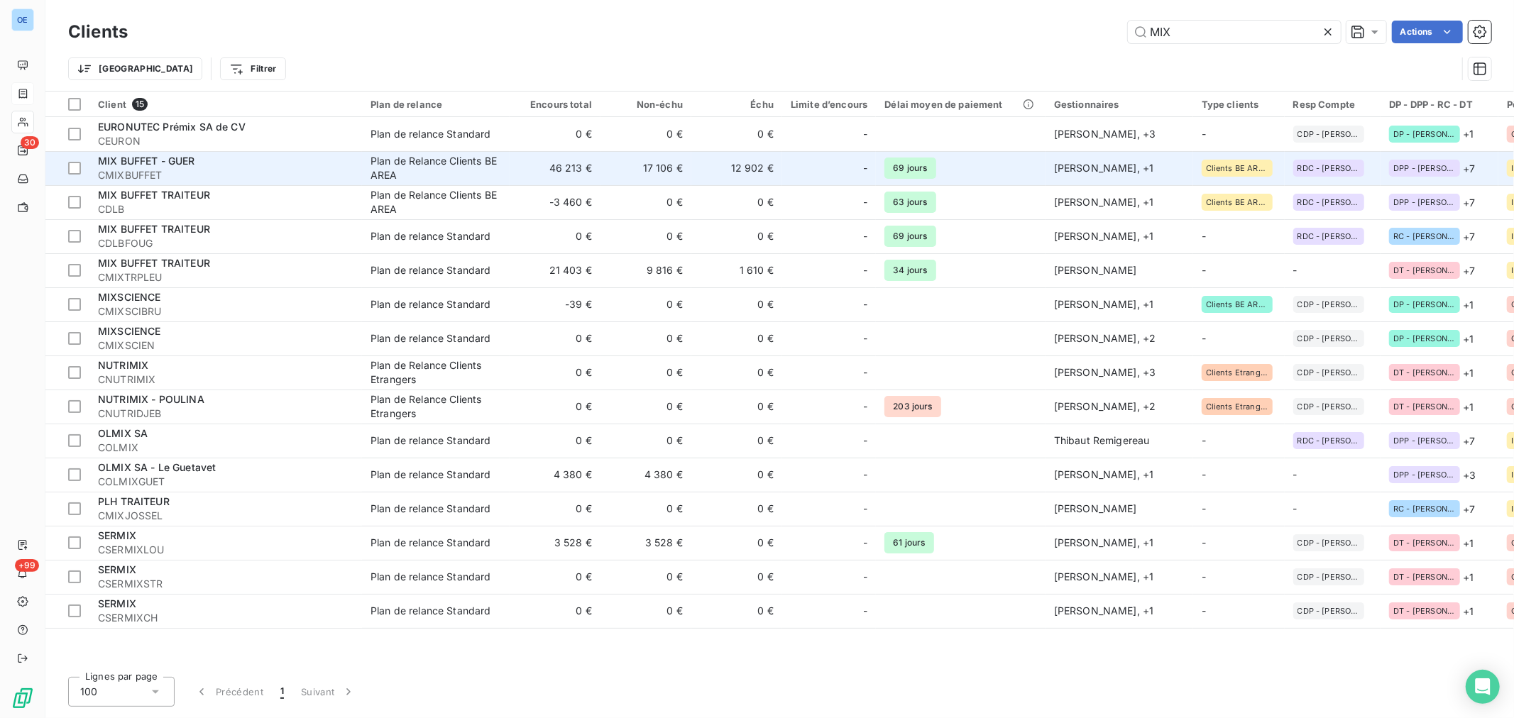
type input "MIX"
click at [712, 172] on td "12 902 €" at bounding box center [736, 168] width 91 height 34
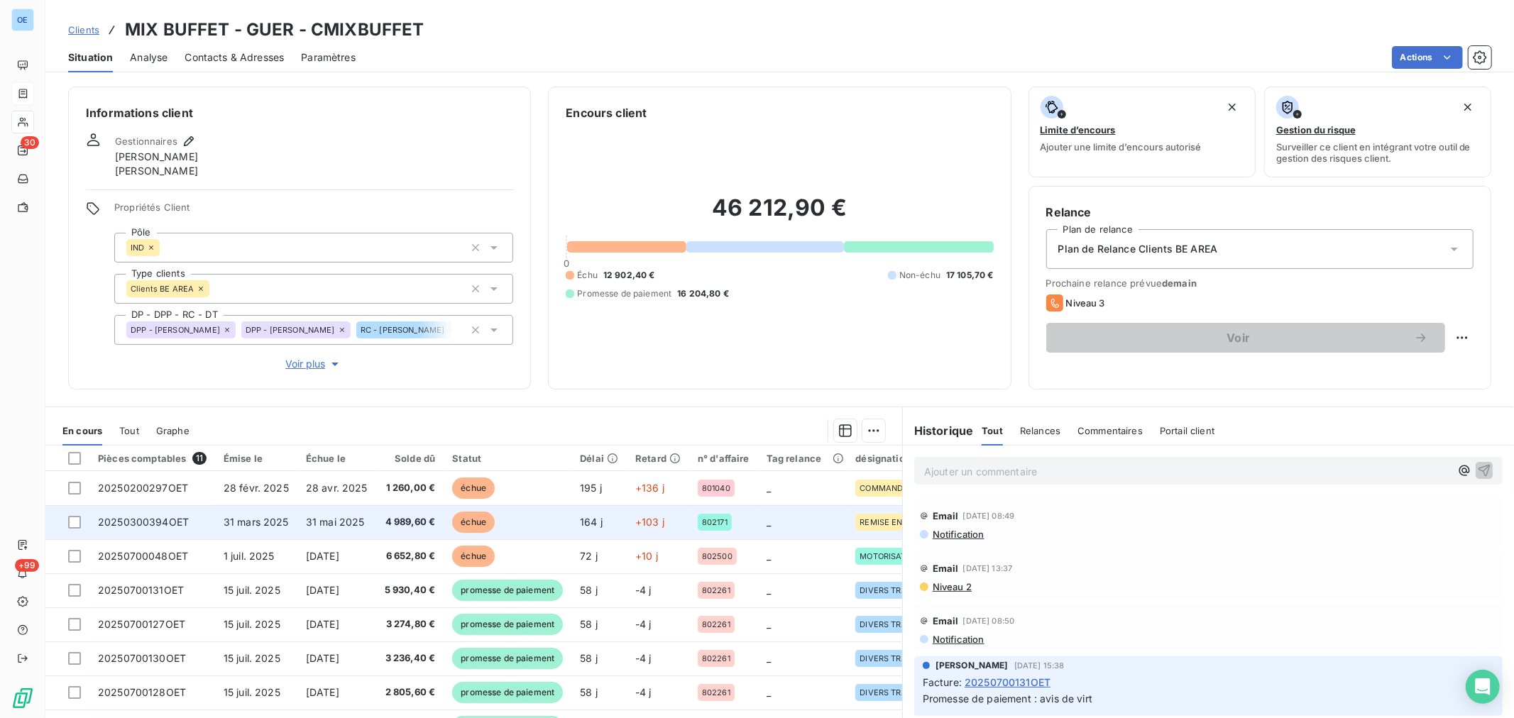
click at [444, 522] on td "échue" at bounding box center [508, 522] width 128 height 34
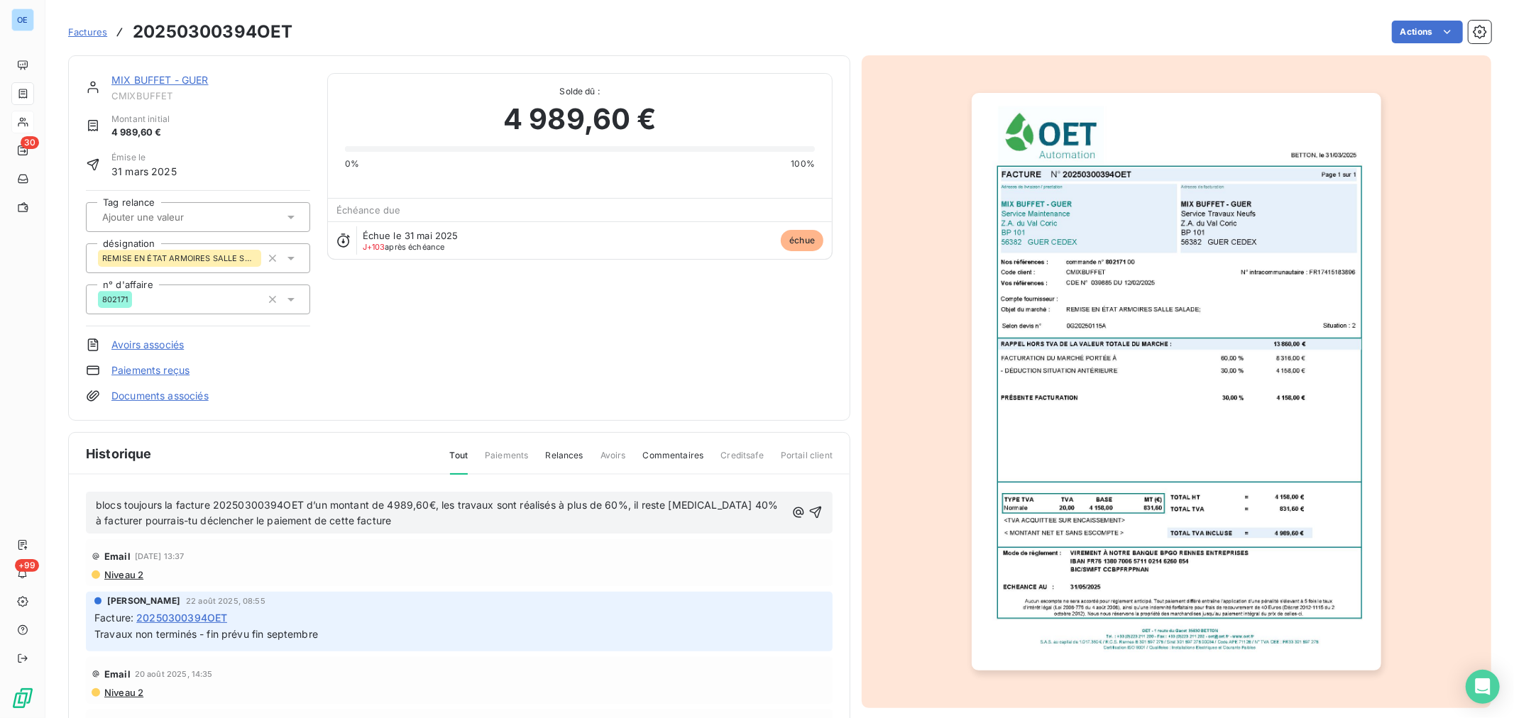
click at [96, 507] on span "blocs toujours la facture 20250300394OET d’un montant de 4989,60€, les travaux …" at bounding box center [438, 513] width 685 height 28
click at [808, 512] on icon "button" at bounding box center [815, 512] width 14 height 14
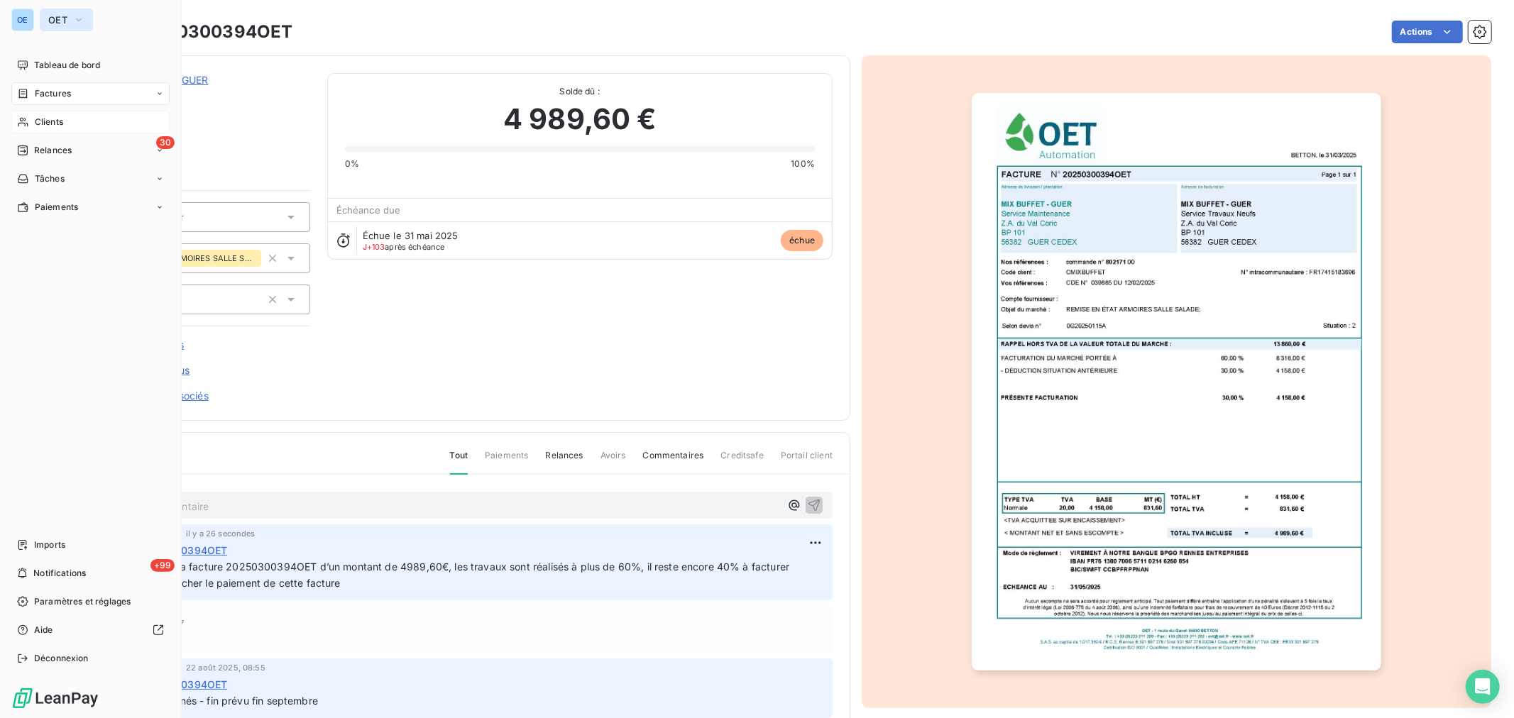
click at [78, 21] on icon "button" at bounding box center [78, 20] width 11 height 14
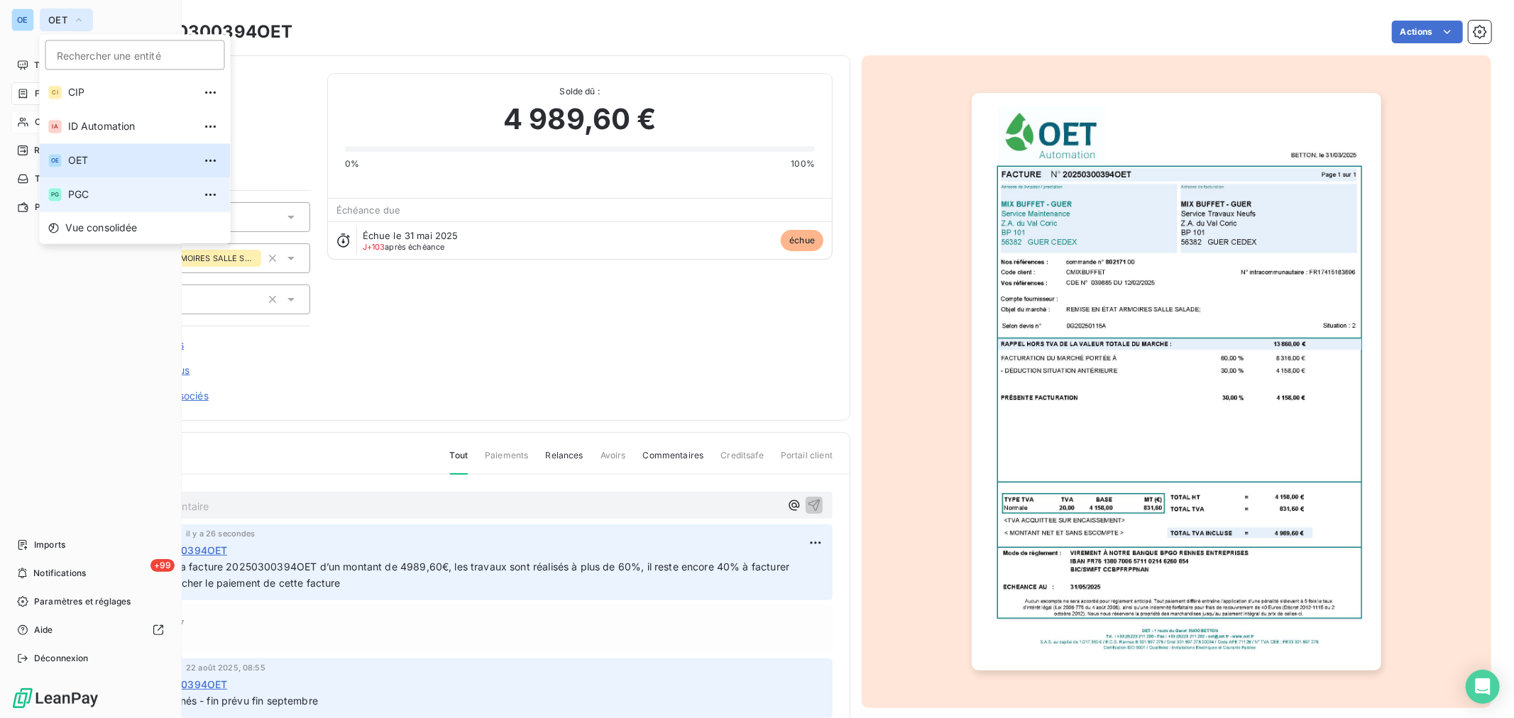
click at [106, 190] on span "PGC" at bounding box center [131, 194] width 126 height 14
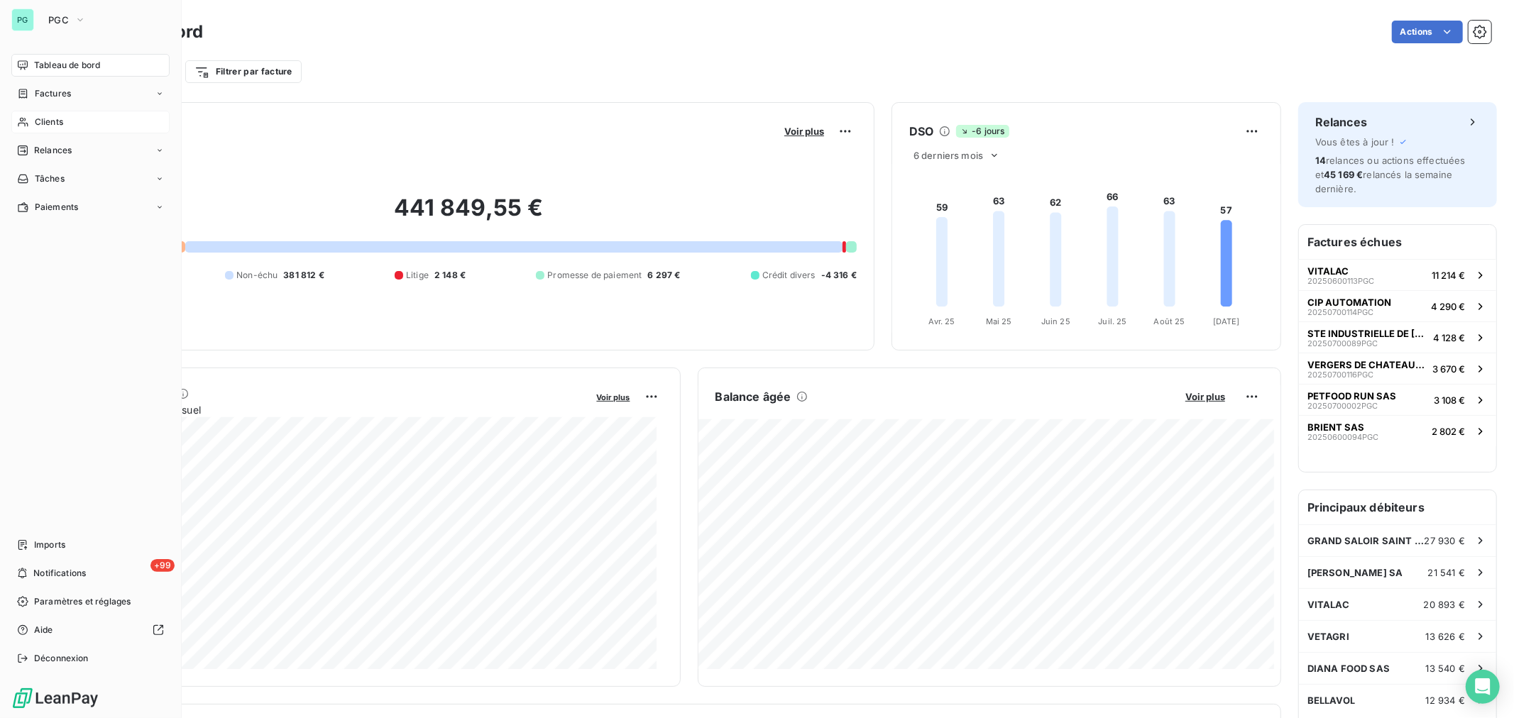
click at [79, 125] on div "Clients" at bounding box center [90, 122] width 158 height 23
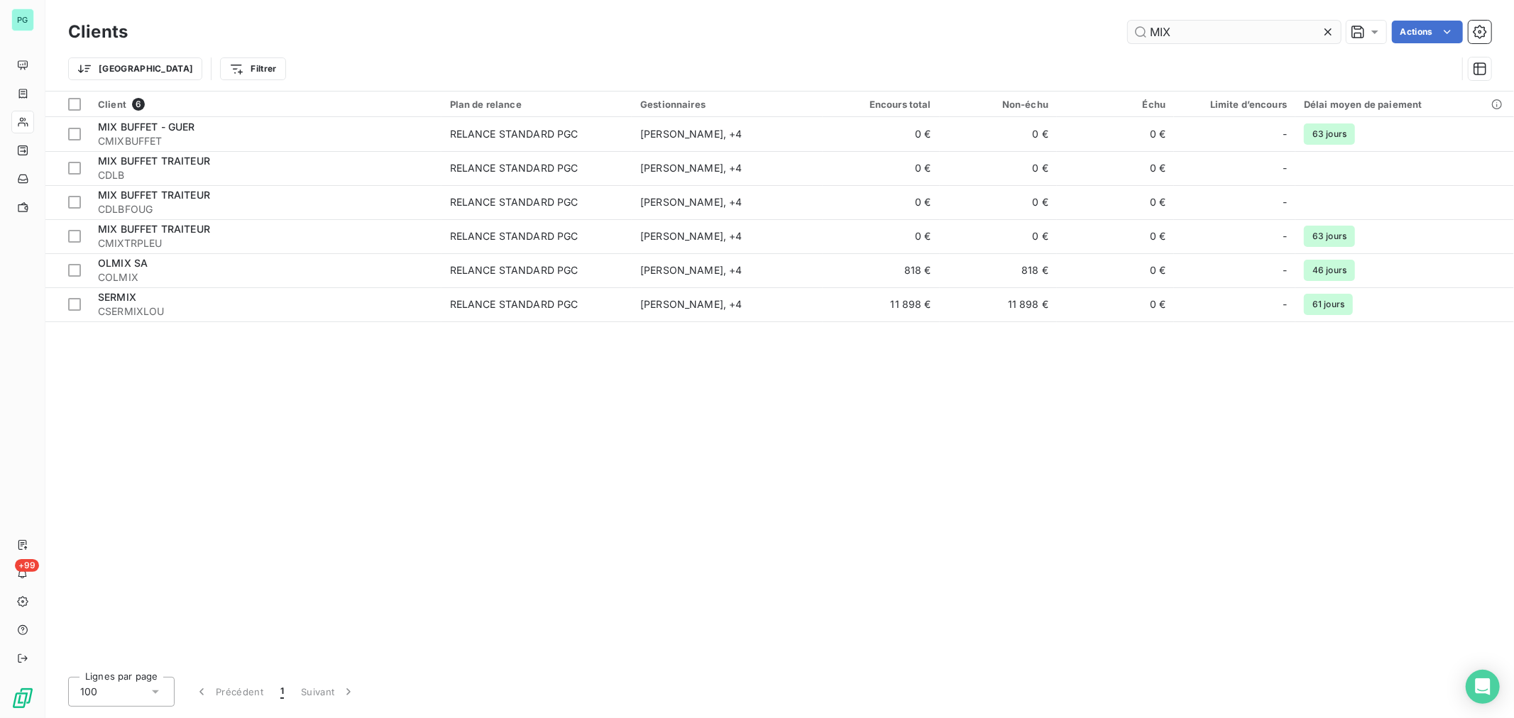
click at [1201, 31] on input "MIX" at bounding box center [1234, 32] width 213 height 23
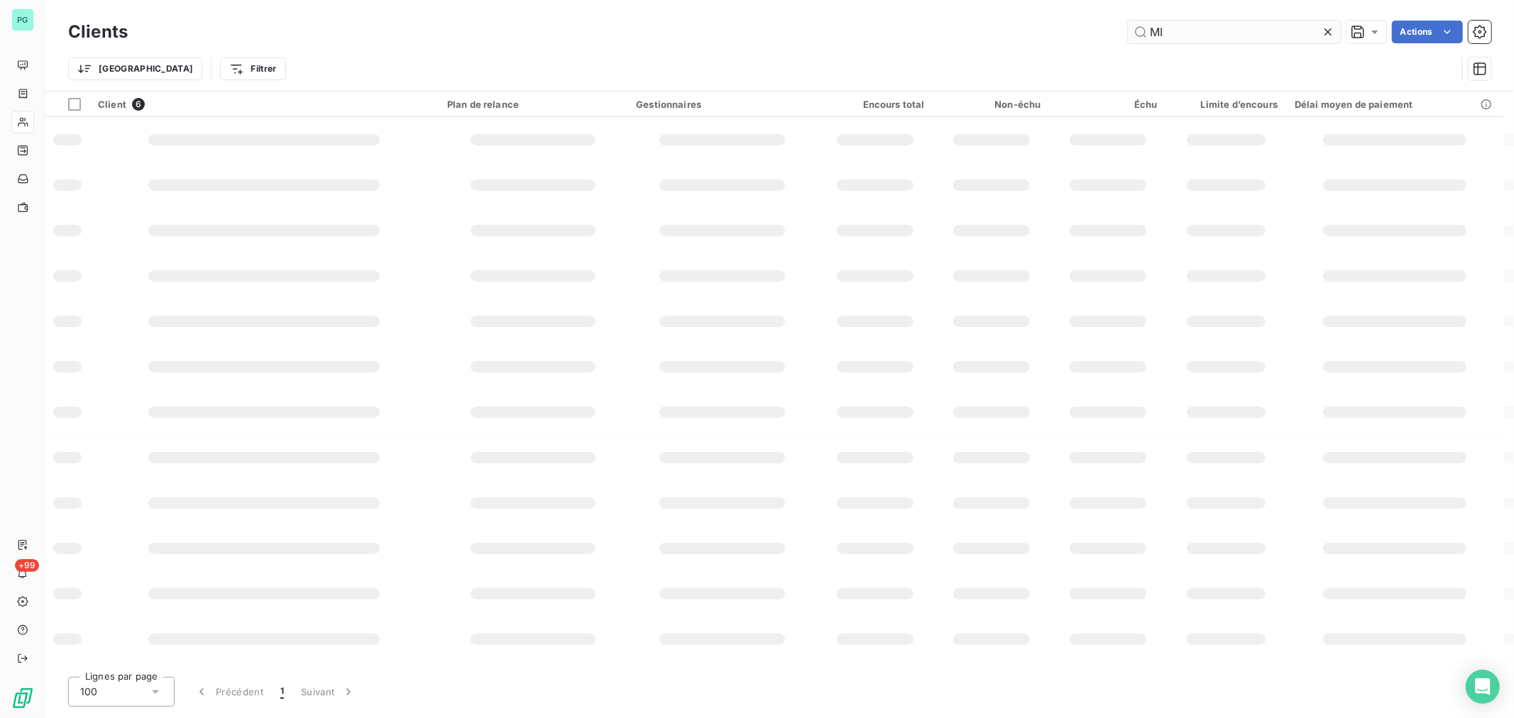
type input "M"
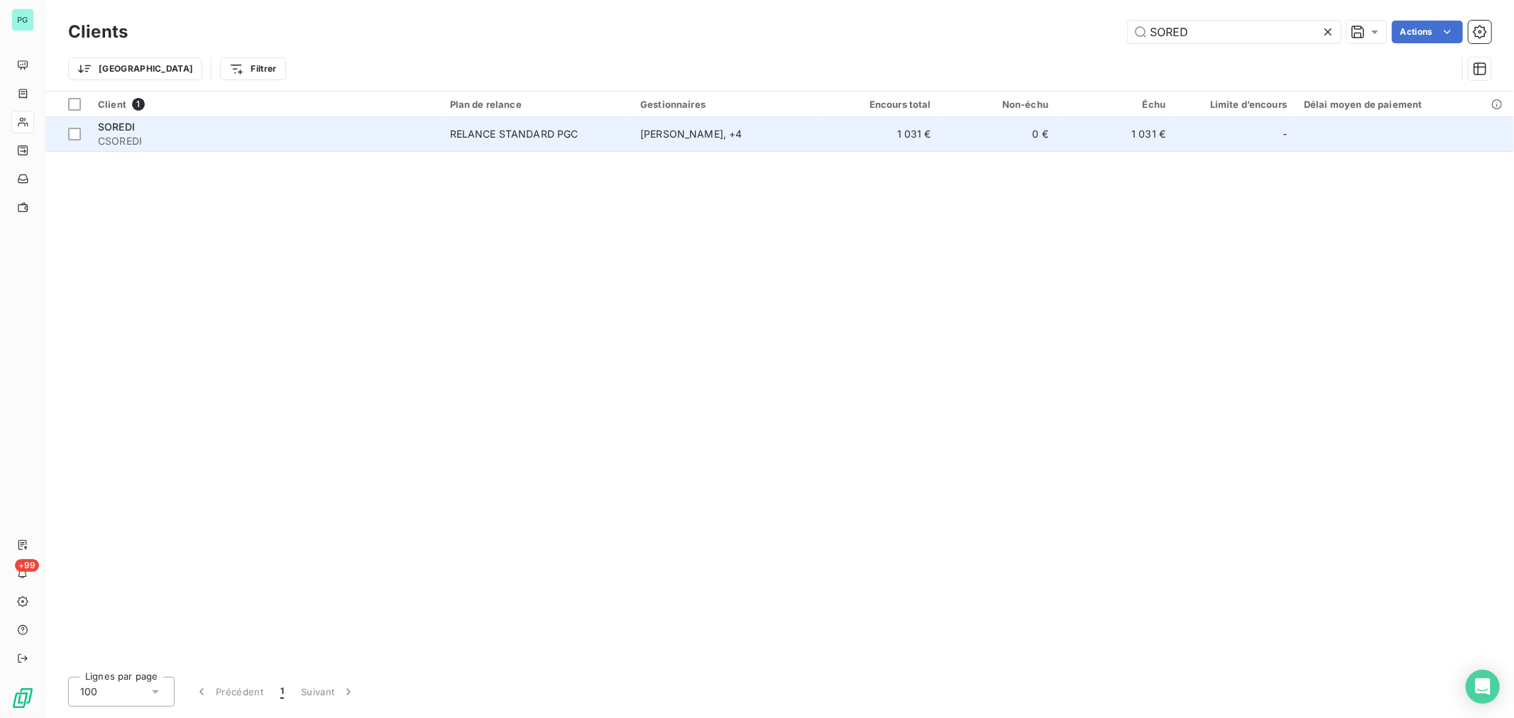
type input "SORED"
click at [1107, 136] on td "1 031 €" at bounding box center [1115, 134] width 117 height 34
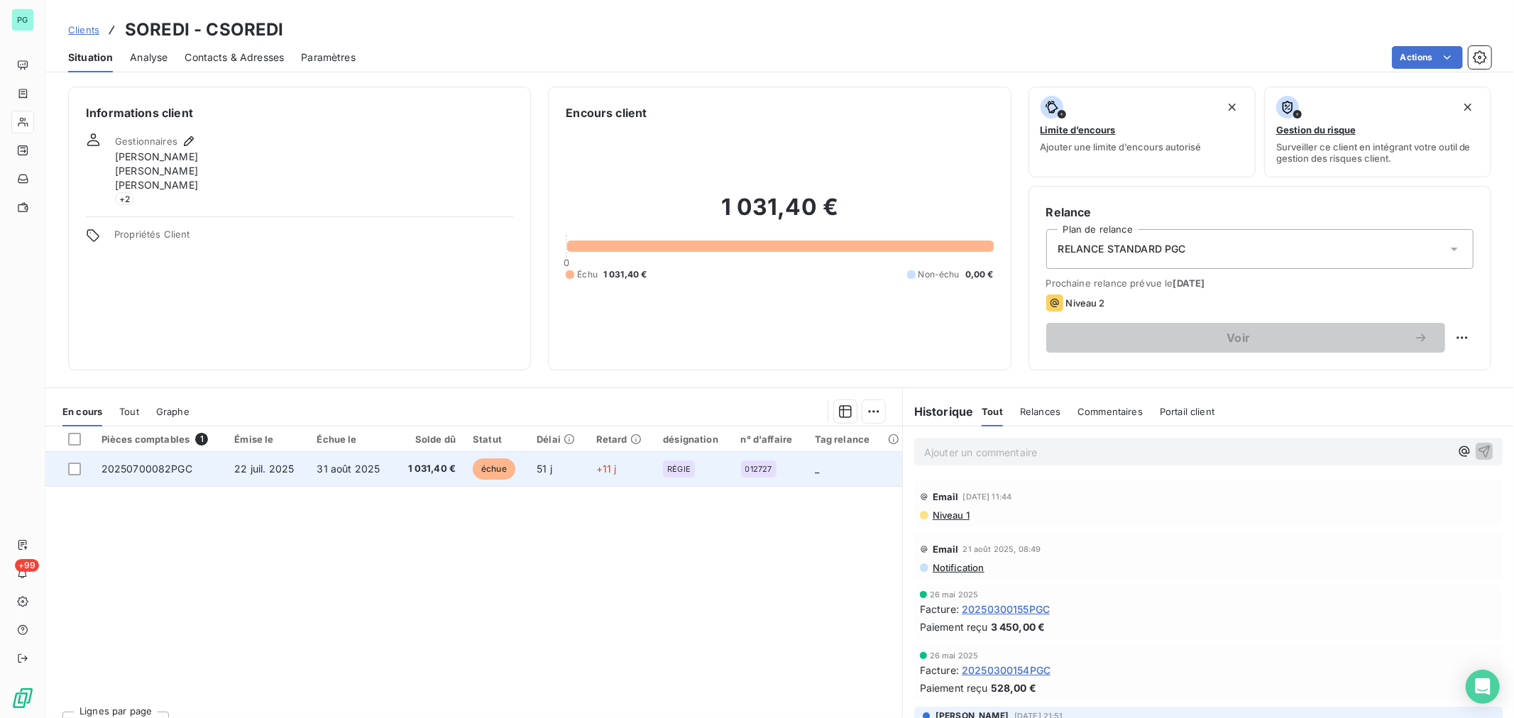
click at [557, 471] on td "51 j" at bounding box center [558, 469] width 60 height 34
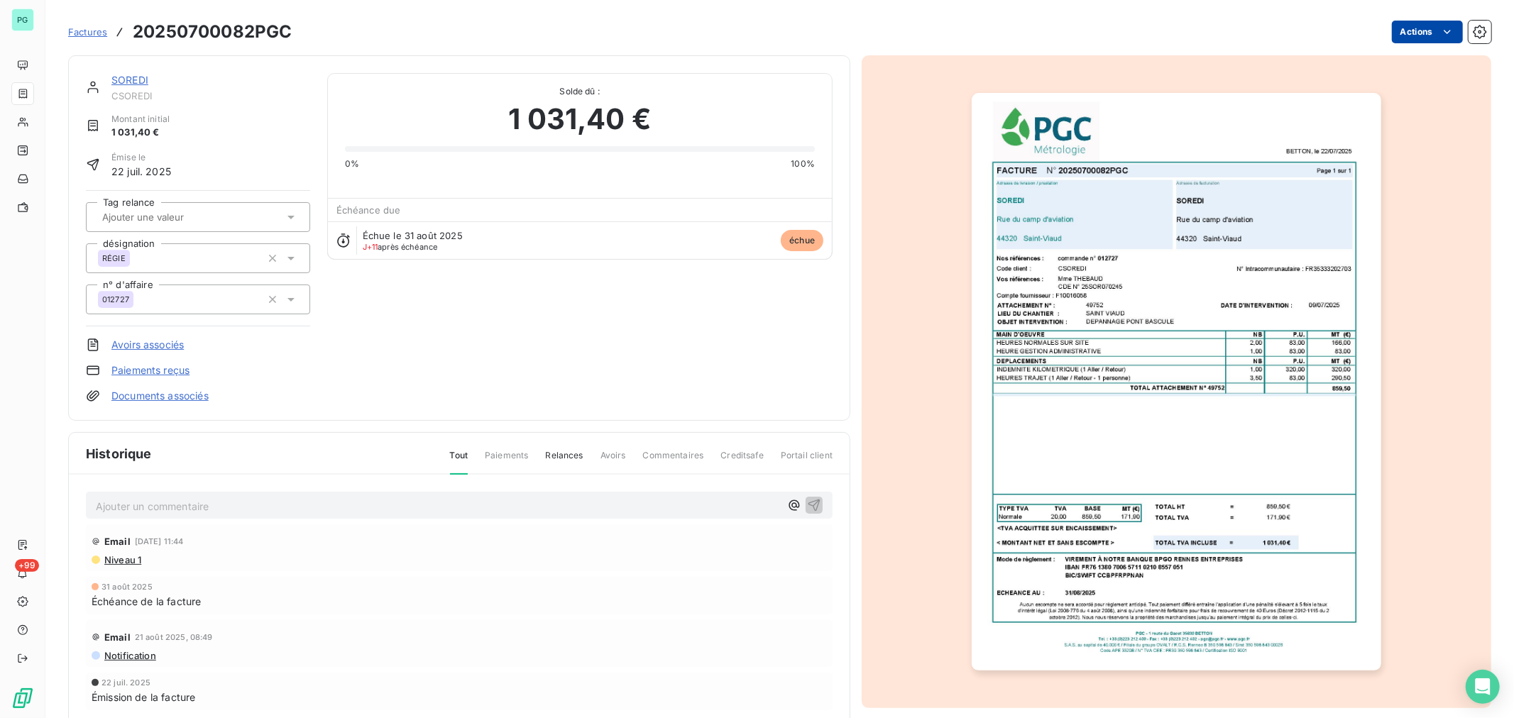
click at [1410, 34] on html "PG +99 Factures 20250700082PGC Actions SOREDI CSOREDI Montant initial 1 031,40 …" at bounding box center [757, 359] width 1514 height 718
click at [1406, 30] on html "PG +99 Factures 20250700082PGC Actions SOREDI CSOREDI Montant initial 1 031,40 …" at bounding box center [757, 359] width 1514 height 718
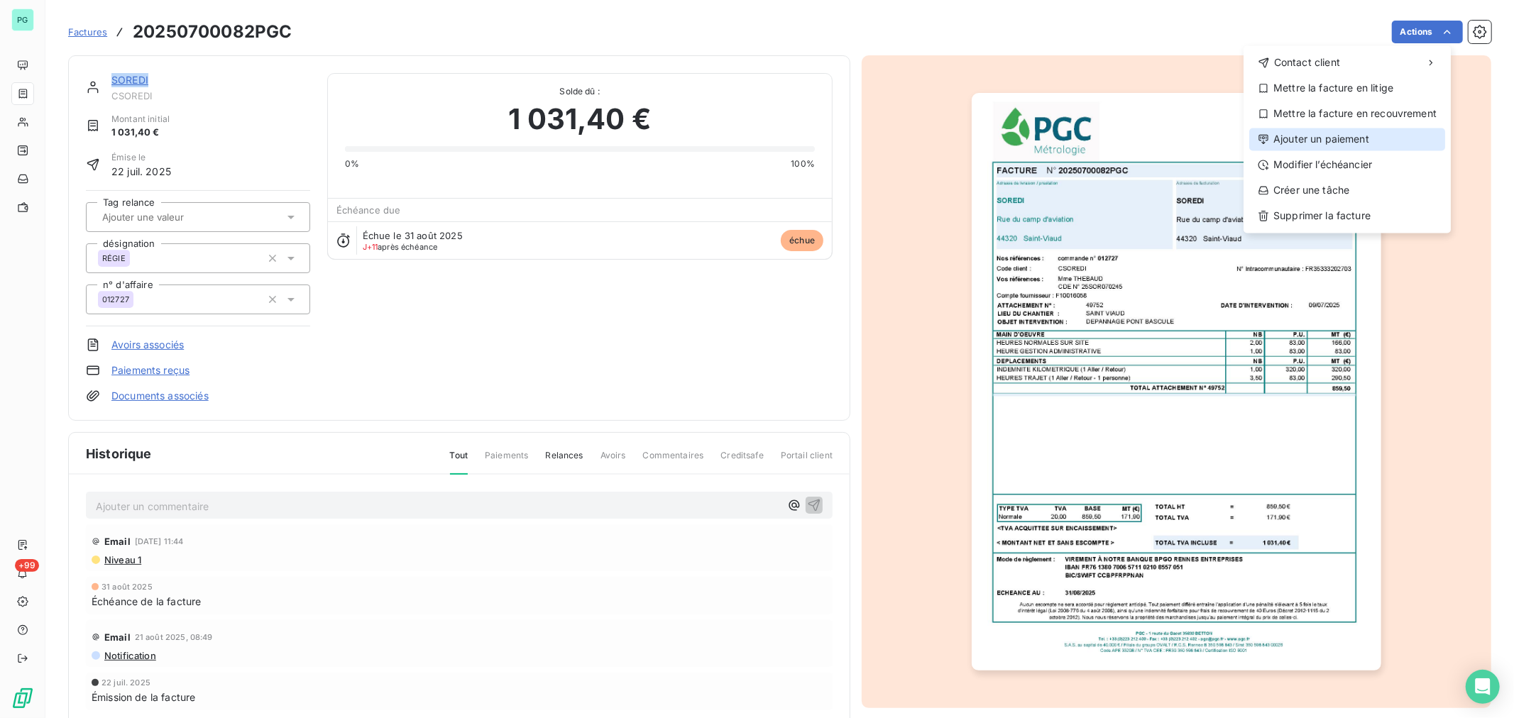
click at [1327, 141] on div "Ajouter un paiement" at bounding box center [1347, 139] width 196 height 23
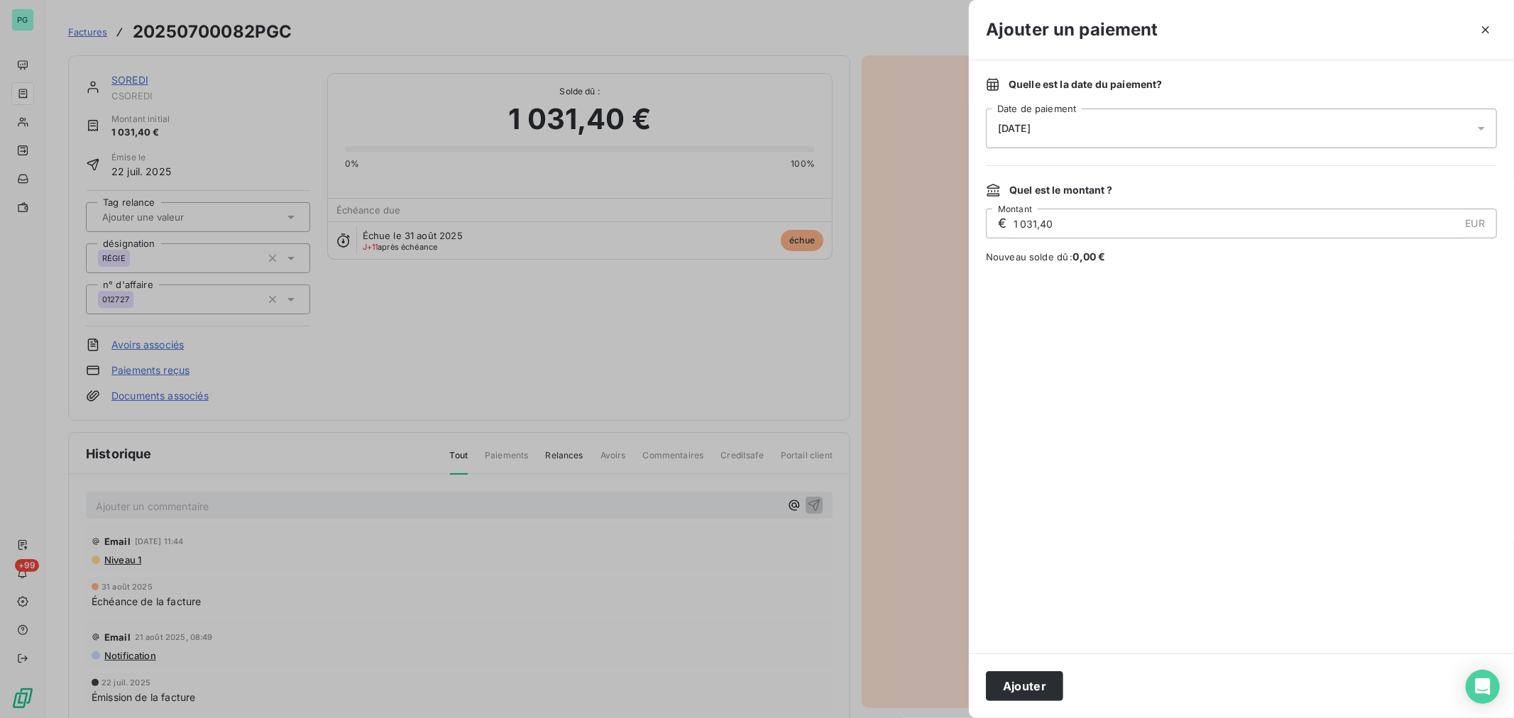
click at [1477, 131] on icon at bounding box center [1481, 128] width 14 height 14
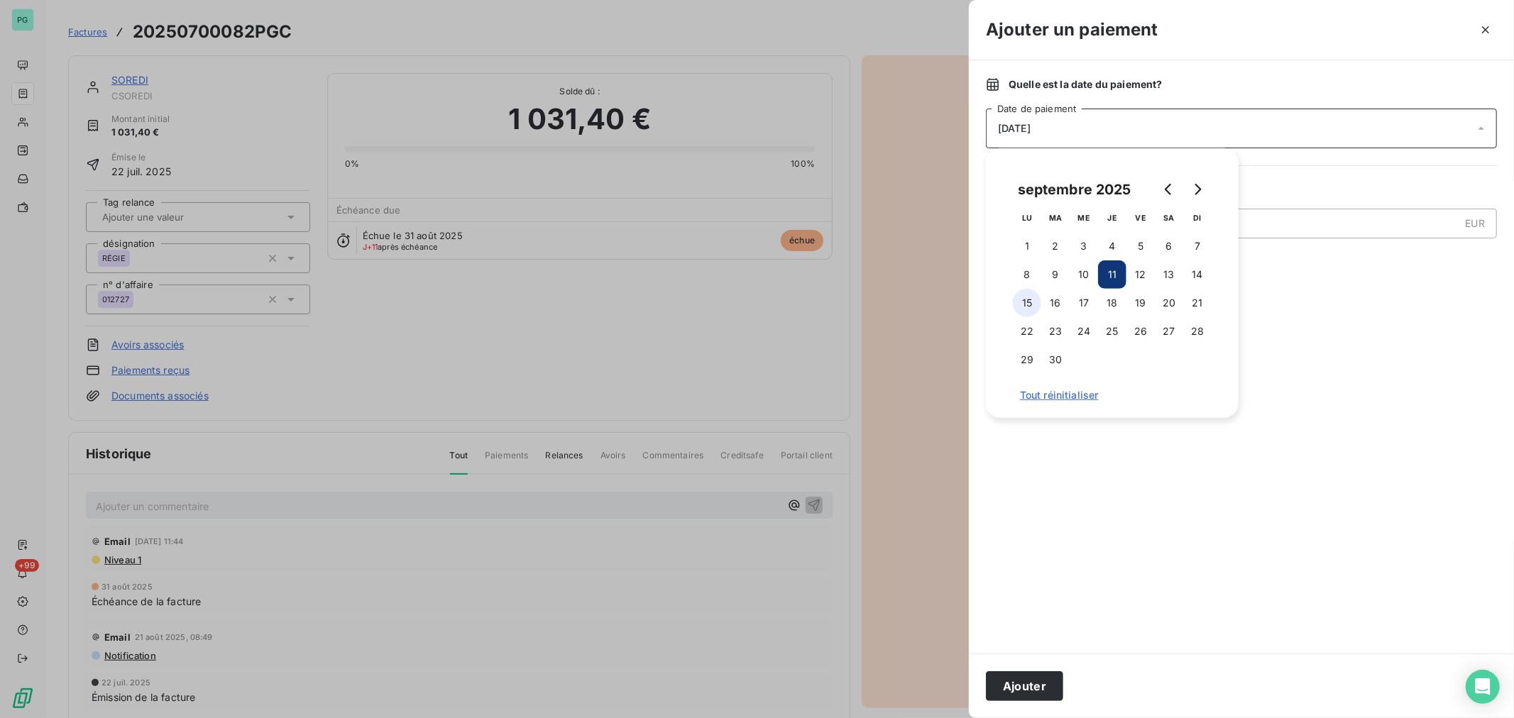
click at [1035, 301] on button "15" at bounding box center [1027, 303] width 28 height 28
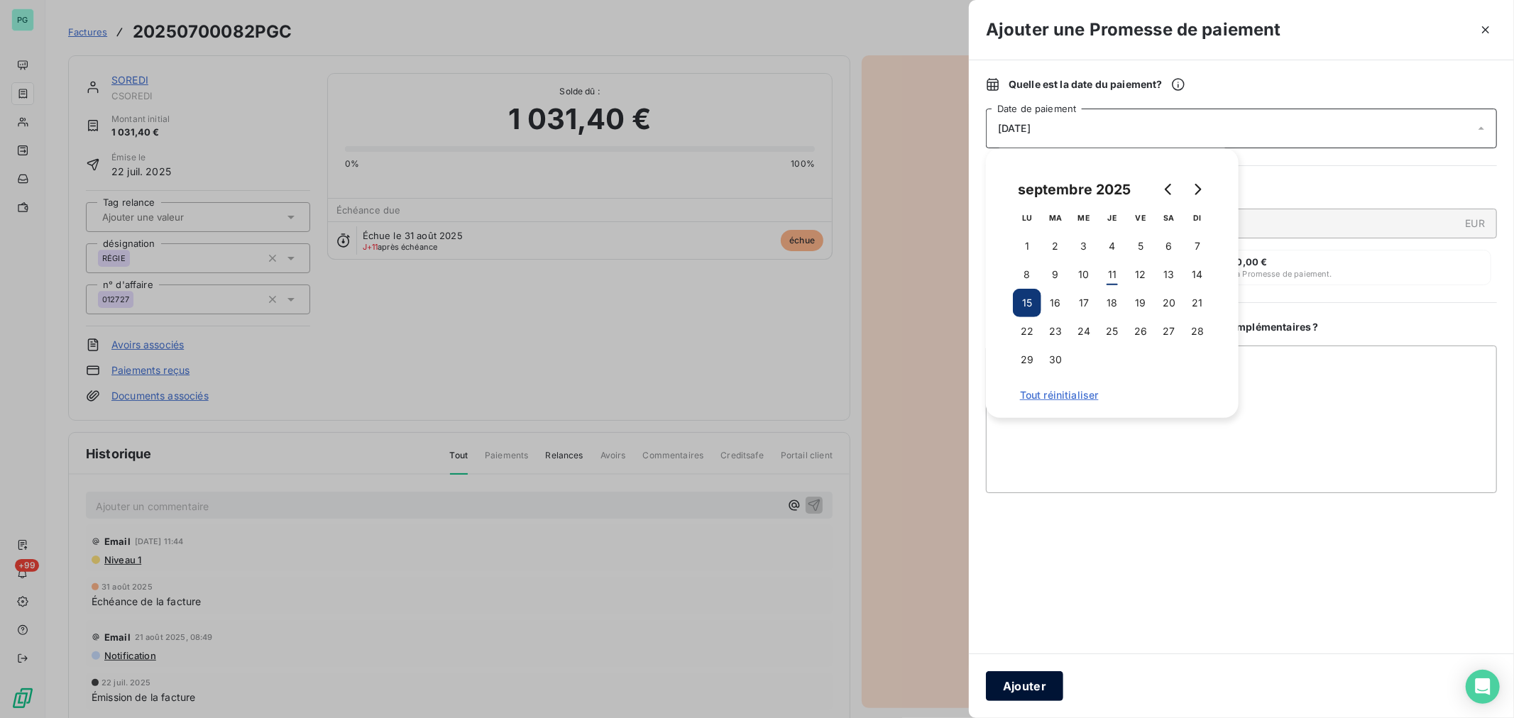
click at [1046, 683] on button "Ajouter" at bounding box center [1024, 686] width 77 height 30
